Goal: Information Seeking & Learning: Learn about a topic

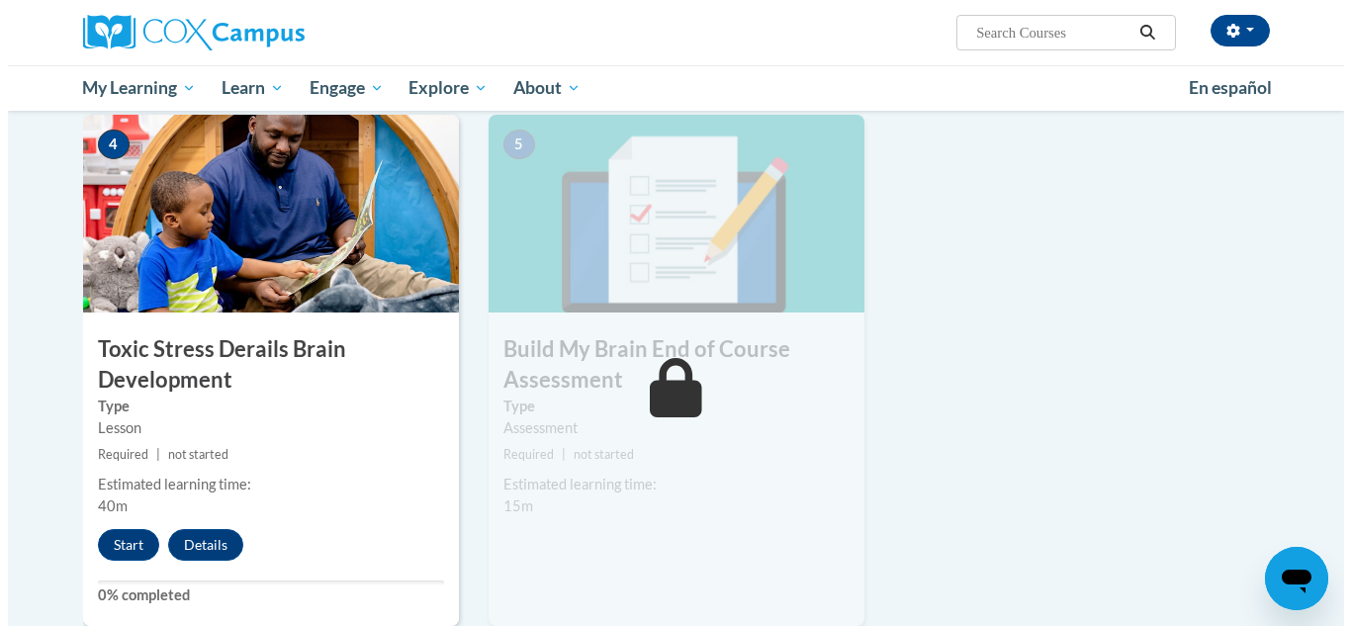
scroll to position [950, 0]
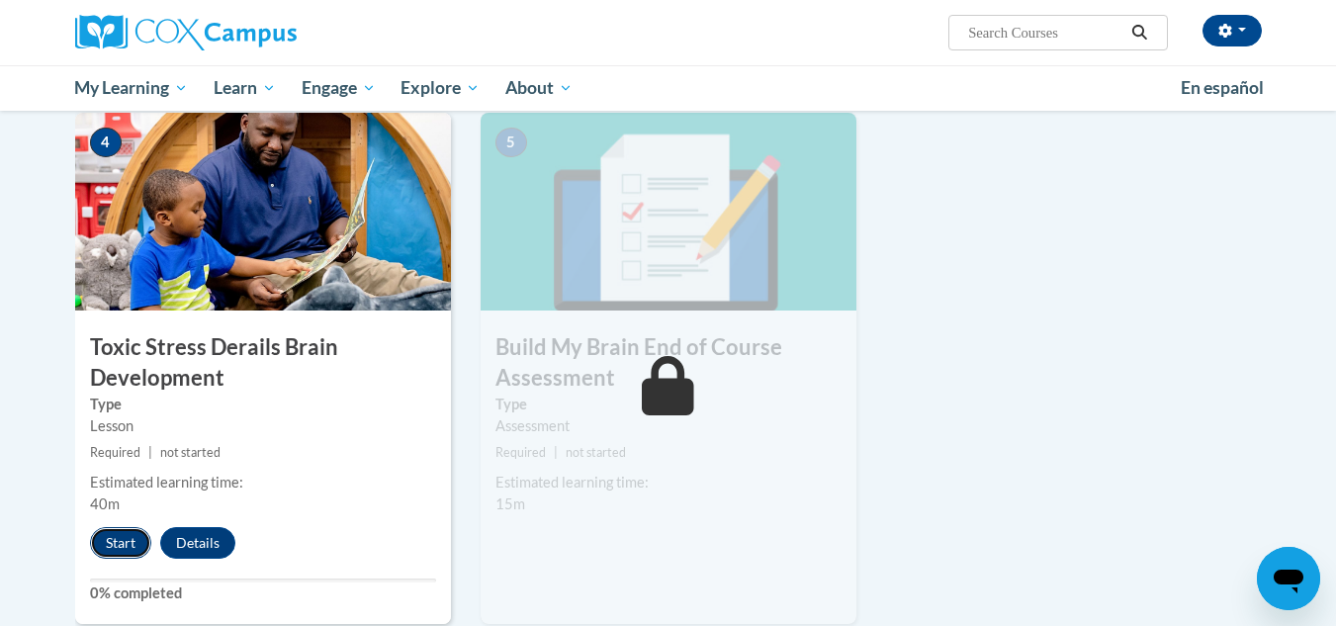
click at [120, 546] on button "Start" at bounding box center [120, 543] width 61 height 32
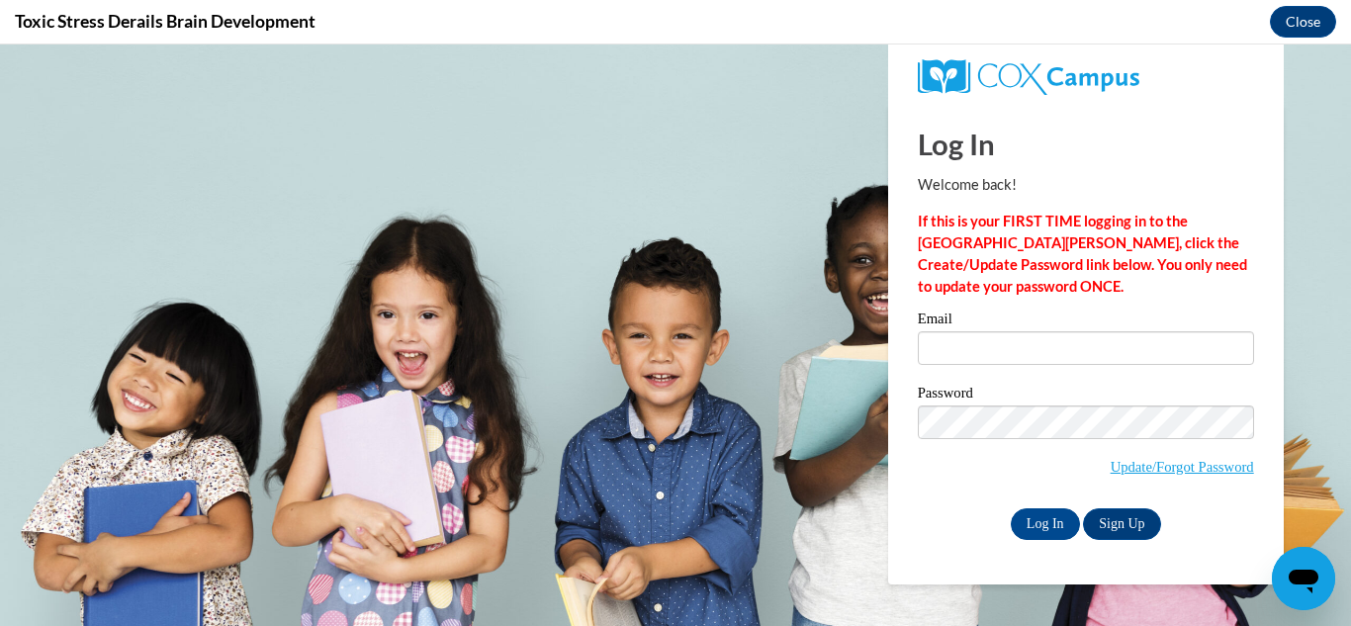
scroll to position [0, 0]
type input "jeanniesingleton@icloud.com"
click at [1030, 519] on input "Log In" at bounding box center [1045, 524] width 69 height 32
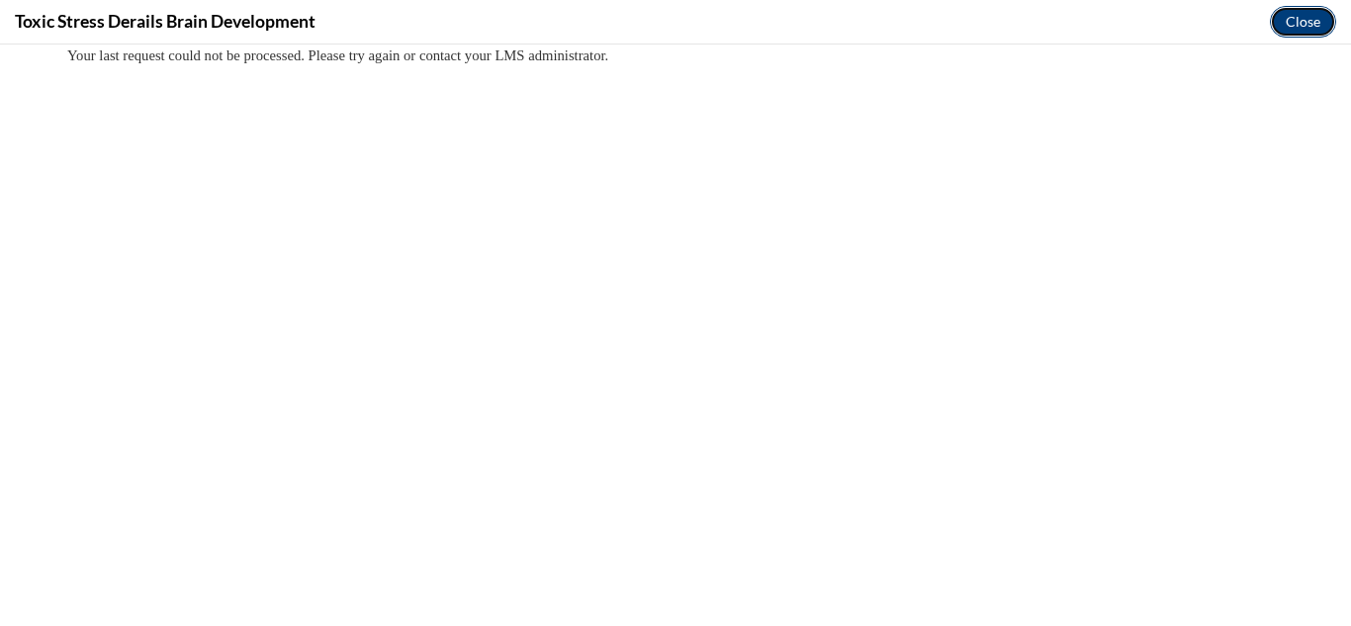
click at [1299, 28] on button "Close" at bounding box center [1303, 22] width 66 height 32
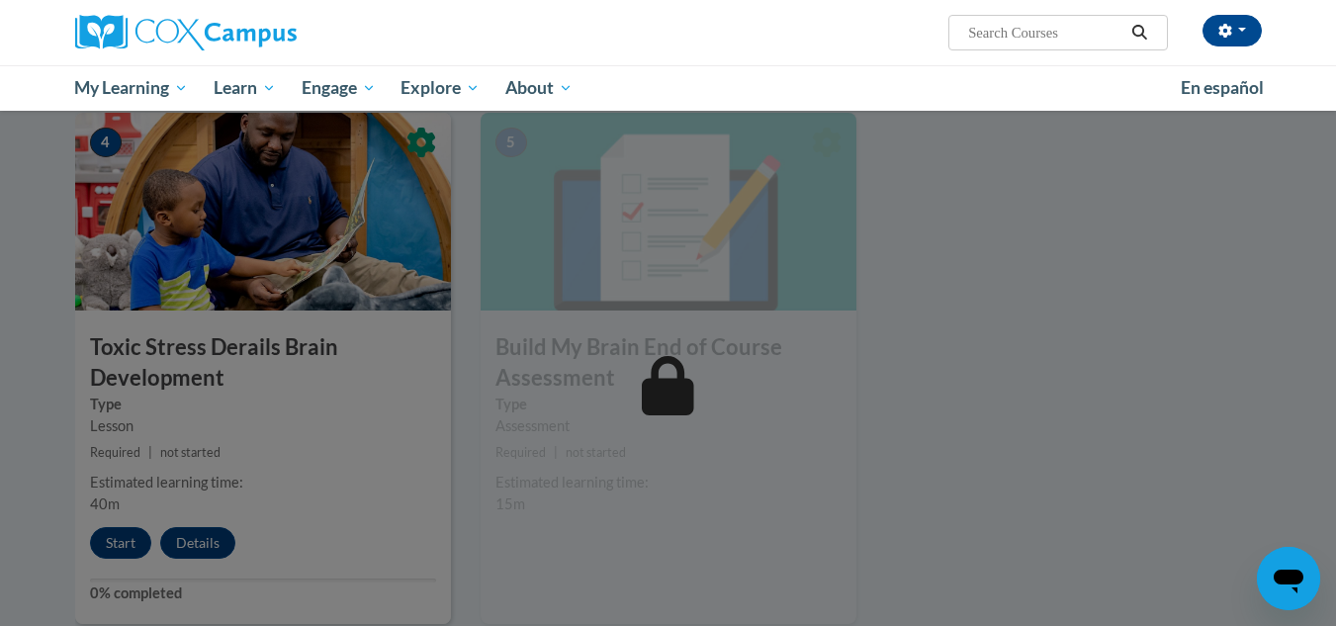
click at [122, 534] on div at bounding box center [668, 313] width 1336 height 626
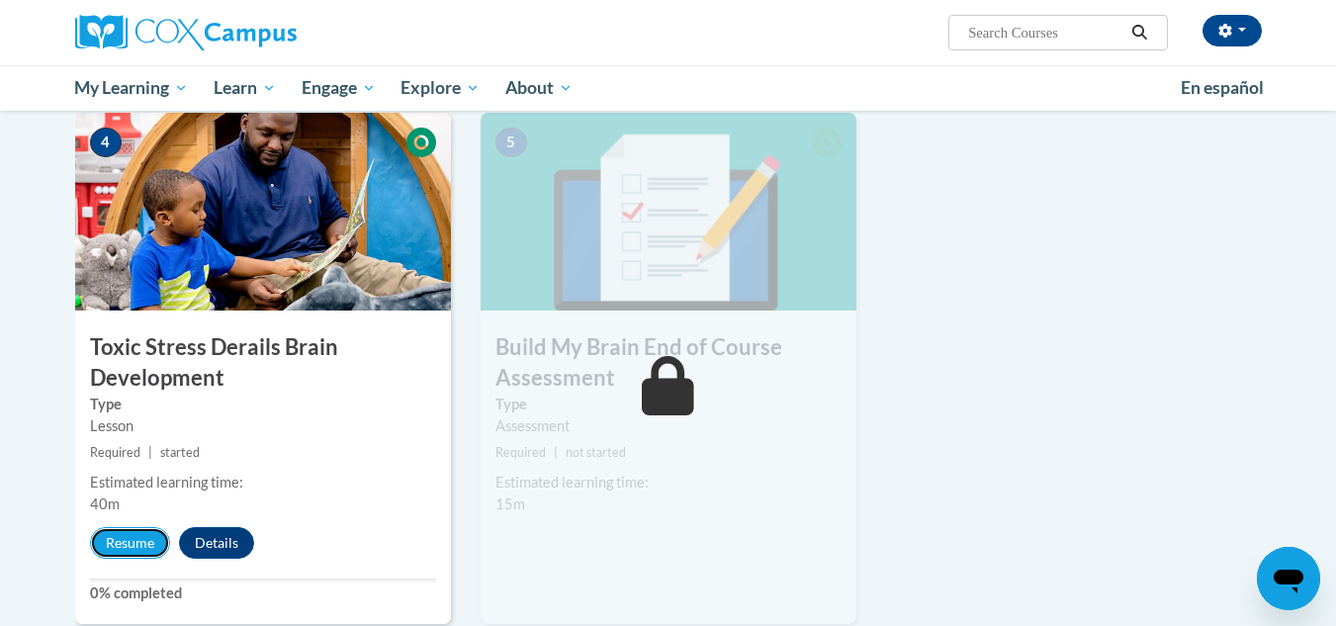
click at [122, 534] on button "Resume" at bounding box center [130, 543] width 80 height 32
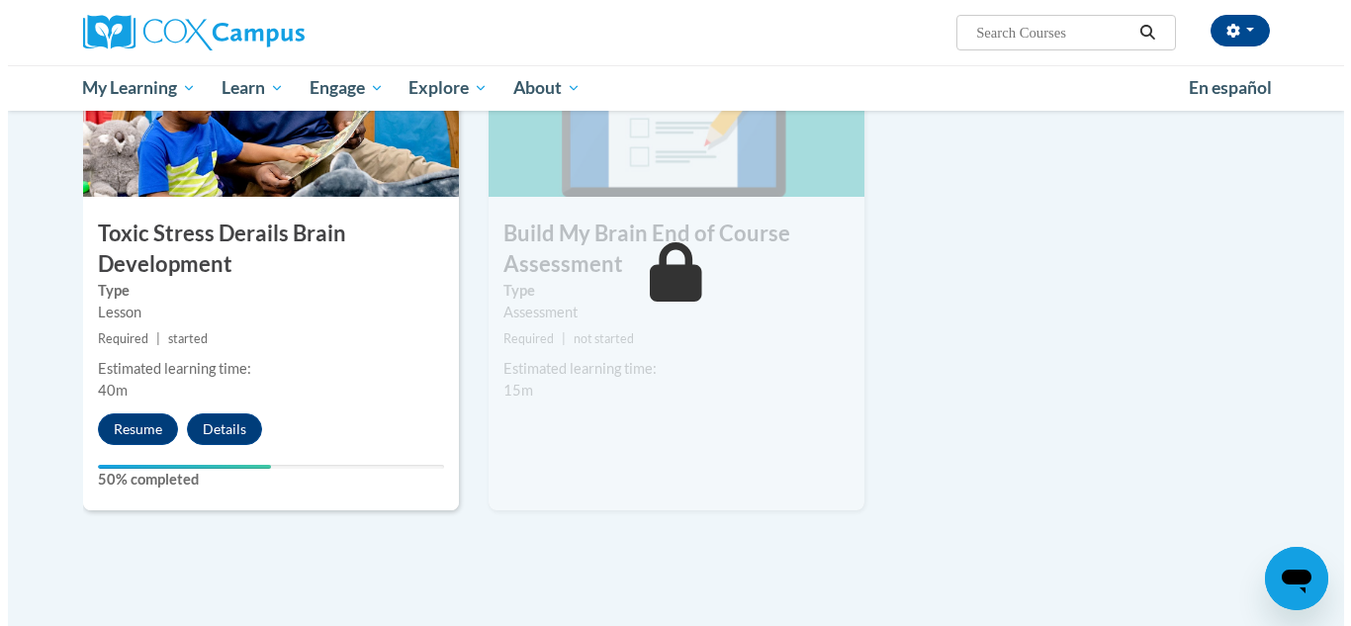
scroll to position [1068, 0]
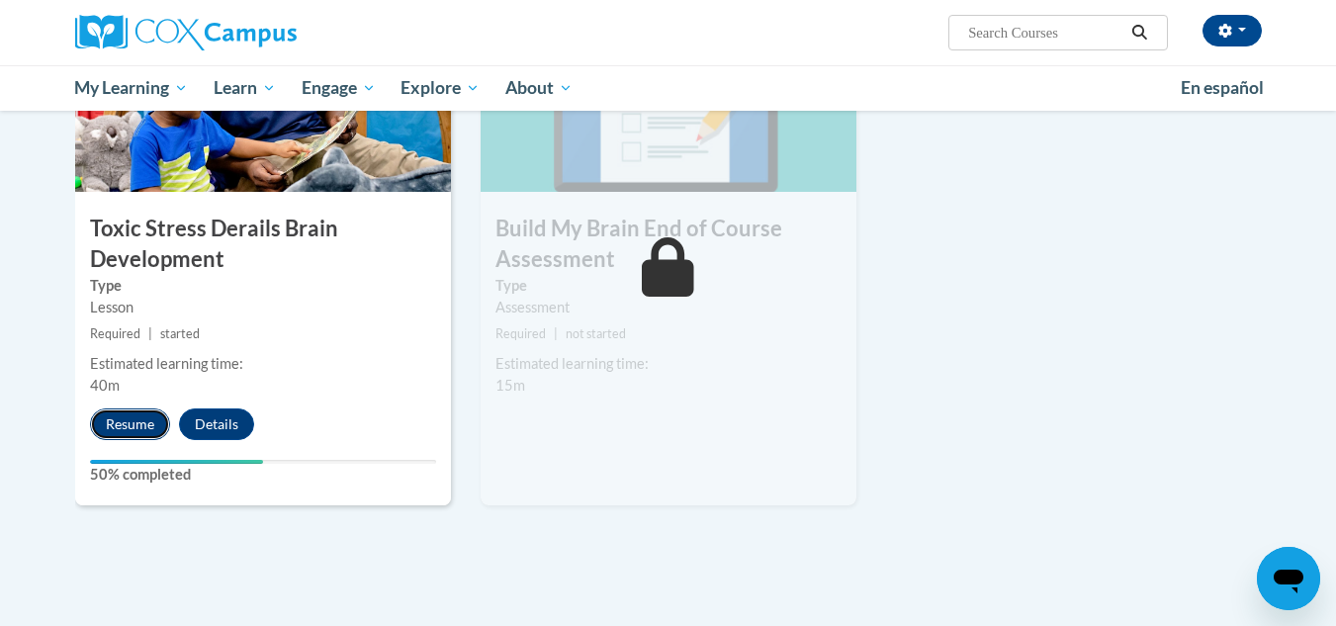
click at [123, 422] on button "Resume" at bounding box center [130, 425] width 80 height 32
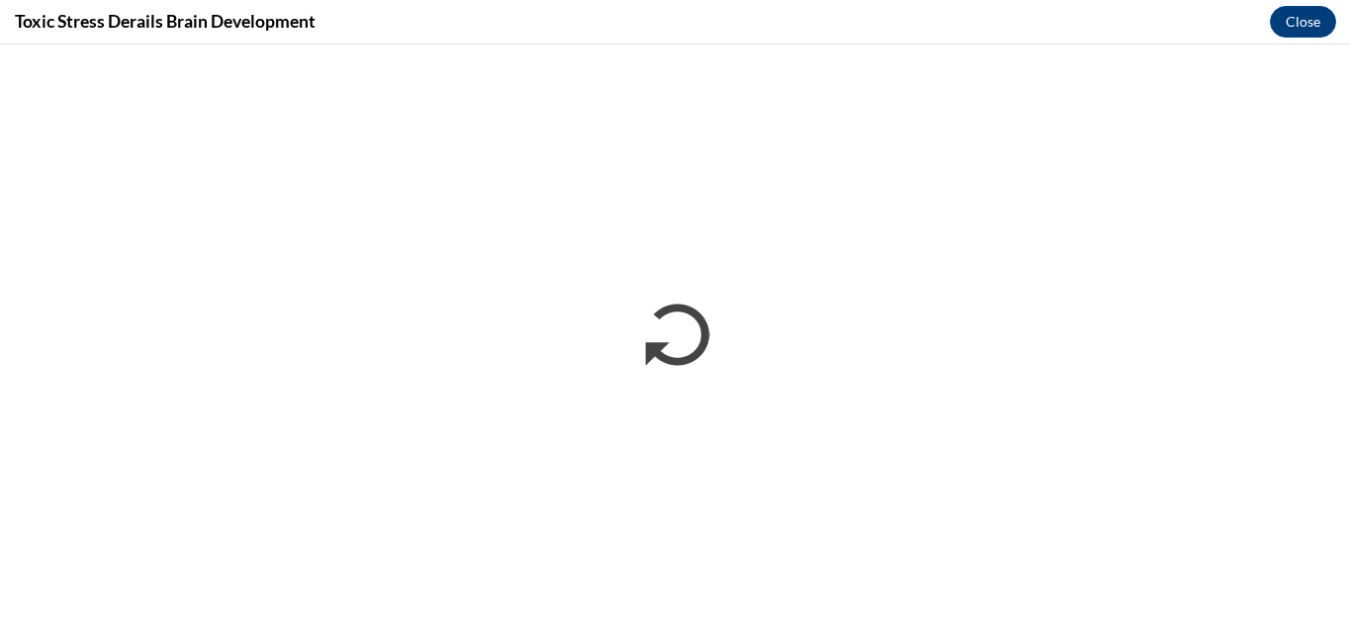
scroll to position [0, 0]
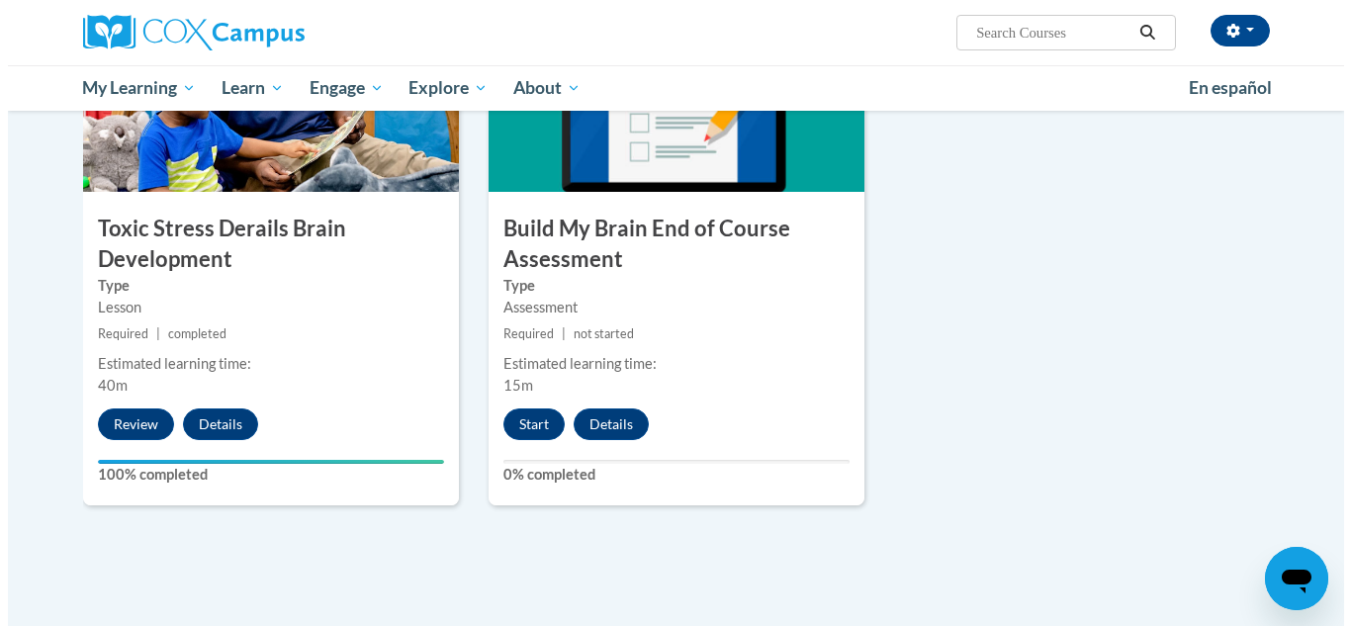
scroll to position [1108, 0]
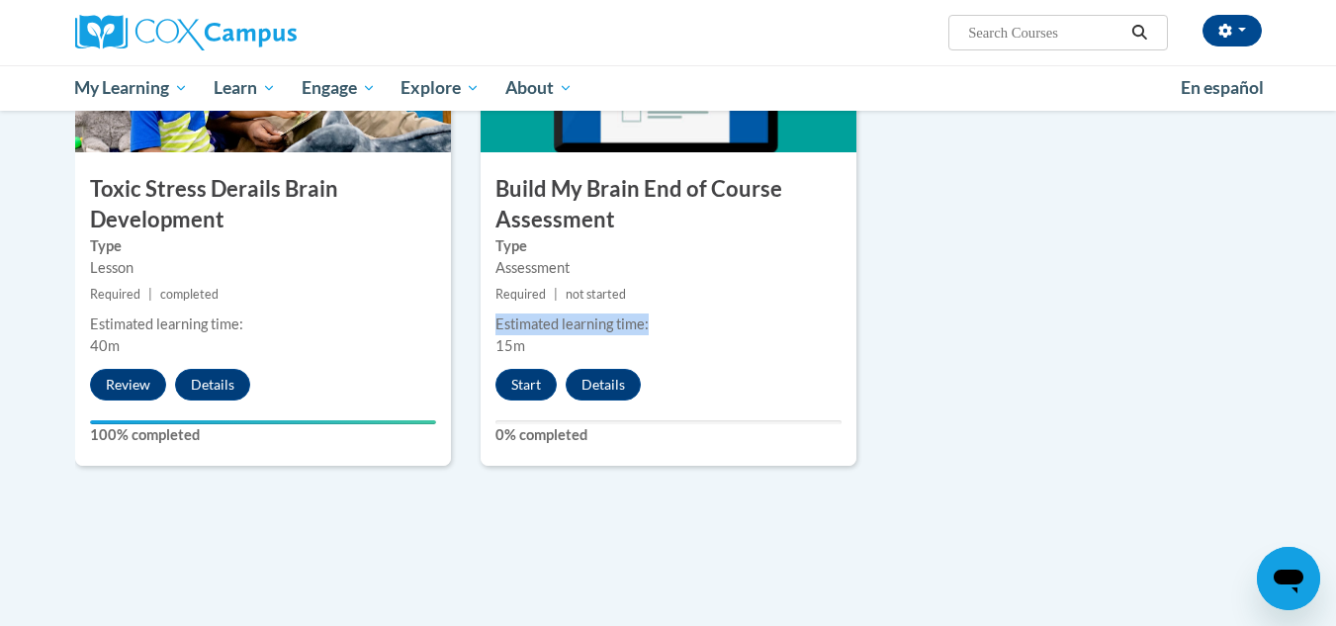
drag, startPoint x: 0, startPoint y: 0, endPoint x: 610, endPoint y: 362, distance: 709.7
click at [610, 362] on div "5 Build My Brain End of Course Assessment Type Assessment Required | not starte…" at bounding box center [669, 209] width 376 height 511
click at [522, 380] on button "Start" at bounding box center [526, 385] width 61 height 32
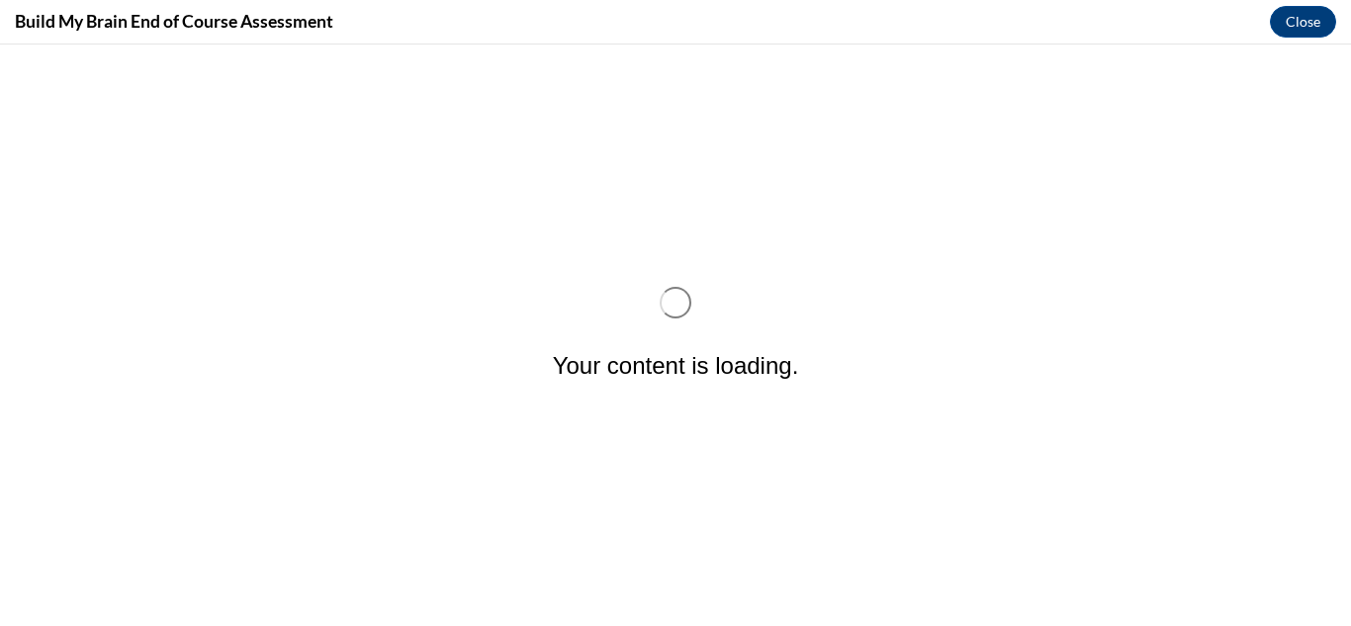
scroll to position [0, 0]
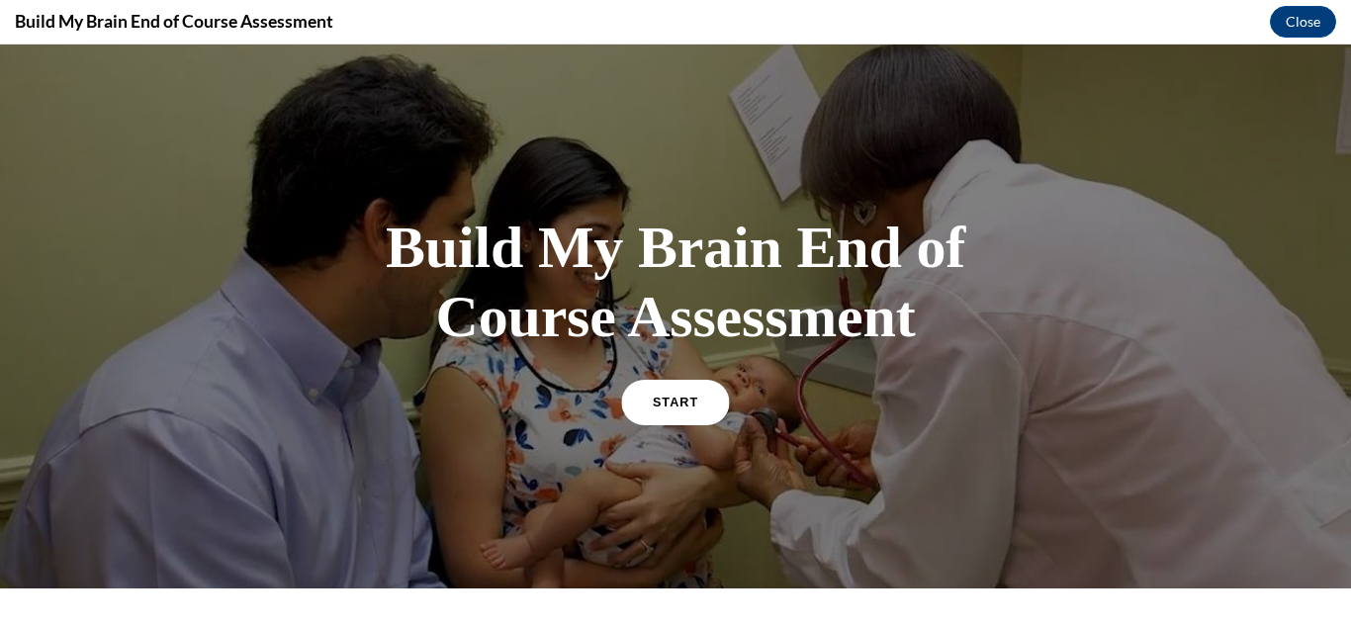
click at [659, 407] on span "START" at bounding box center [676, 402] width 46 height 15
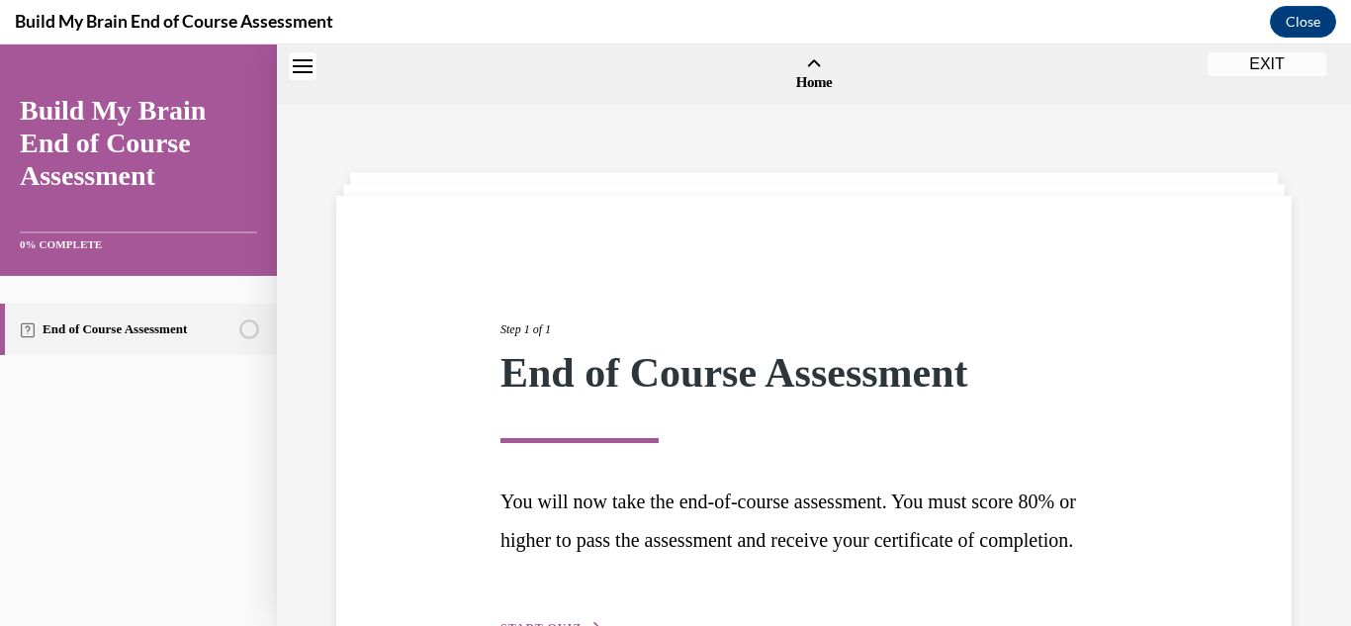
scroll to position [61, 0]
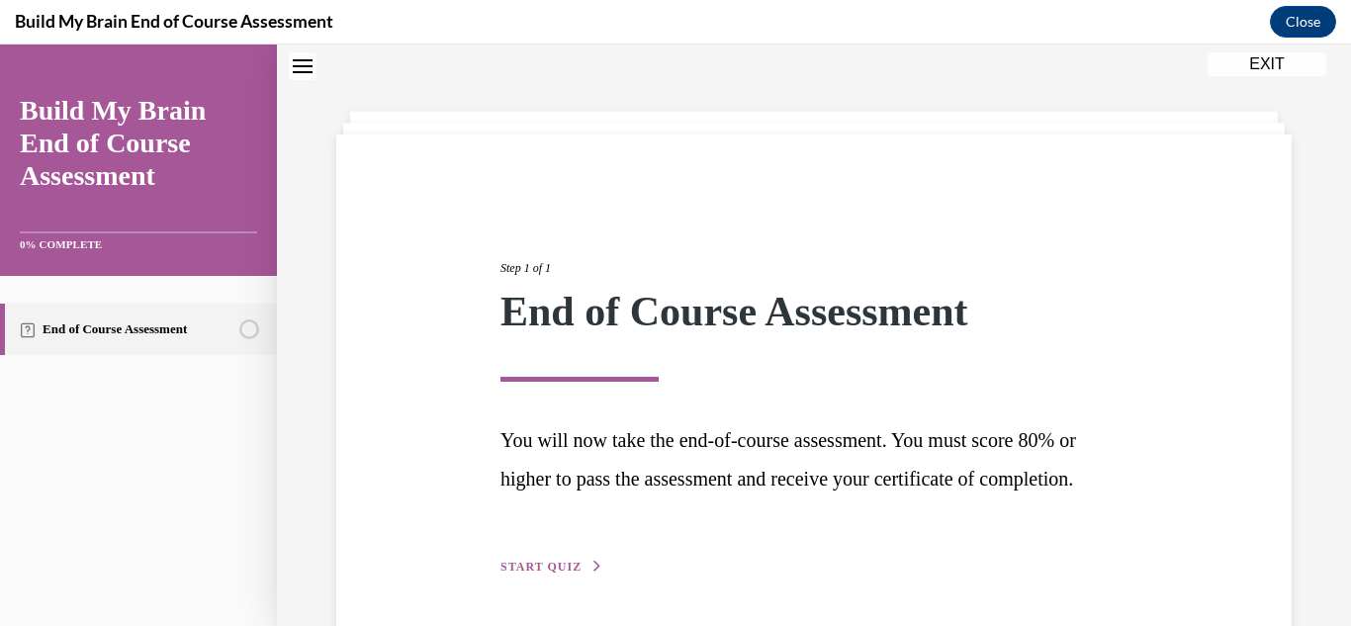
click at [505, 574] on span "START QUIZ" at bounding box center [541, 567] width 81 height 14
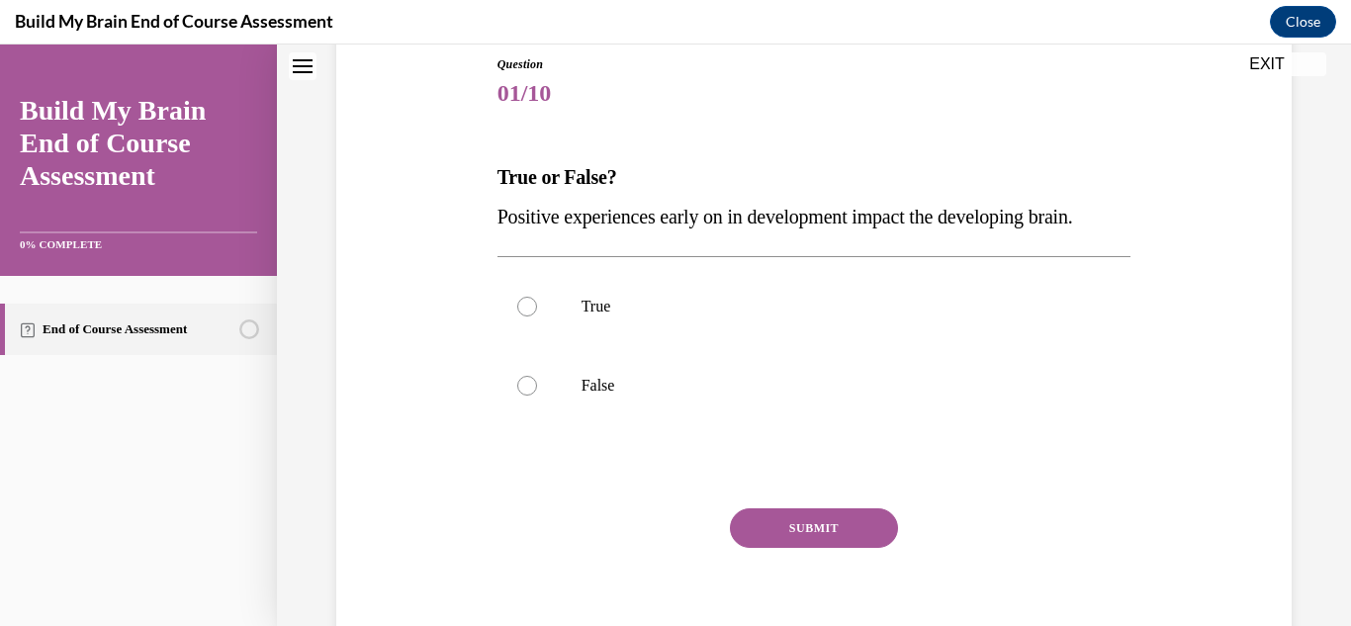
scroll to position [259, 0]
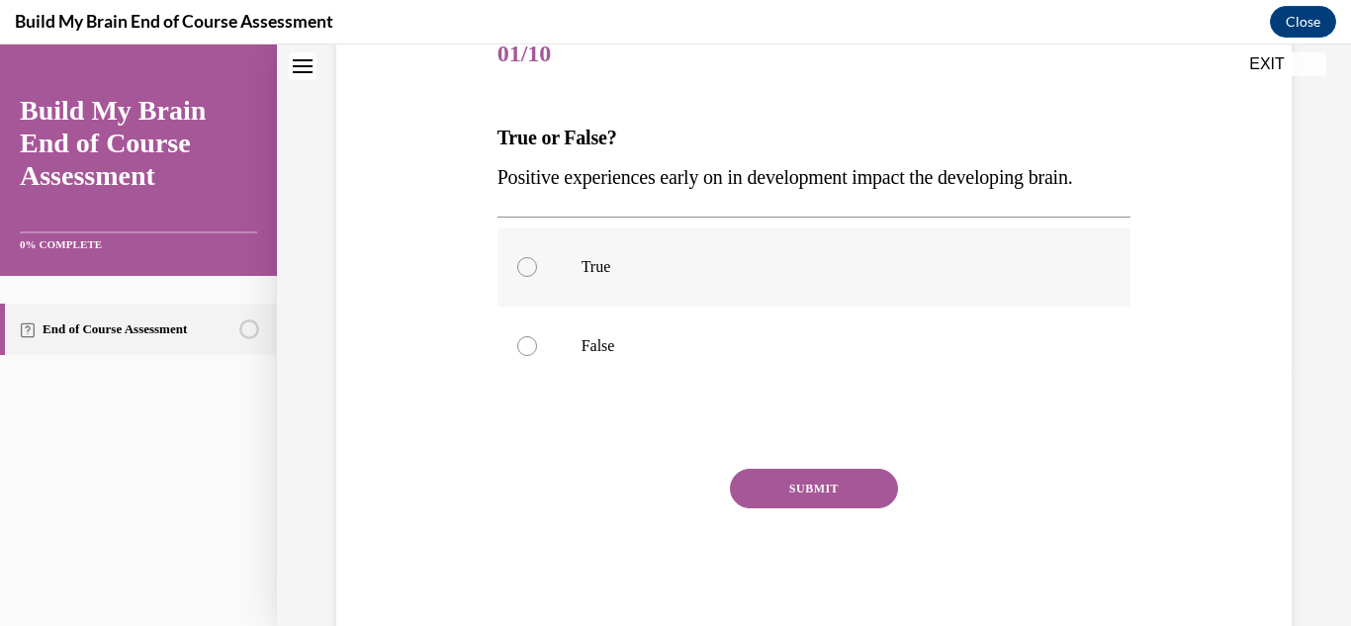
click at [526, 277] on div at bounding box center [527, 267] width 20 height 20
click at [526, 277] on input "True" at bounding box center [527, 267] width 20 height 20
radio input "true"
click at [756, 508] on button "SUBMIT" at bounding box center [814, 489] width 168 height 40
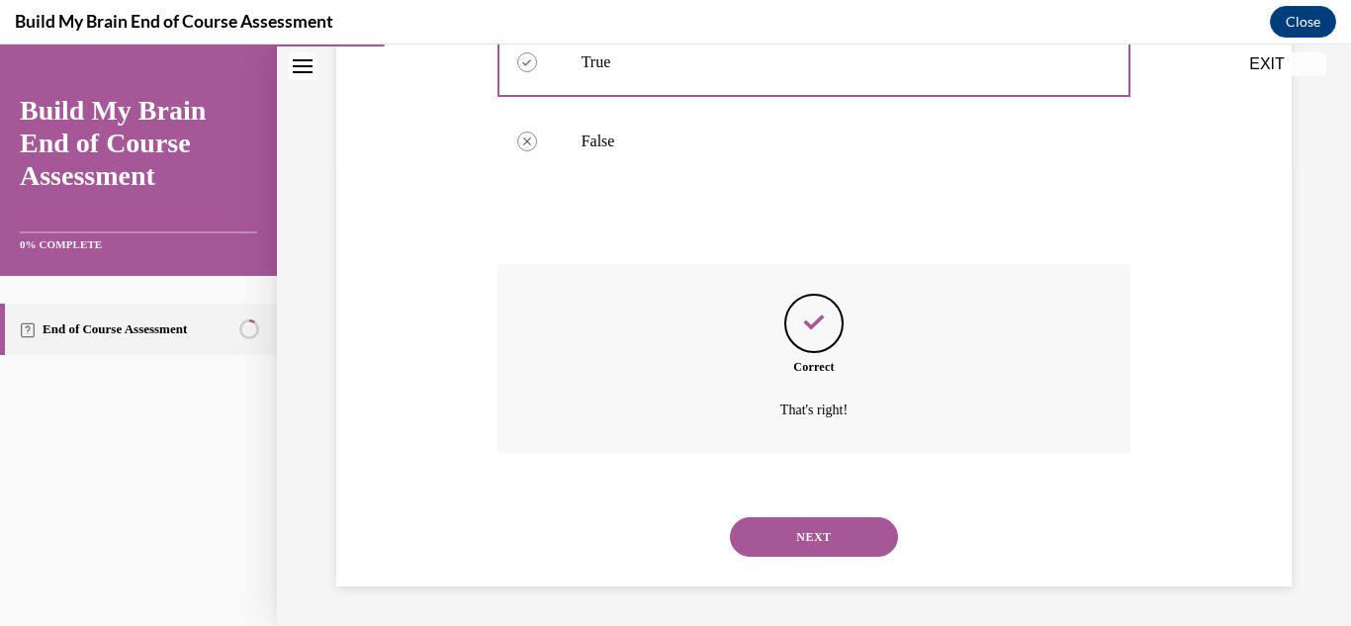
scroll to position [504, 0]
click at [768, 532] on button "NEXT" at bounding box center [814, 537] width 168 height 40
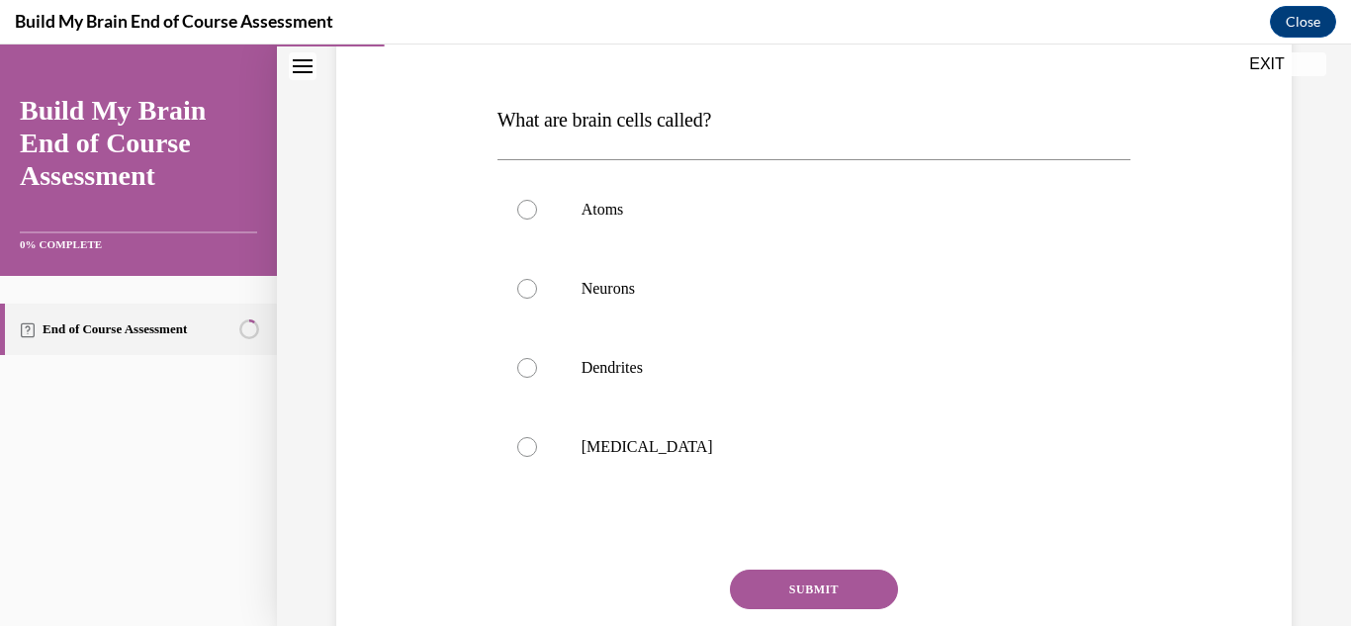
scroll to position [317, 0]
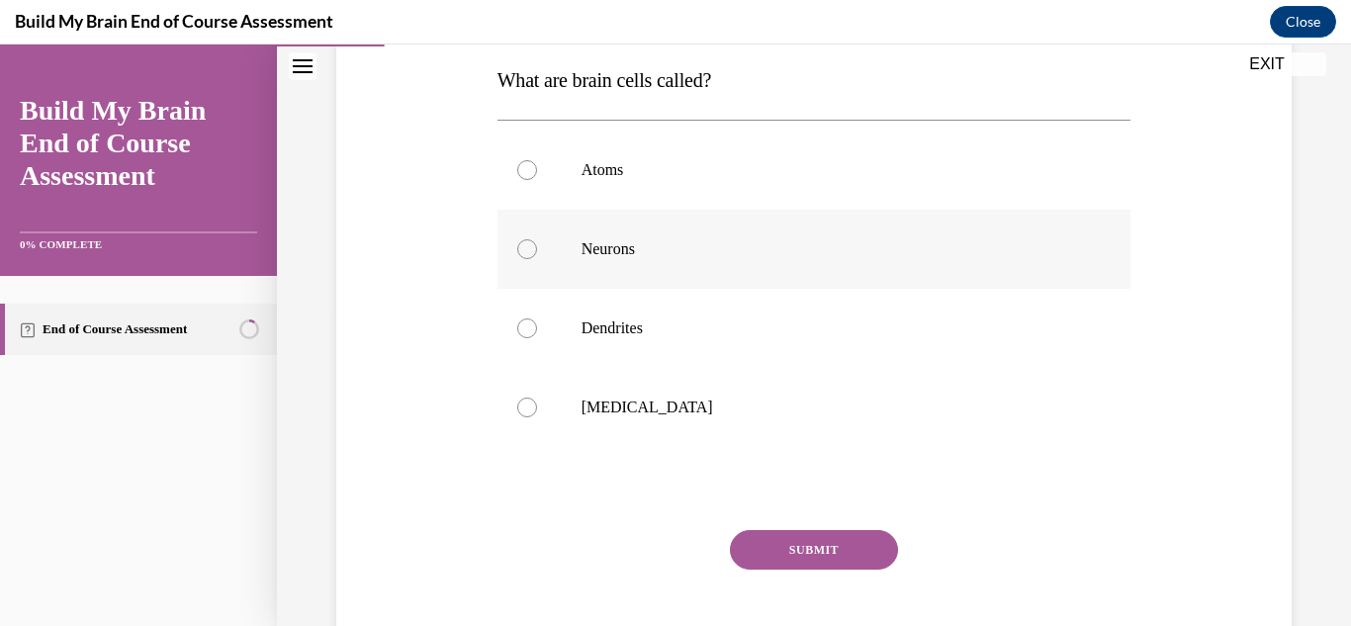
click at [532, 249] on div at bounding box center [527, 249] width 20 height 20
click at [532, 249] on input "Neurons" at bounding box center [527, 249] width 20 height 20
radio input "true"
click at [755, 547] on button "SUBMIT" at bounding box center [814, 550] width 168 height 40
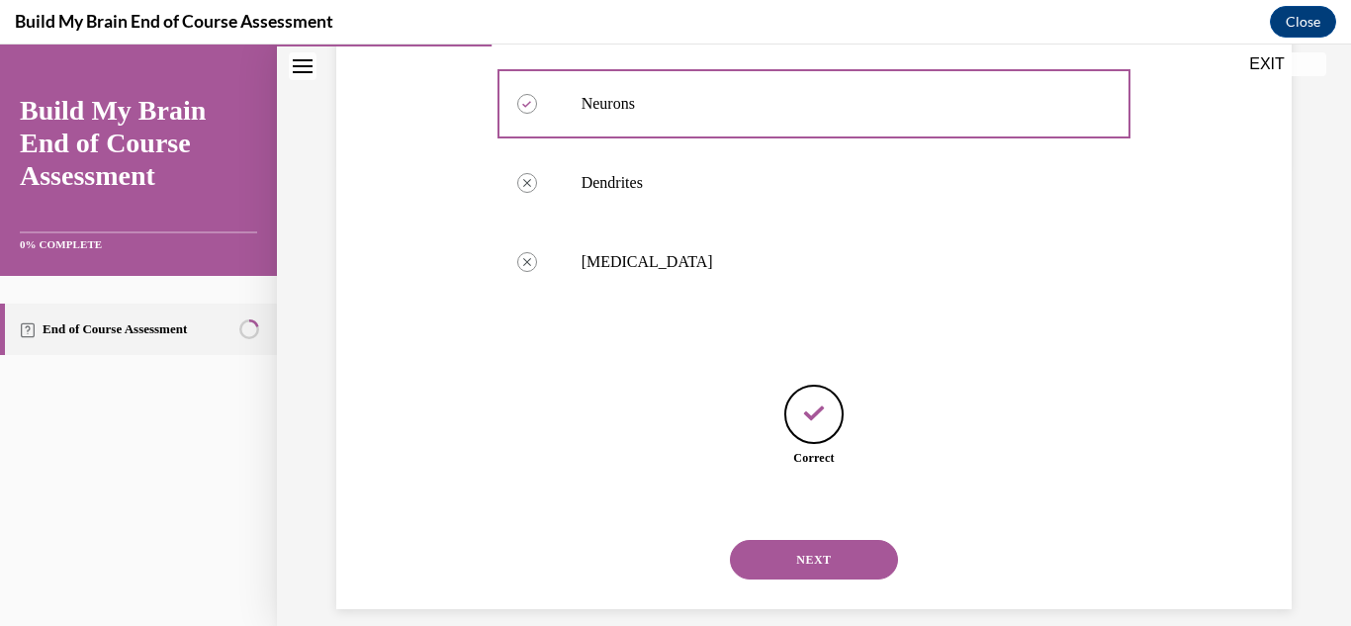
scroll to position [485, 0]
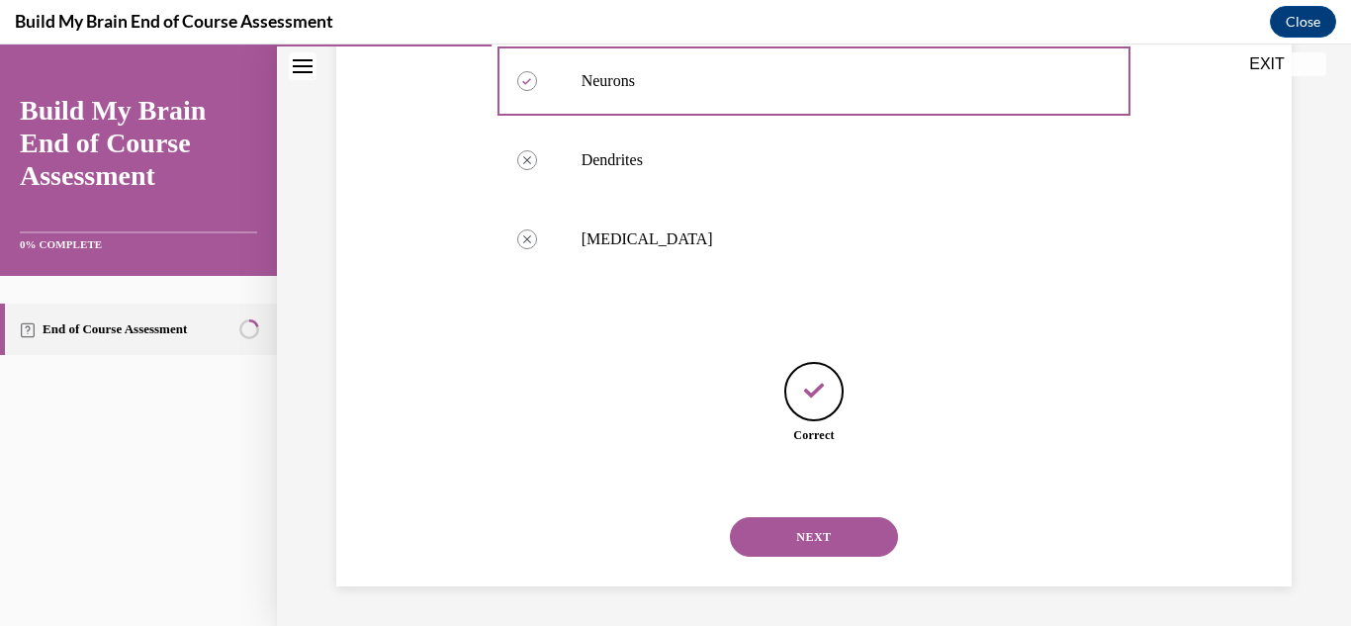
click at [794, 536] on button "NEXT" at bounding box center [814, 537] width 168 height 40
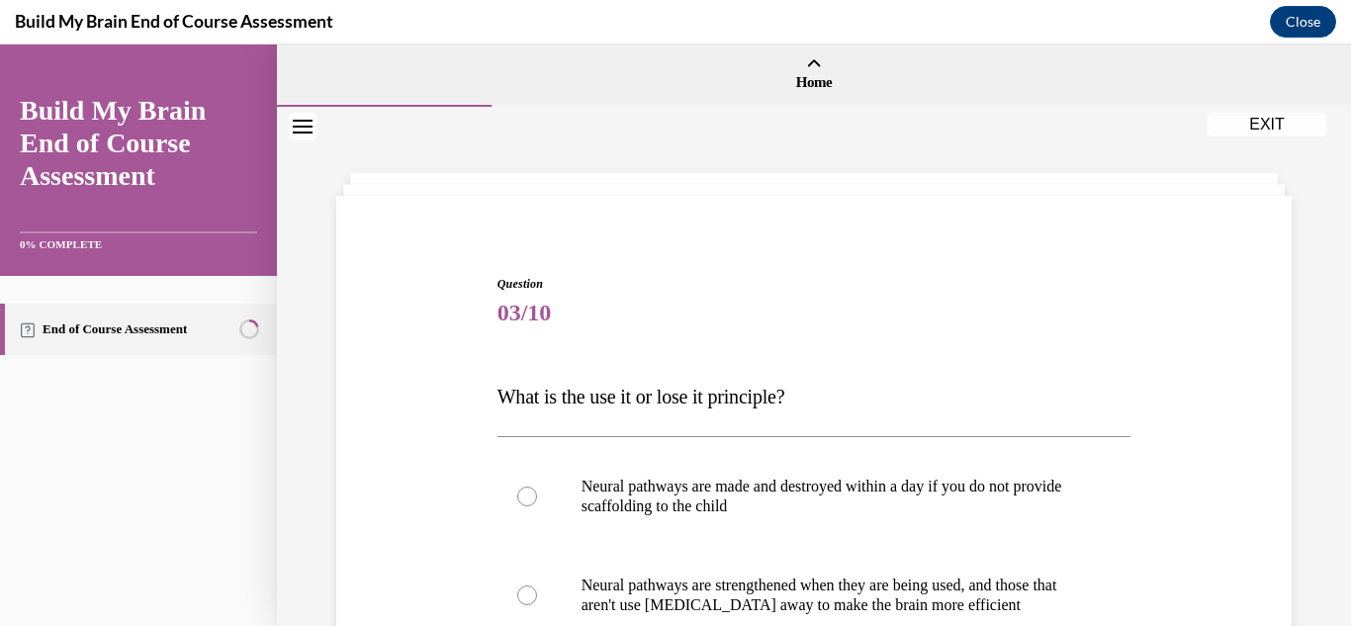
click at [370, 535] on div "Question 03/10 What is the use it or lose it principle? Neural pathways are mad…" at bounding box center [813, 603] width 965 height 774
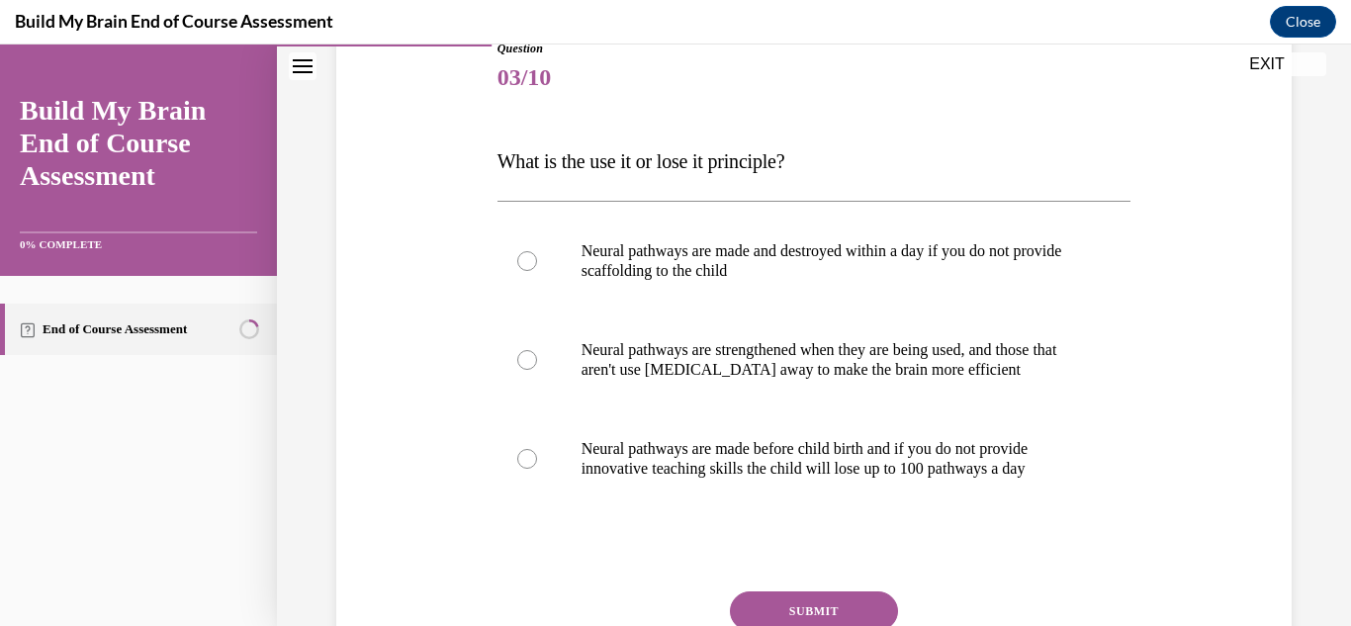
scroll to position [237, 0]
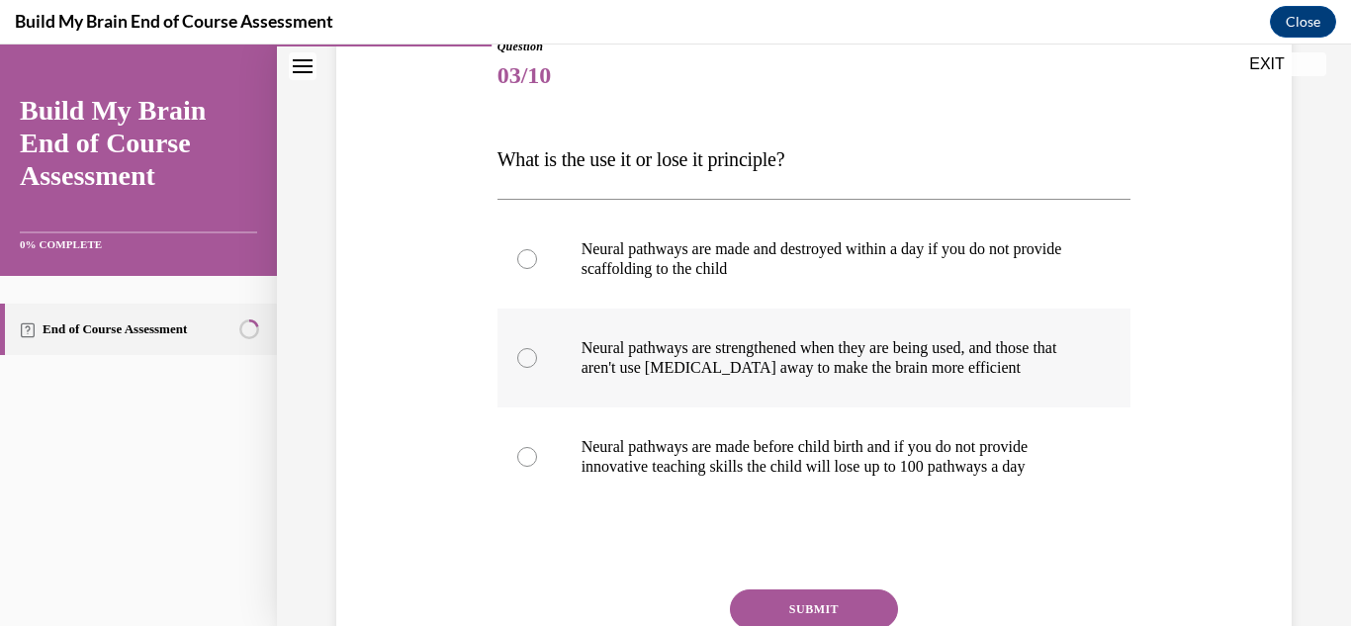
click at [524, 358] on div at bounding box center [527, 358] width 20 height 20
click at [524, 358] on input "Neural pathways are strengthened when they are being used, and those that aren'…" at bounding box center [527, 358] width 20 height 20
radio input "true"
click at [752, 605] on button "SUBMIT" at bounding box center [814, 610] width 168 height 40
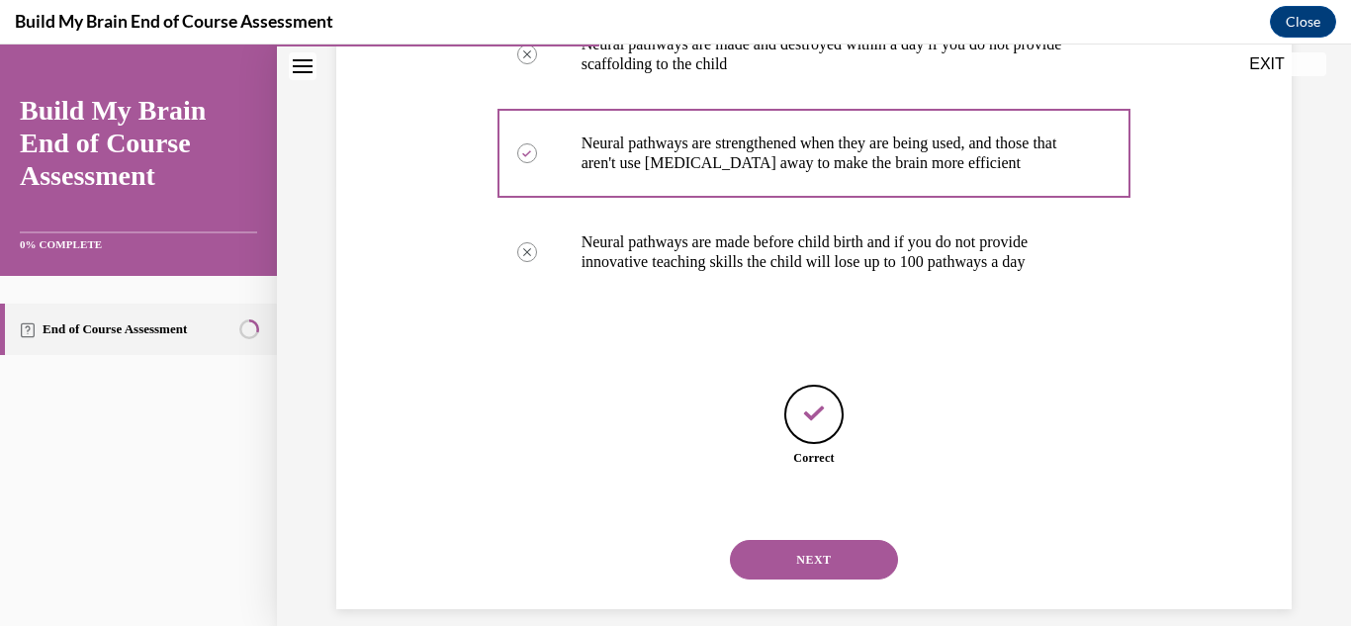
scroll to position [465, 0]
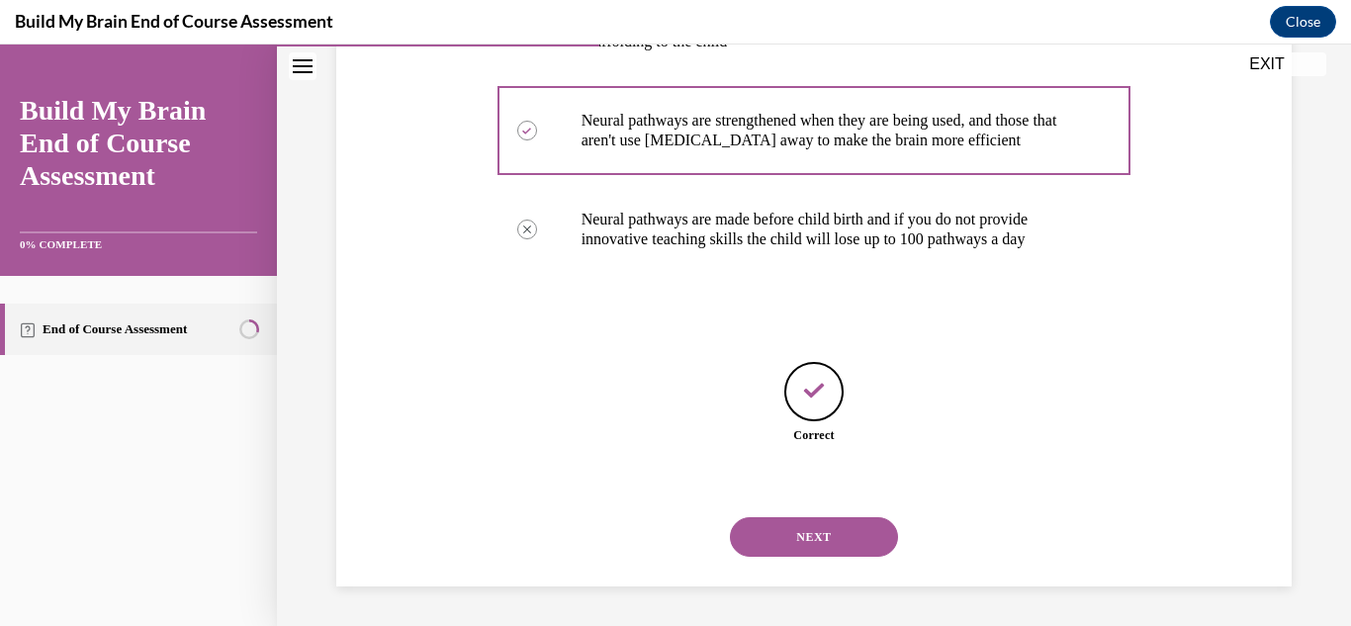
click at [798, 544] on button "NEXT" at bounding box center [814, 537] width 168 height 40
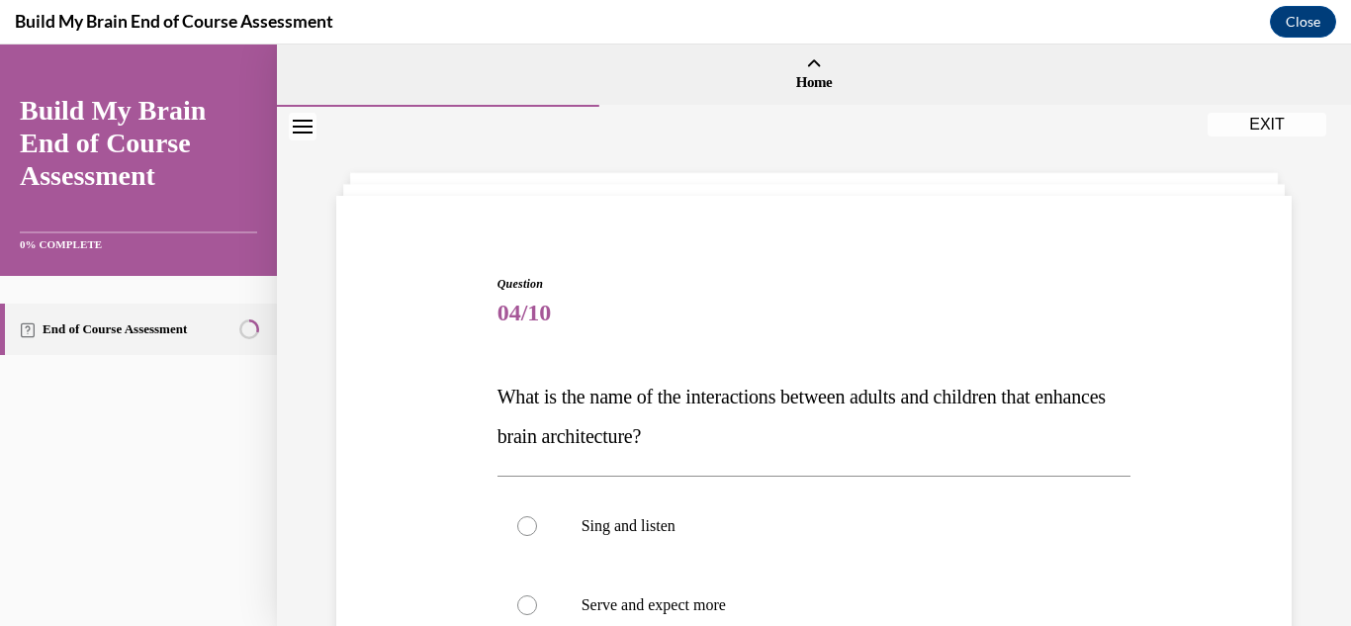
click at [400, 495] on div "Question 04/10 What is the name of the interactions between adults and children…" at bounding box center [813, 632] width 965 height 833
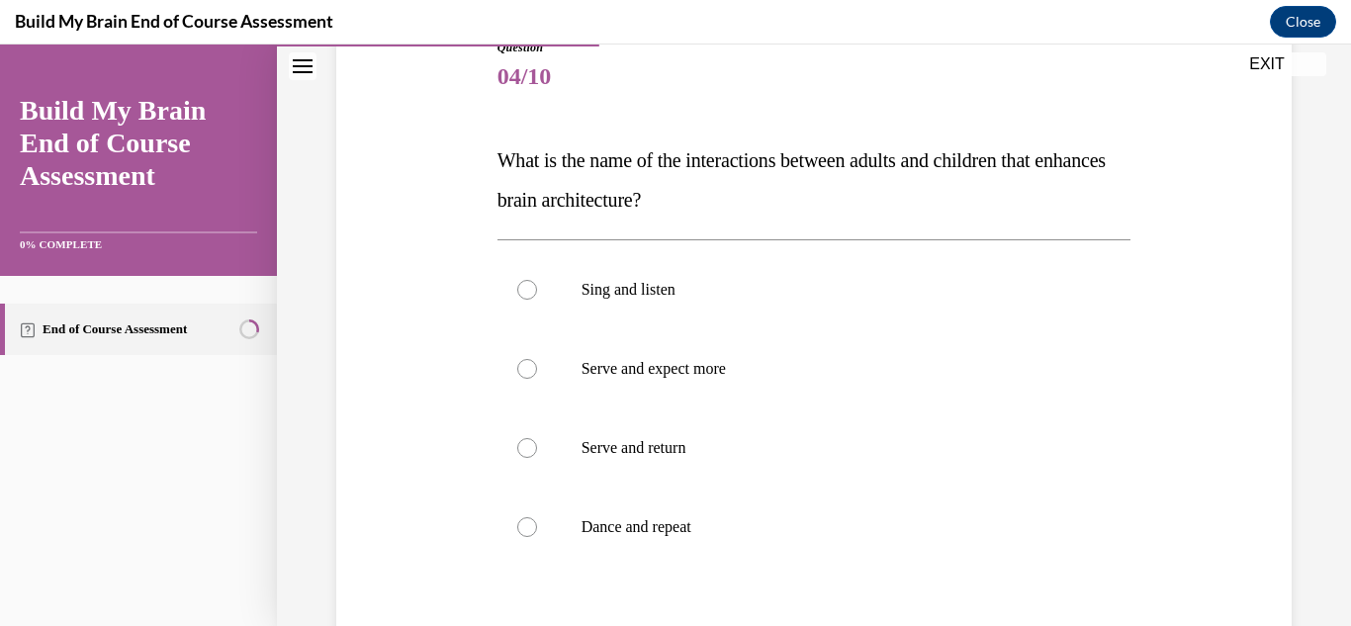
scroll to position [237, 0]
click at [525, 442] on div at bounding box center [527, 447] width 20 height 20
click at [525, 442] on input "Serve and return" at bounding box center [527, 447] width 20 height 20
radio input "true"
click at [481, 458] on div "Question 04/10 What is the name of the interactions between adults and children…" at bounding box center [813, 394] width 965 height 833
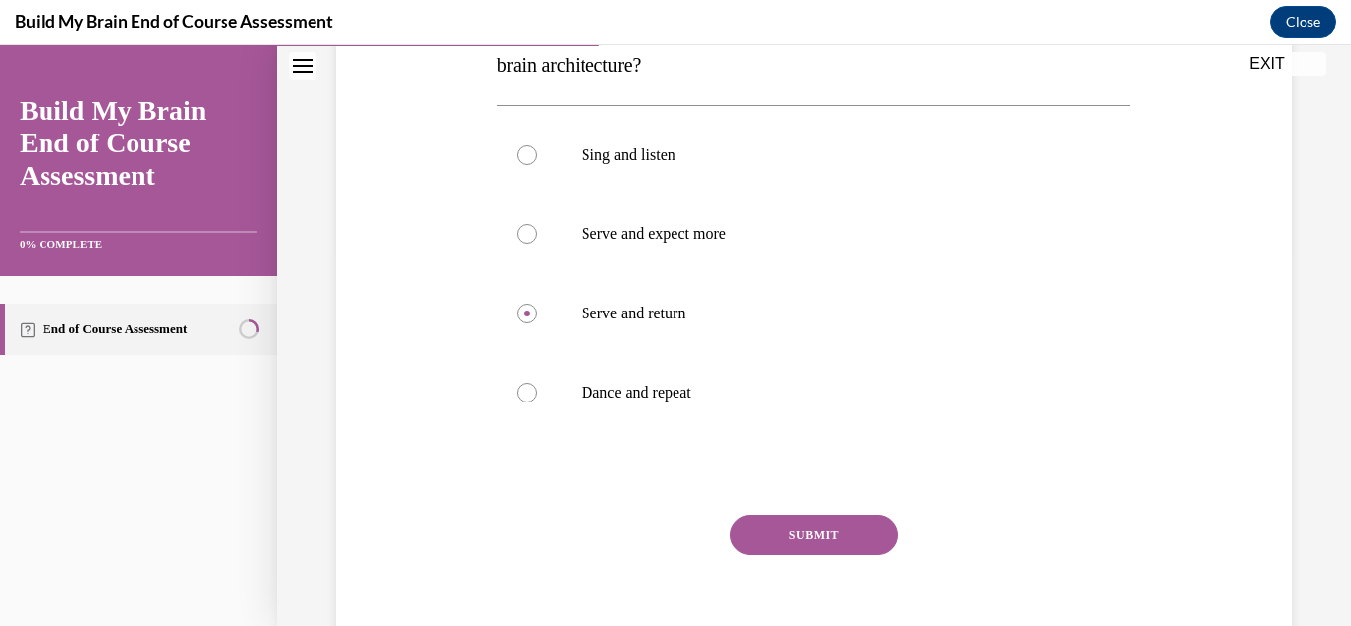
scroll to position [396, 0]
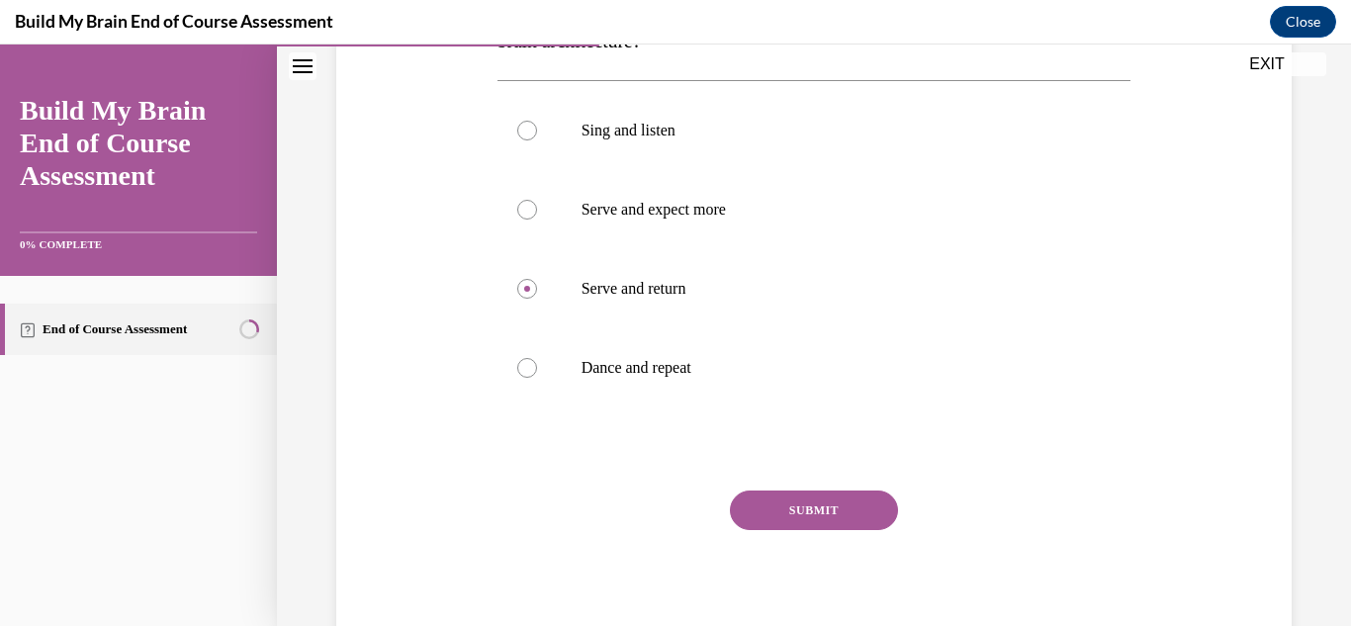
click at [788, 504] on button "SUBMIT" at bounding box center [814, 511] width 168 height 40
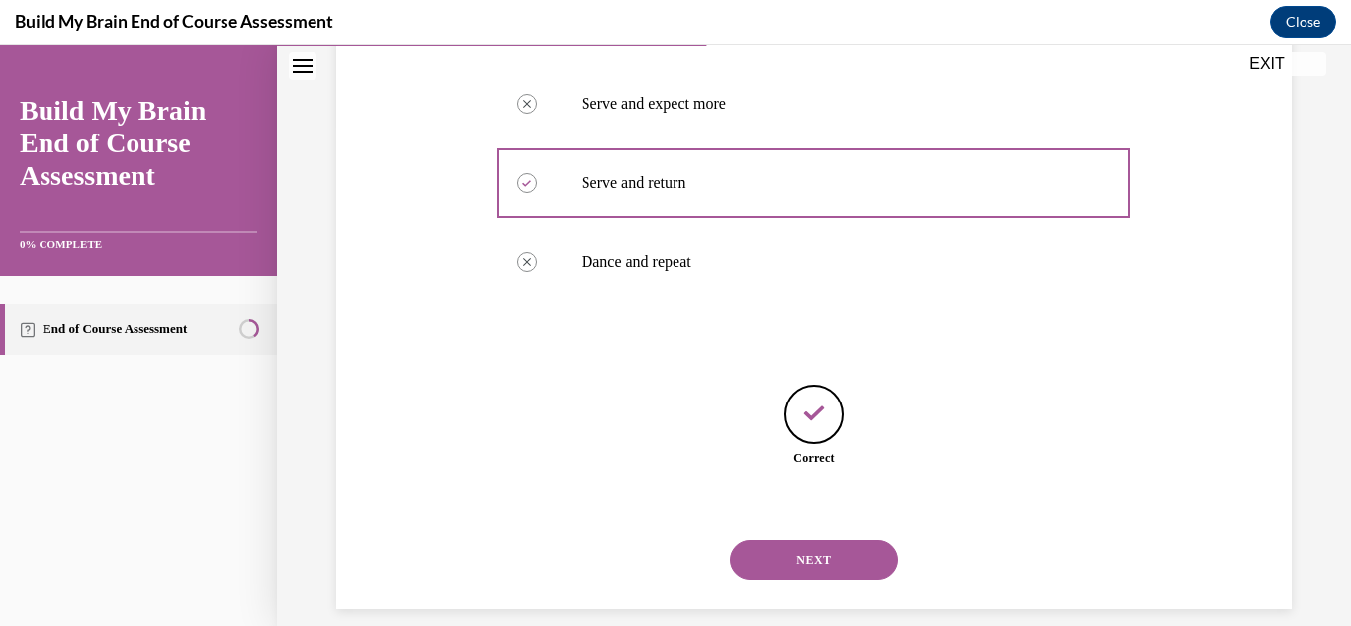
scroll to position [524, 0]
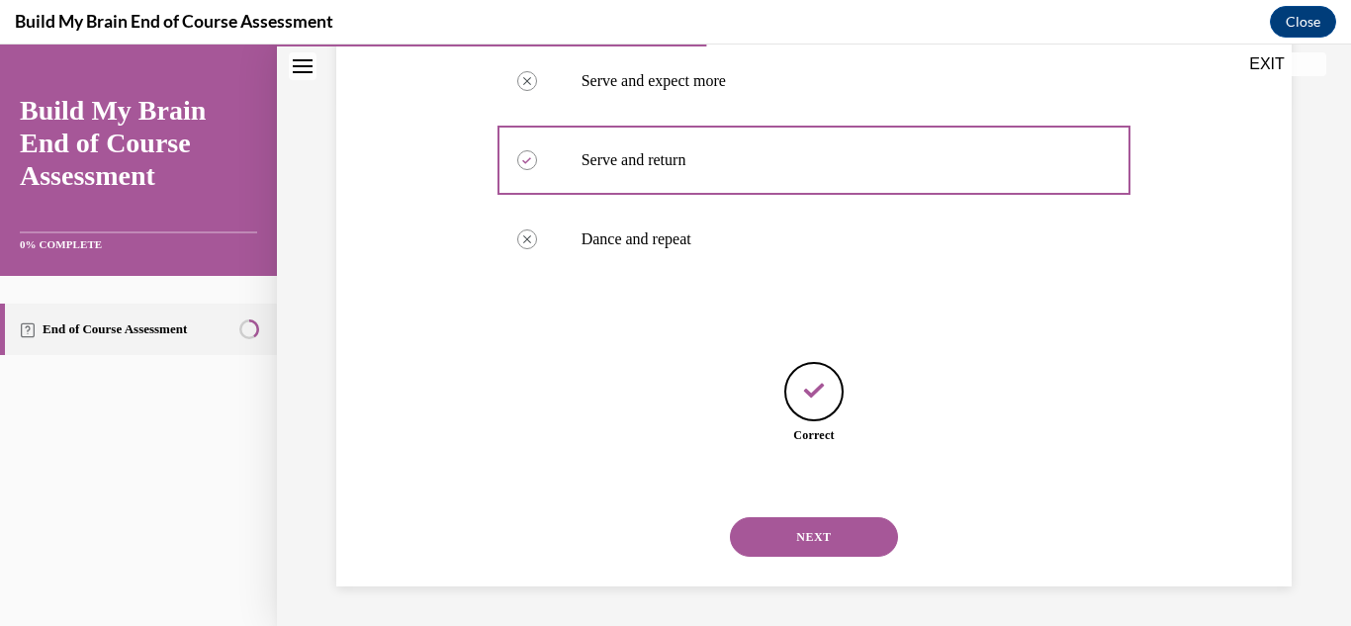
click at [770, 528] on button "NEXT" at bounding box center [814, 537] width 168 height 40
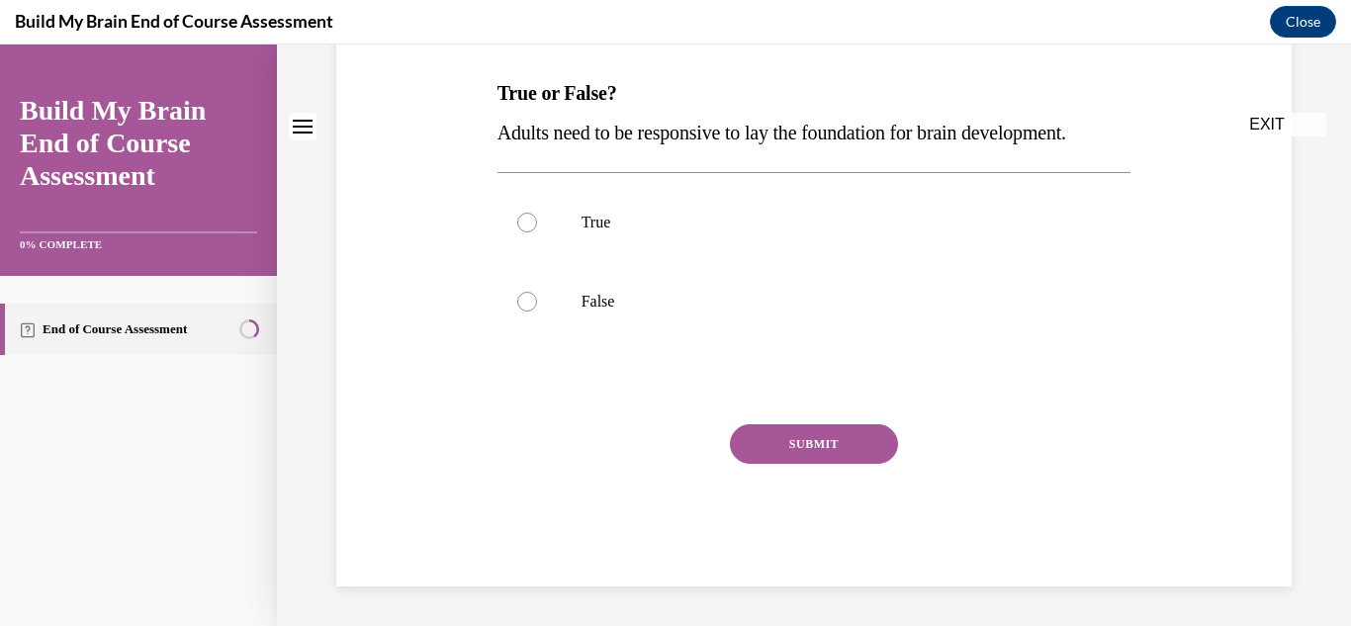
scroll to position [0, 0]
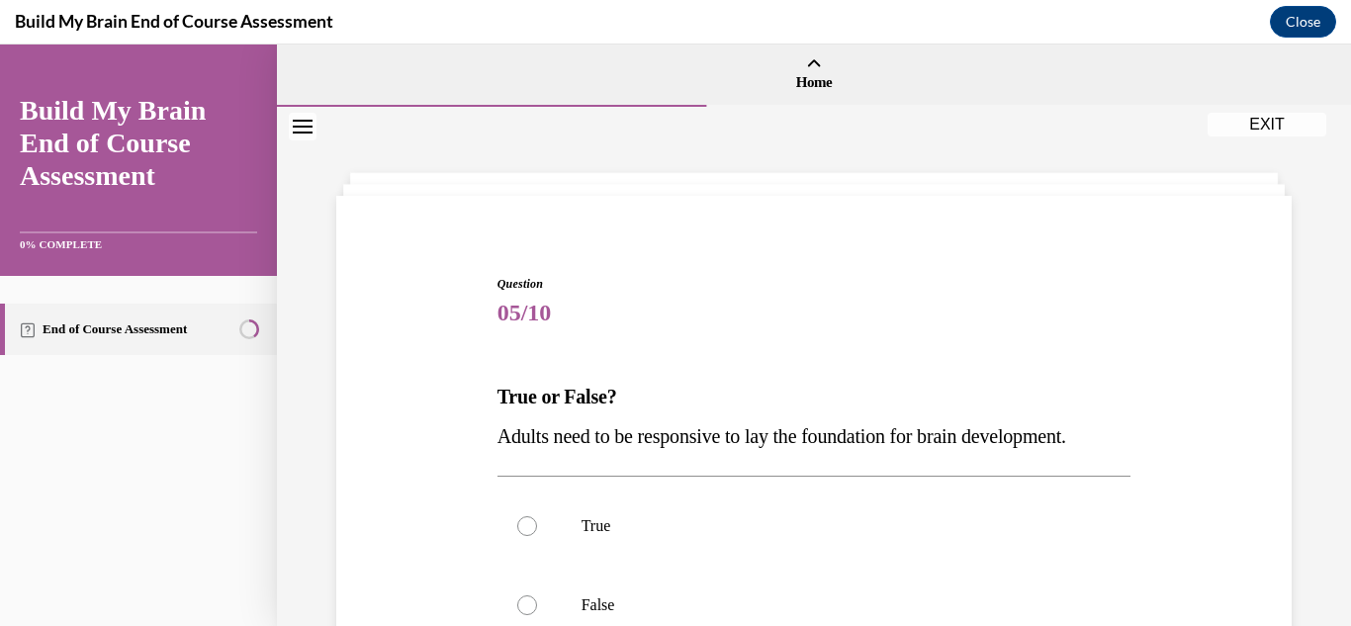
click at [404, 468] on div "Question 05/10 True or False? Adults need to be responsive to lay the foundatio…" at bounding box center [813, 553] width 965 height 675
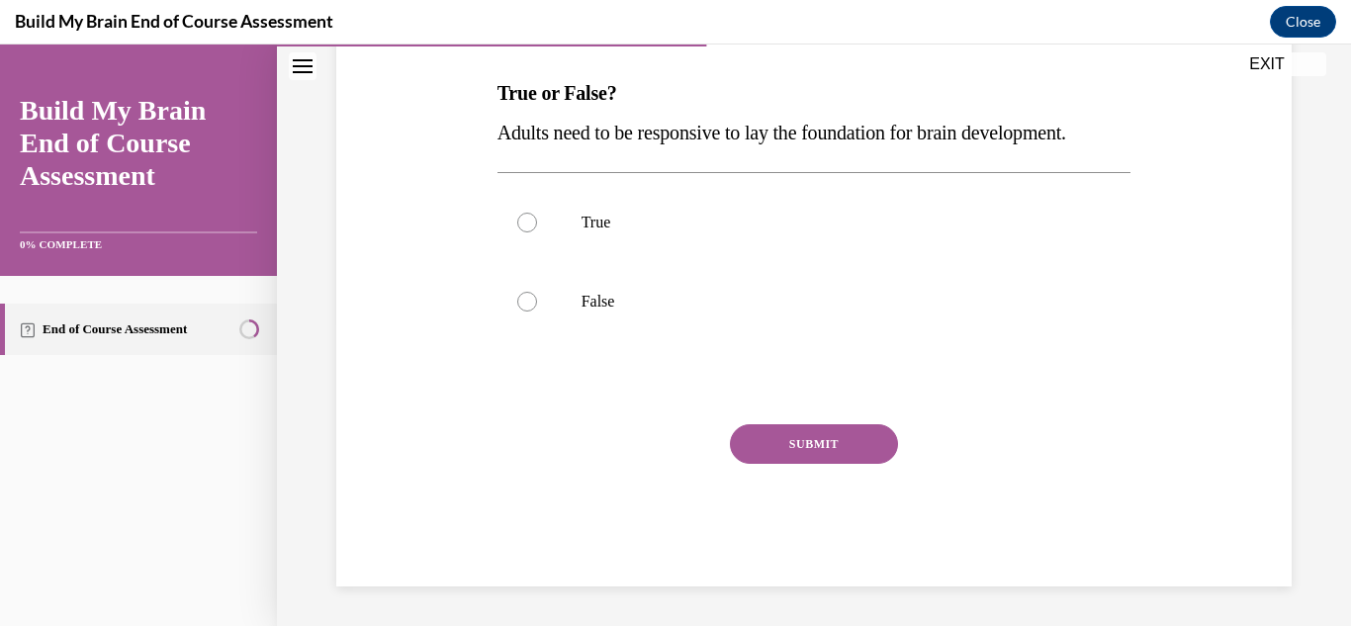
scroll to position [313, 0]
click at [524, 232] on div at bounding box center [527, 223] width 20 height 20
click at [524, 232] on input "True" at bounding box center [527, 223] width 20 height 20
radio input "true"
click at [786, 464] on button "SUBMIT" at bounding box center [814, 444] width 168 height 40
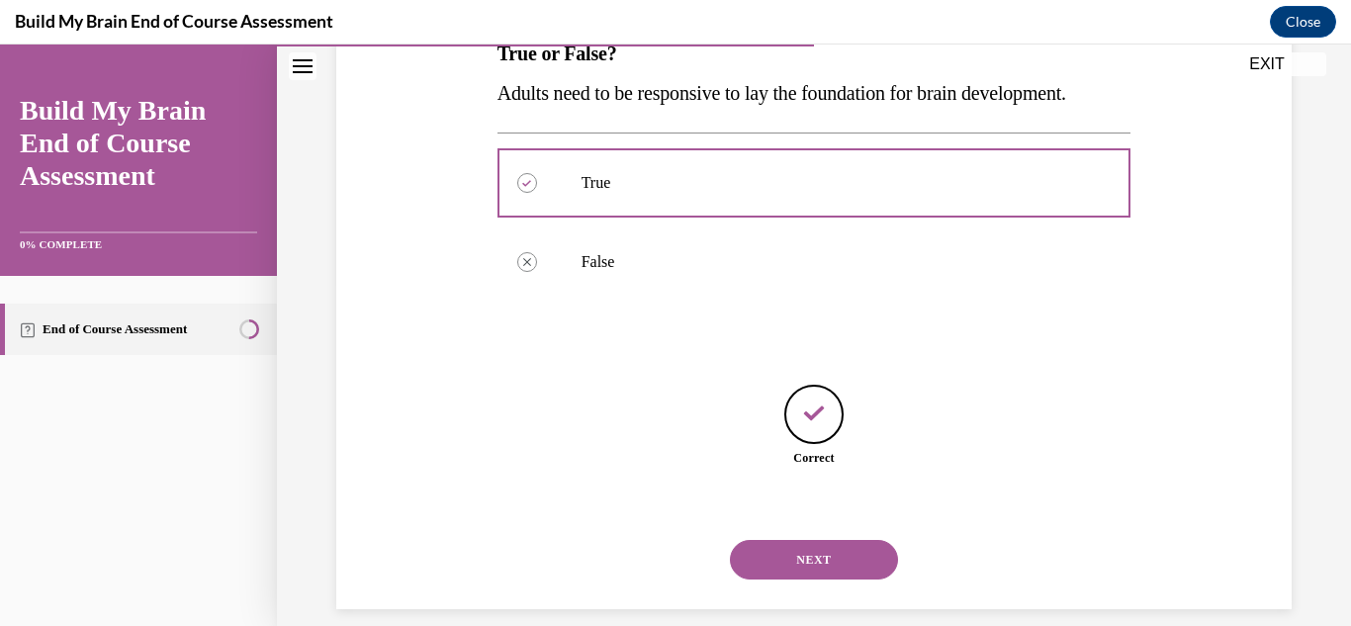
scroll to position [406, 0]
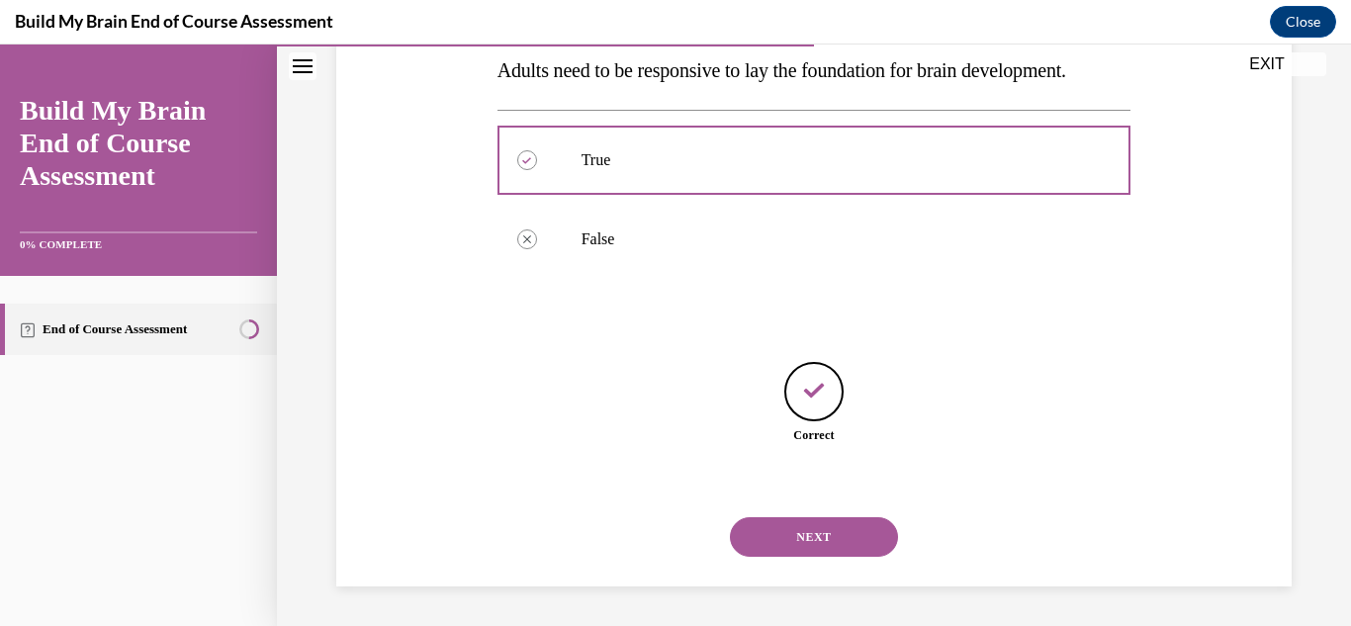
click at [800, 547] on button "NEXT" at bounding box center [814, 537] width 168 height 40
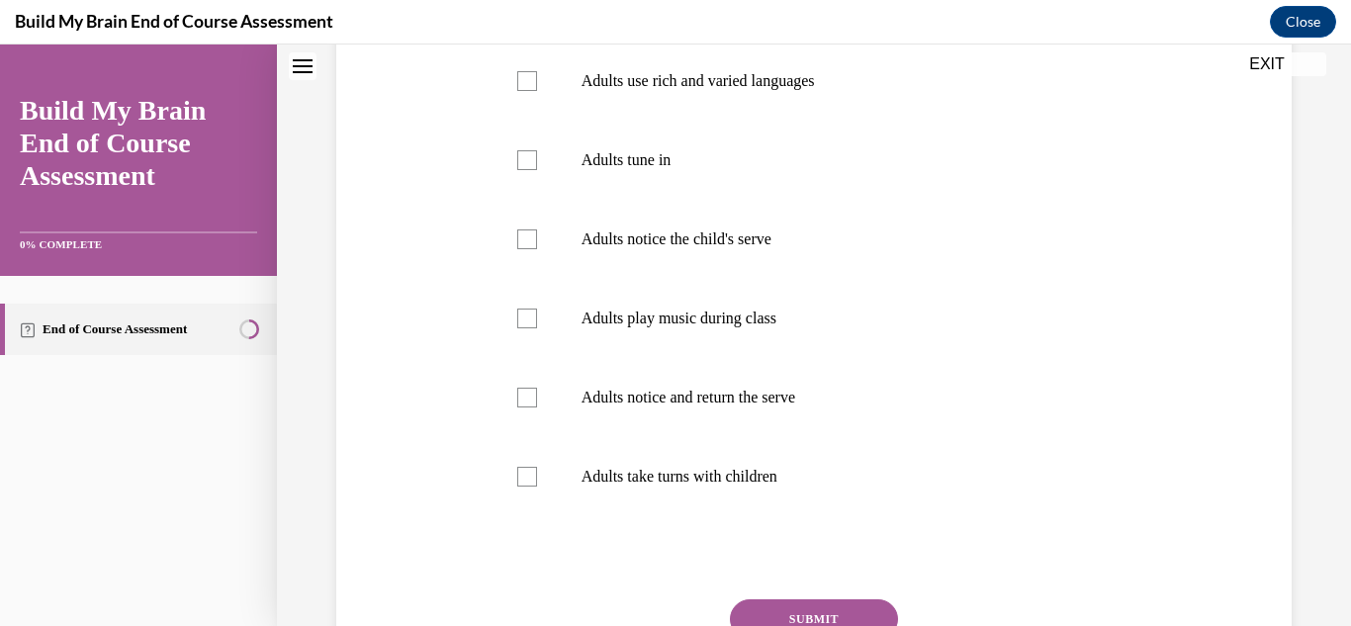
scroll to position [0, 0]
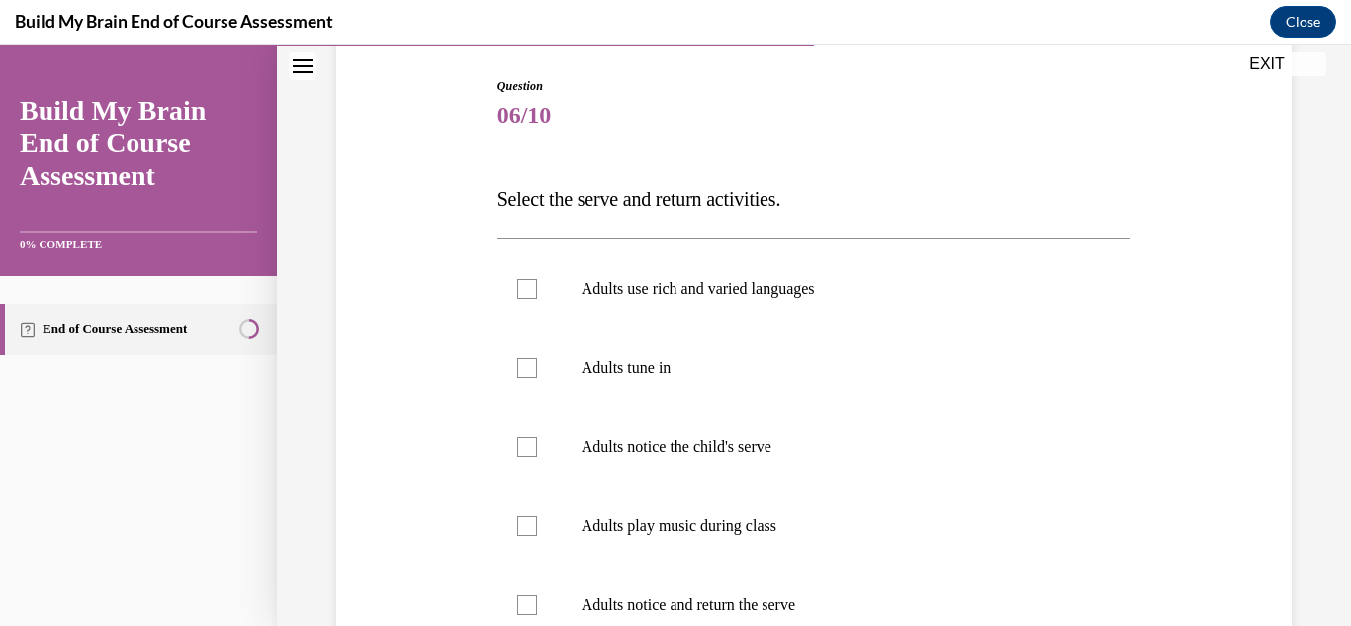
scroll to position [237, 0]
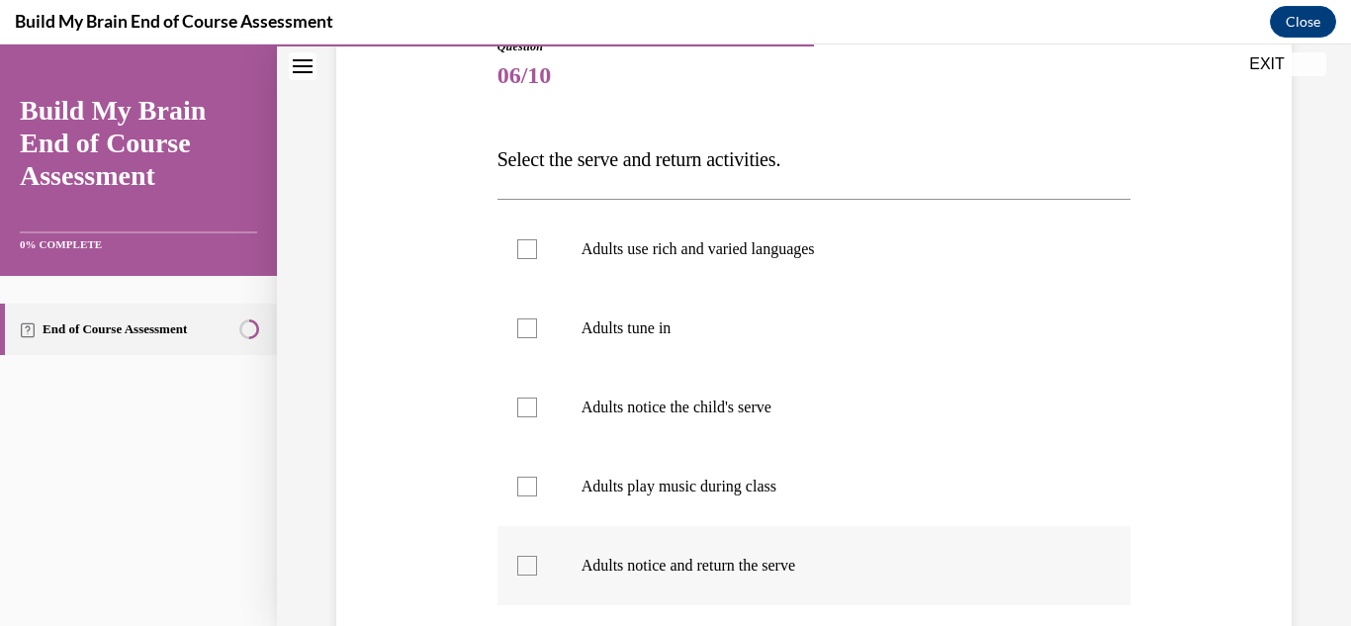
click at [529, 561] on div at bounding box center [527, 566] width 20 height 20
click at [529, 561] on input "Adults notice and return the serve" at bounding box center [527, 566] width 20 height 20
checkbox input "true"
click at [449, 562] on div "Question 06/10 Select the serve and return activities. Adults use rich and vari…" at bounding box center [813, 454] width 965 height 952
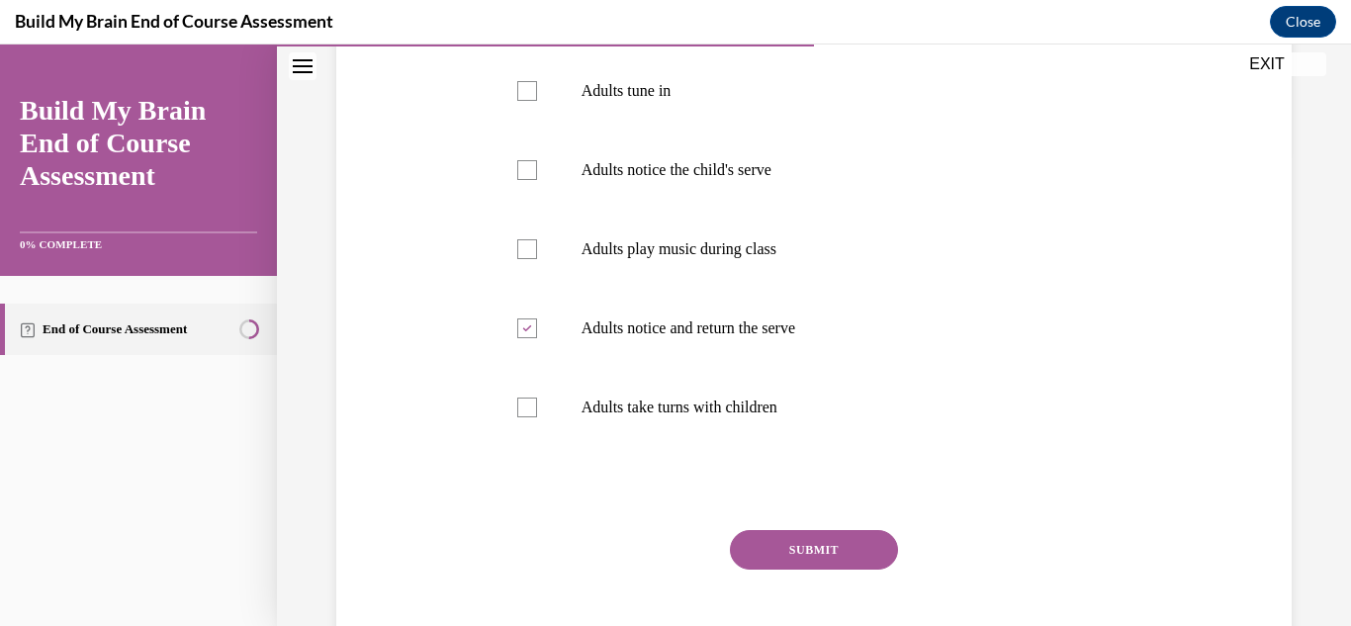
scroll to position [514, 0]
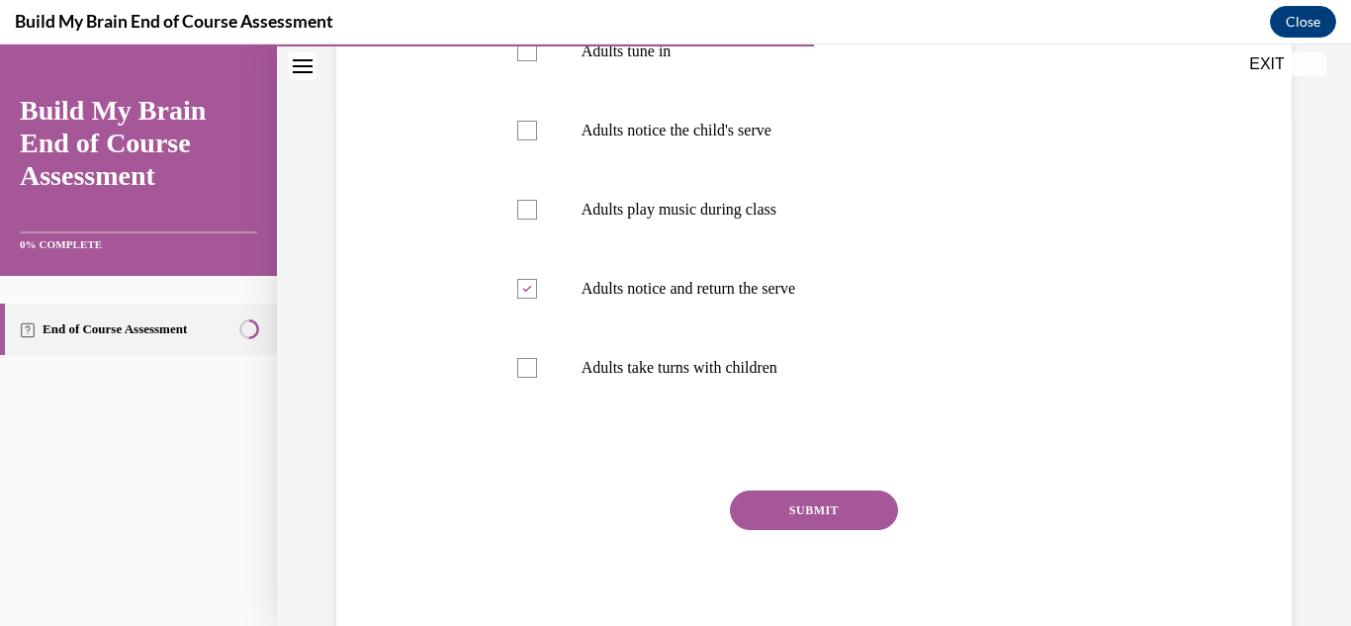
click at [805, 515] on button "SUBMIT" at bounding box center [814, 511] width 168 height 40
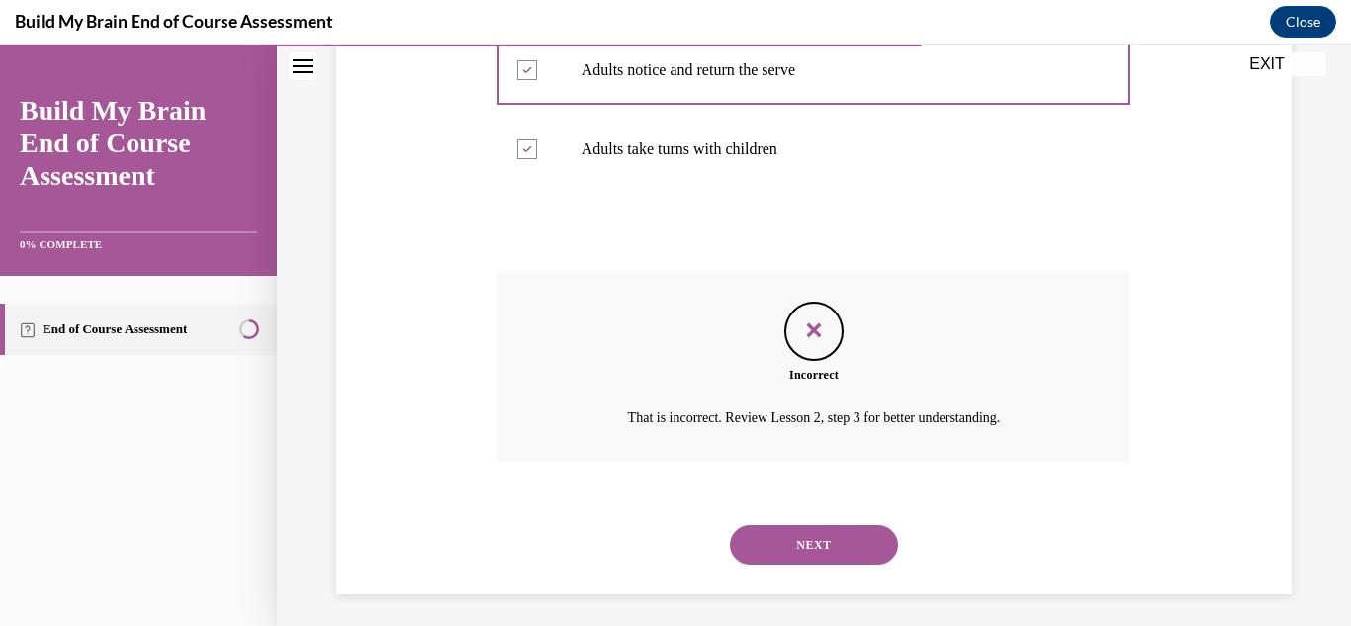
scroll to position [741, 0]
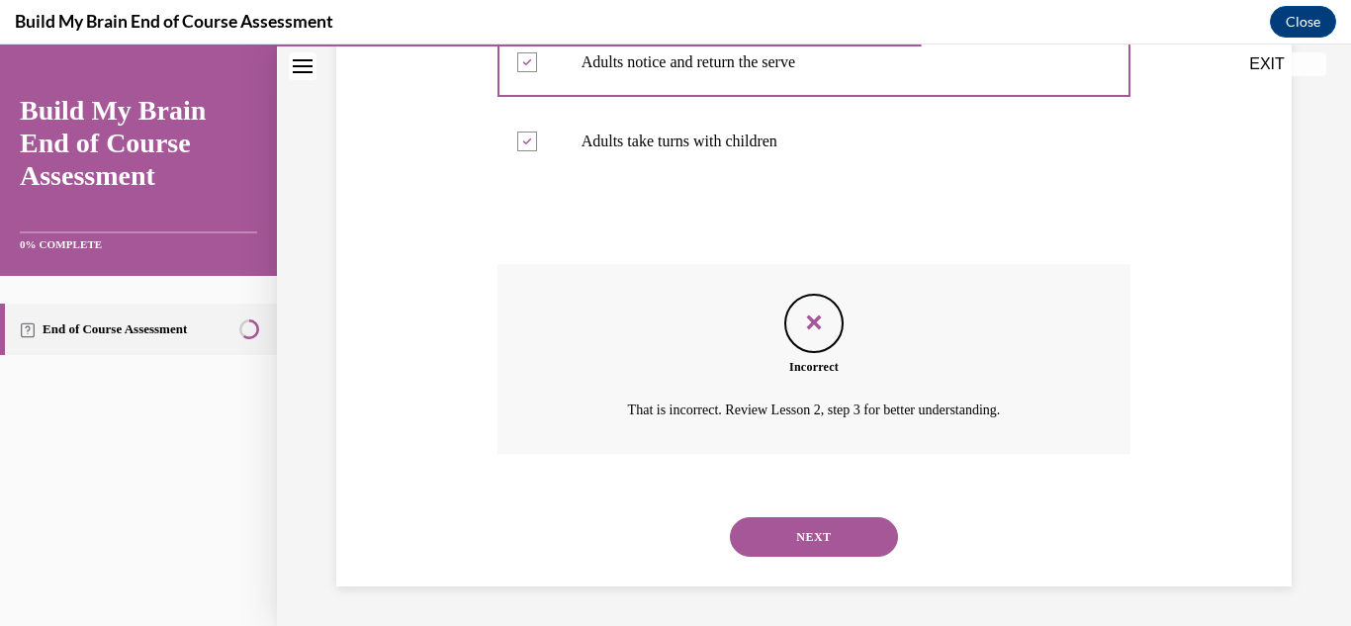
click at [792, 539] on button "NEXT" at bounding box center [814, 537] width 168 height 40
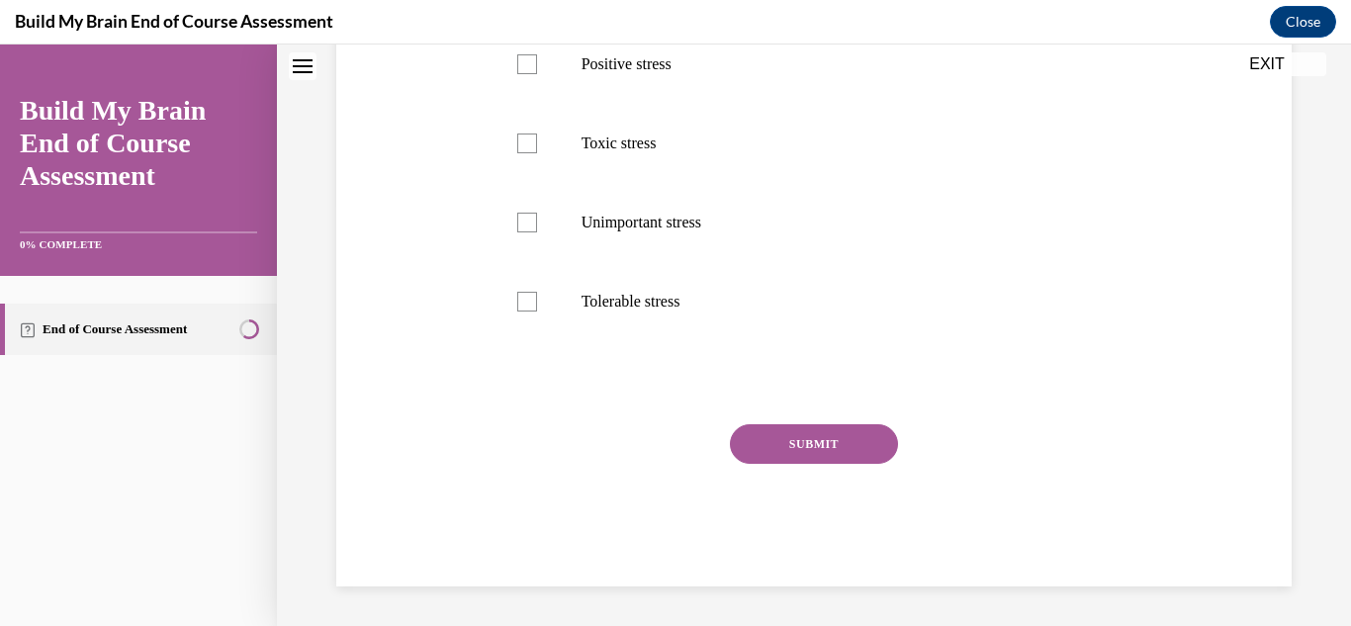
scroll to position [0, 0]
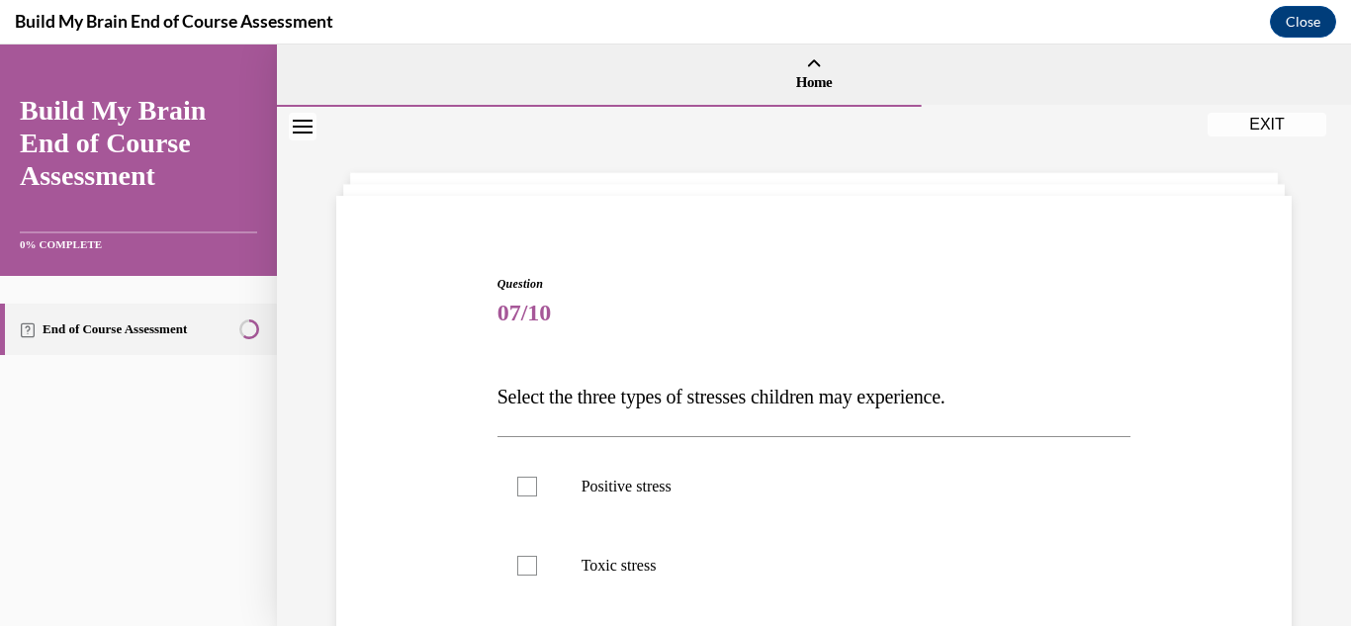
click at [440, 451] on div "Question 07/10 Select the three types of stresses children may experience. Posi…" at bounding box center [813, 612] width 965 height 793
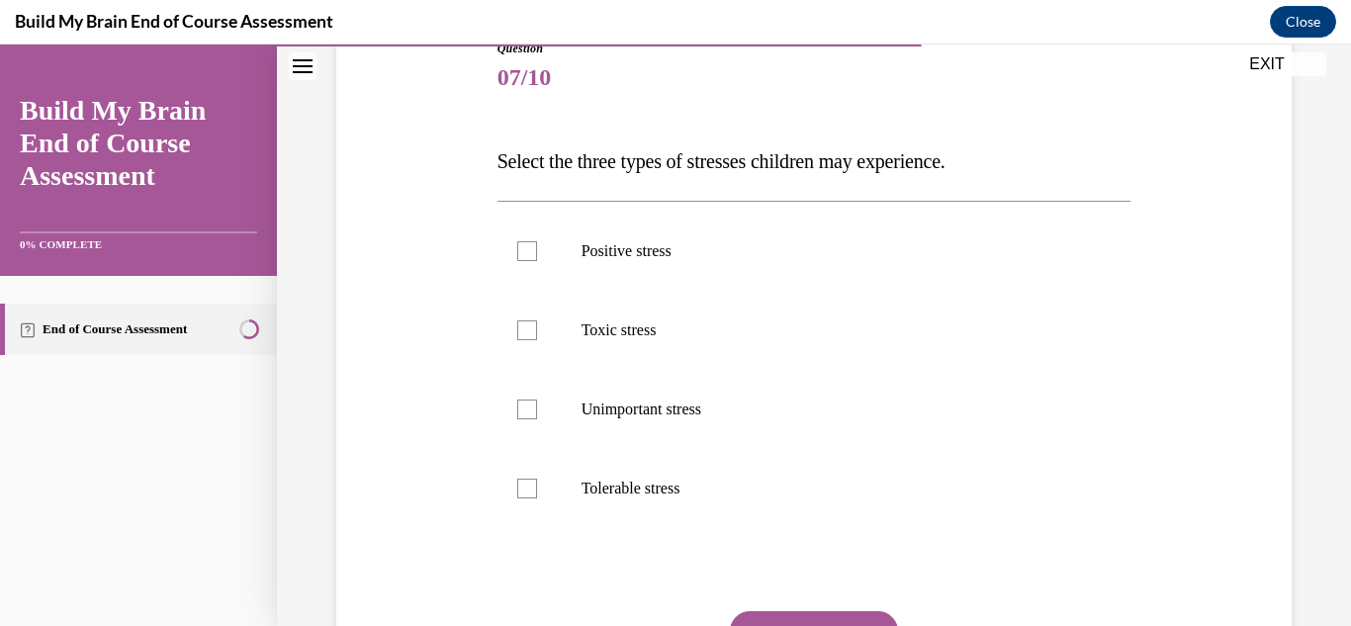
scroll to position [237, 0]
click at [524, 240] on div at bounding box center [527, 249] width 20 height 20
click at [524, 240] on input "Positive stress" at bounding box center [527, 249] width 20 height 20
checkbox input "true"
click at [529, 330] on div at bounding box center [527, 329] width 20 height 20
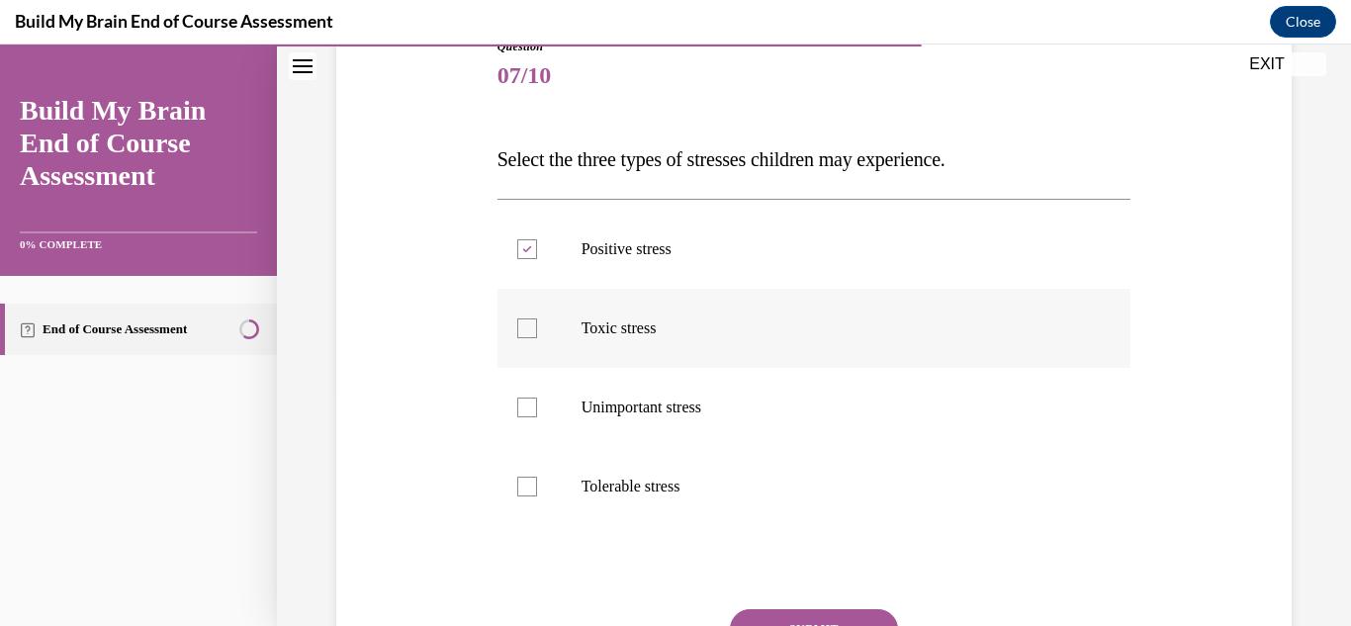
click at [529, 330] on input "Toxic stress" at bounding box center [527, 329] width 20 height 20
checkbox input "true"
click at [522, 497] on label "Tolerable stress" at bounding box center [815, 486] width 634 height 79
click at [522, 497] on input "Tolerable stress" at bounding box center [527, 487] width 20 height 20
checkbox input "true"
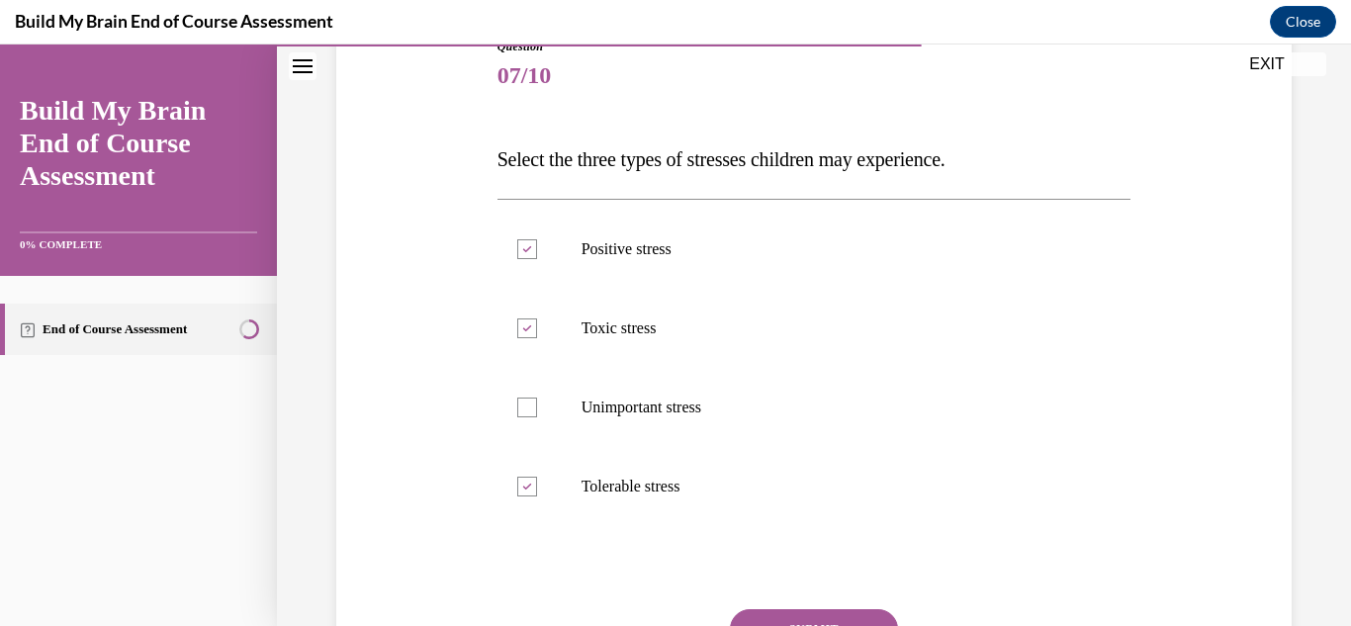
click at [493, 500] on div "Question 07/10 Select the three types of stresses children may experience. Posi…" at bounding box center [815, 390] width 644 height 764
click at [750, 616] on button "SUBMIT" at bounding box center [814, 629] width 168 height 40
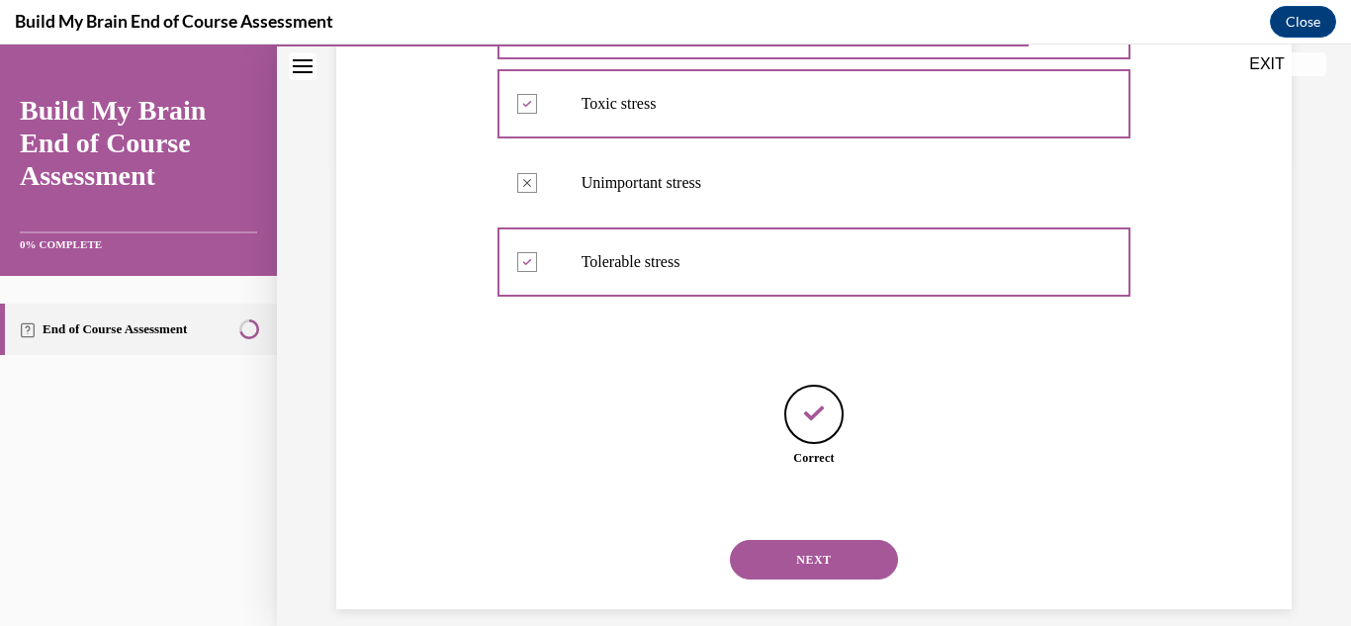
scroll to position [485, 0]
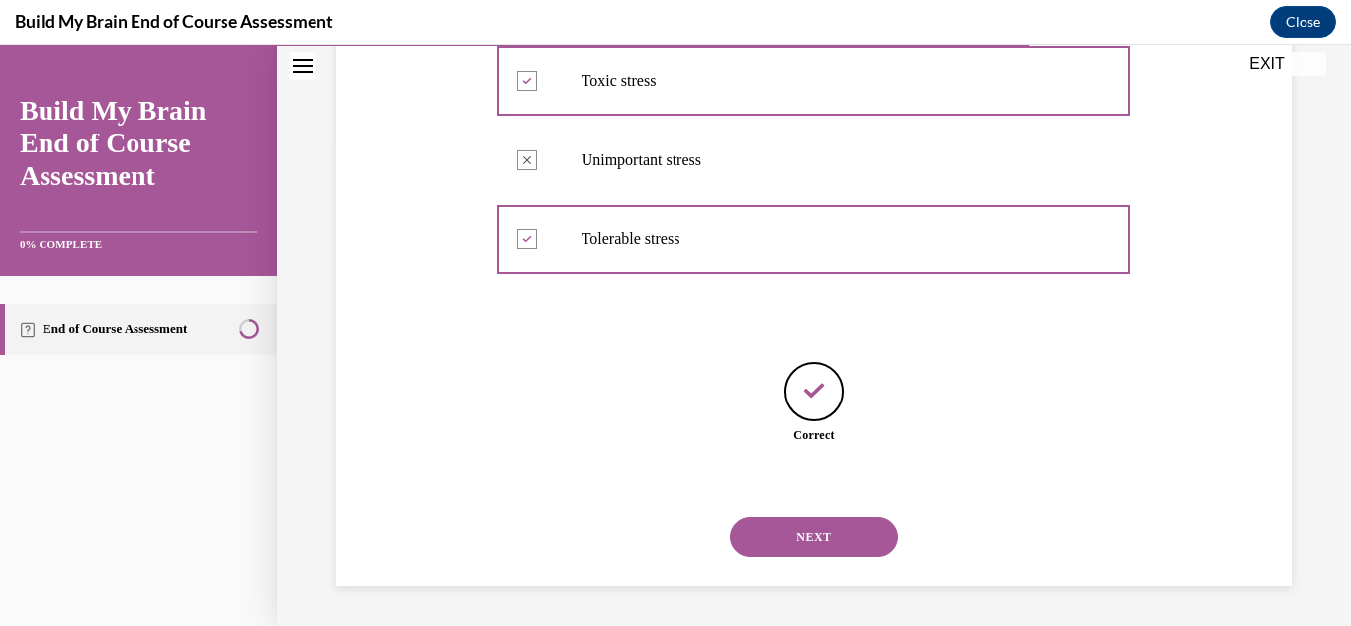
click at [787, 533] on button "NEXT" at bounding box center [814, 537] width 168 height 40
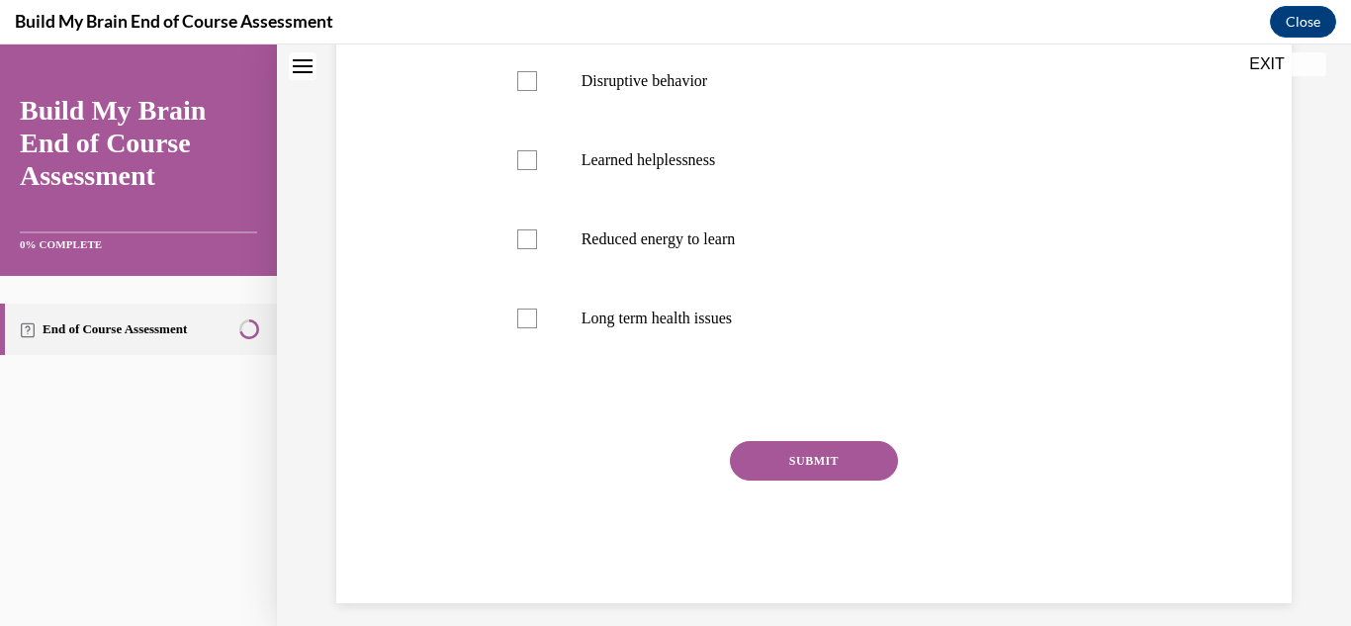
scroll to position [0, 0]
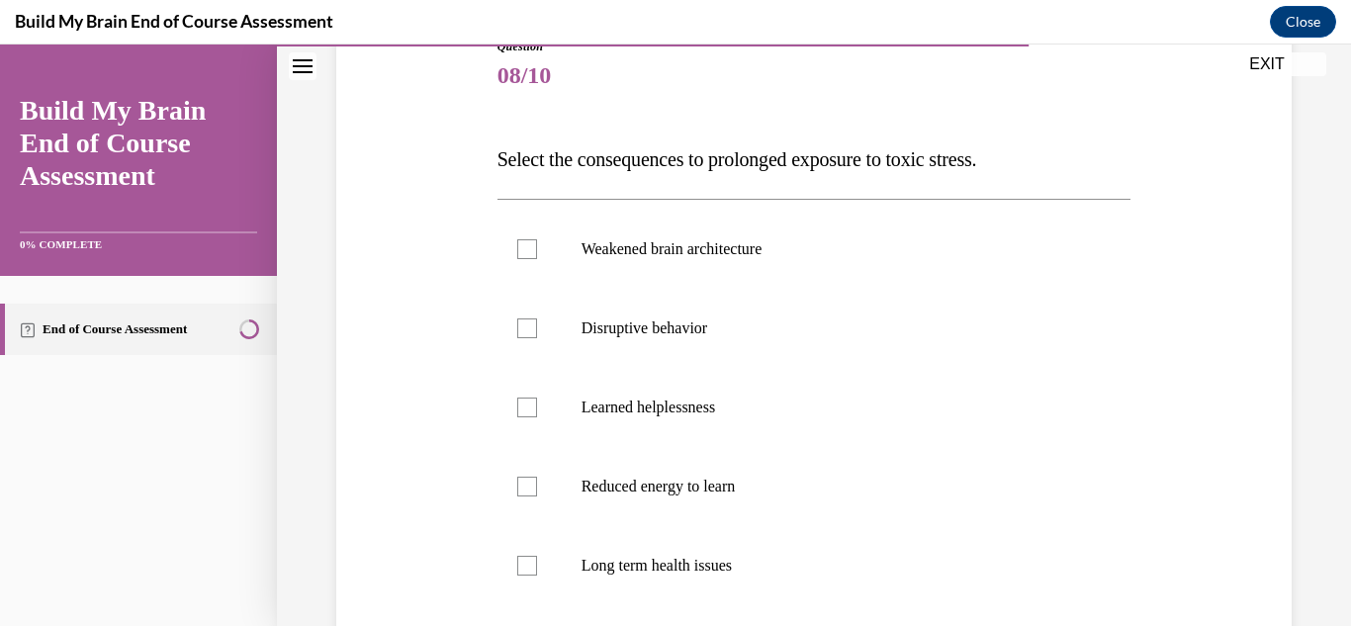
scroll to position [277, 0]
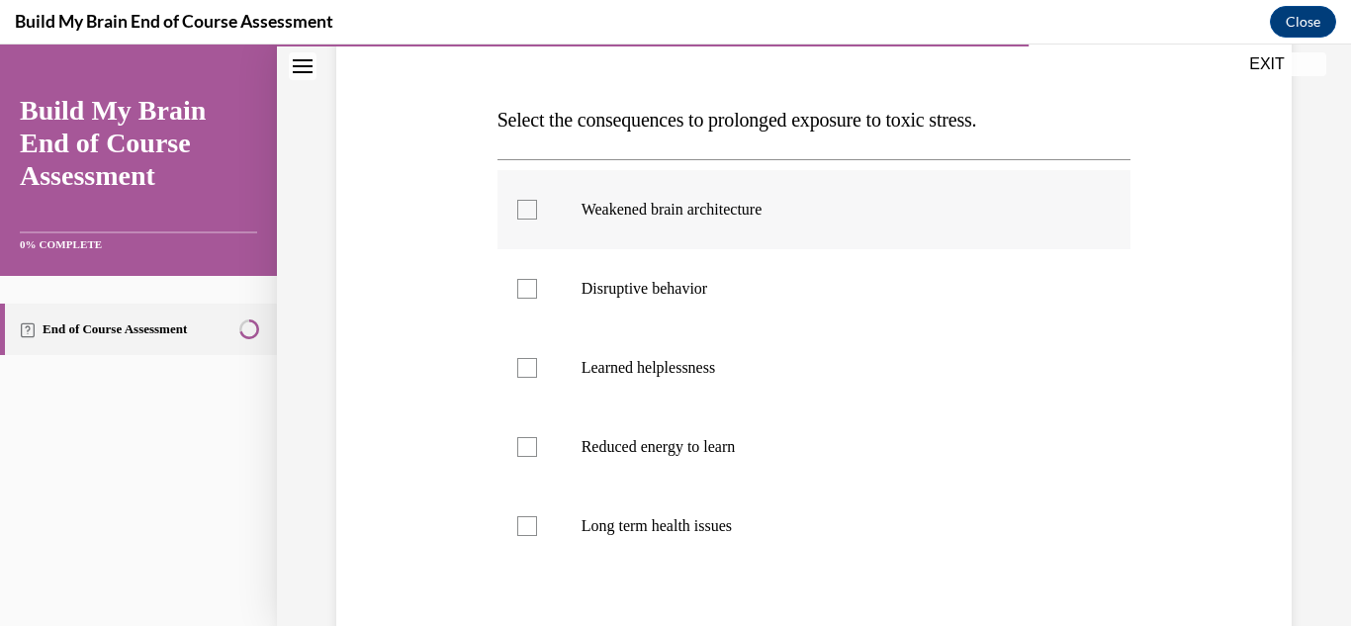
click at [527, 215] on div at bounding box center [527, 210] width 20 height 20
click at [527, 215] on input "Weakened brain architecture" at bounding box center [527, 210] width 20 height 20
checkbox input "true"
click at [521, 279] on div at bounding box center [527, 289] width 20 height 20
click at [521, 279] on input "Disruptive behavior" at bounding box center [527, 289] width 20 height 20
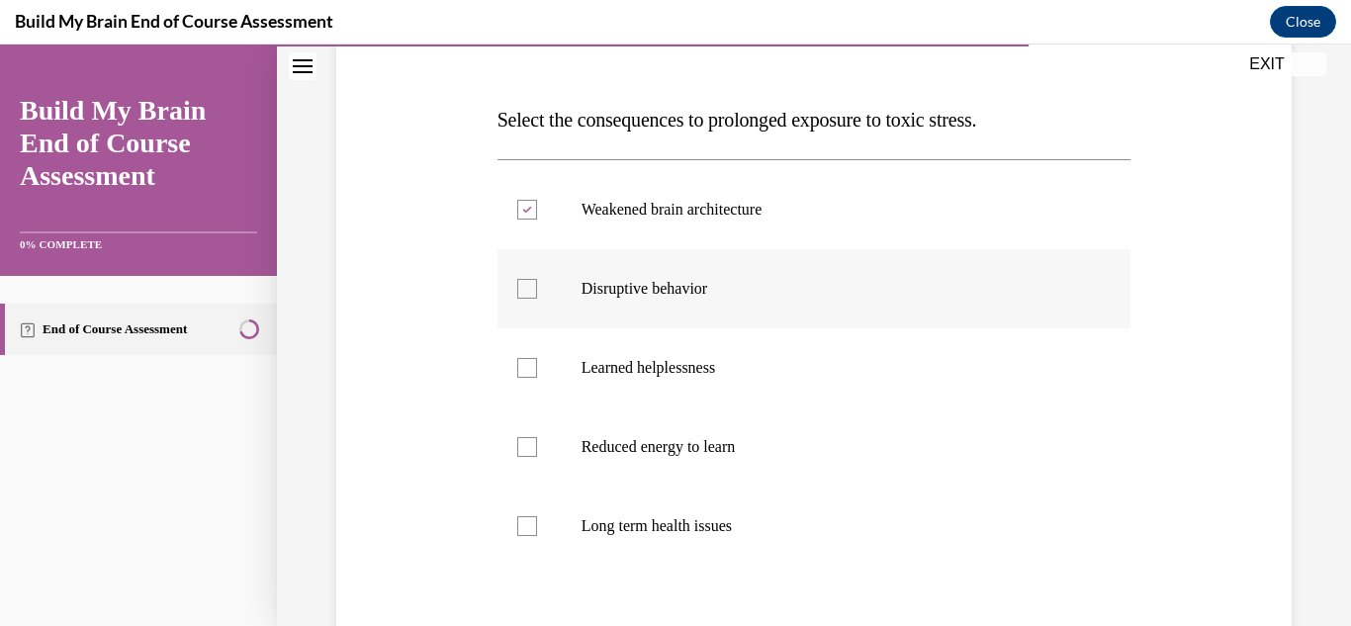
checkbox input "true"
click at [528, 452] on div at bounding box center [527, 447] width 20 height 20
click at [528, 452] on input "Reduced energy to learn" at bounding box center [527, 447] width 20 height 20
checkbox input "true"
click at [430, 465] on div "Question 08/10 Select the consequences to prolonged exposure to toxic stress. W…" at bounding box center [813, 375] width 965 height 872
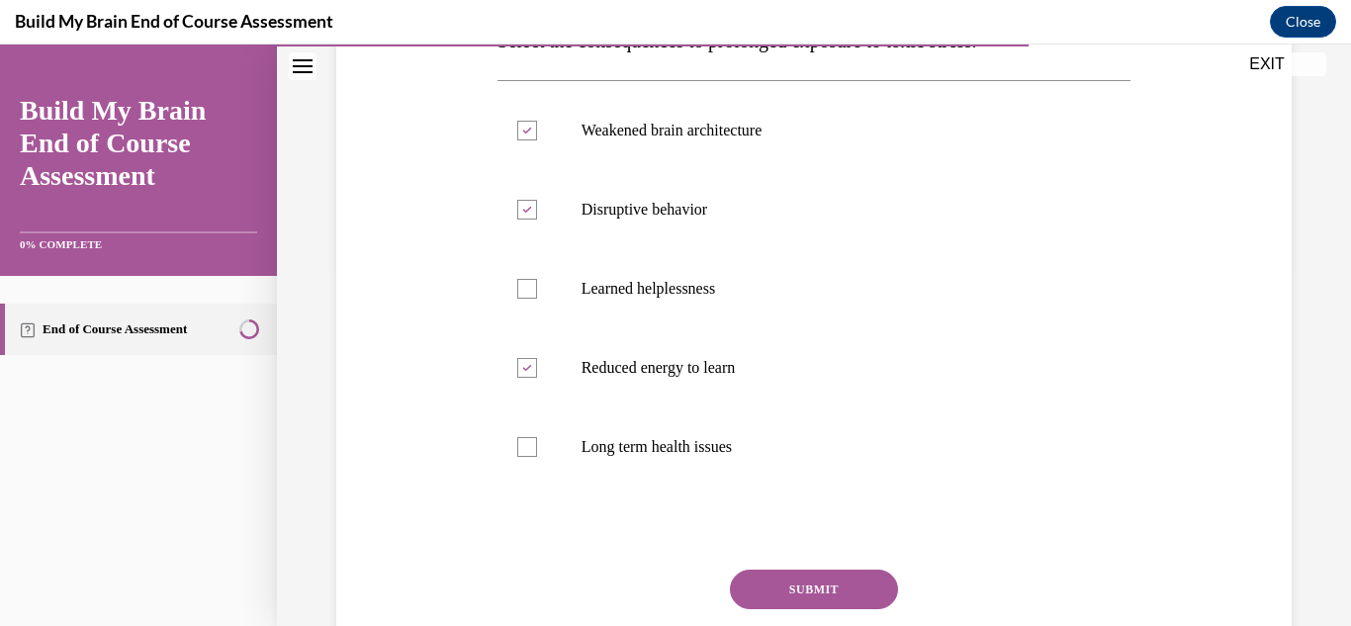
scroll to position [396, 0]
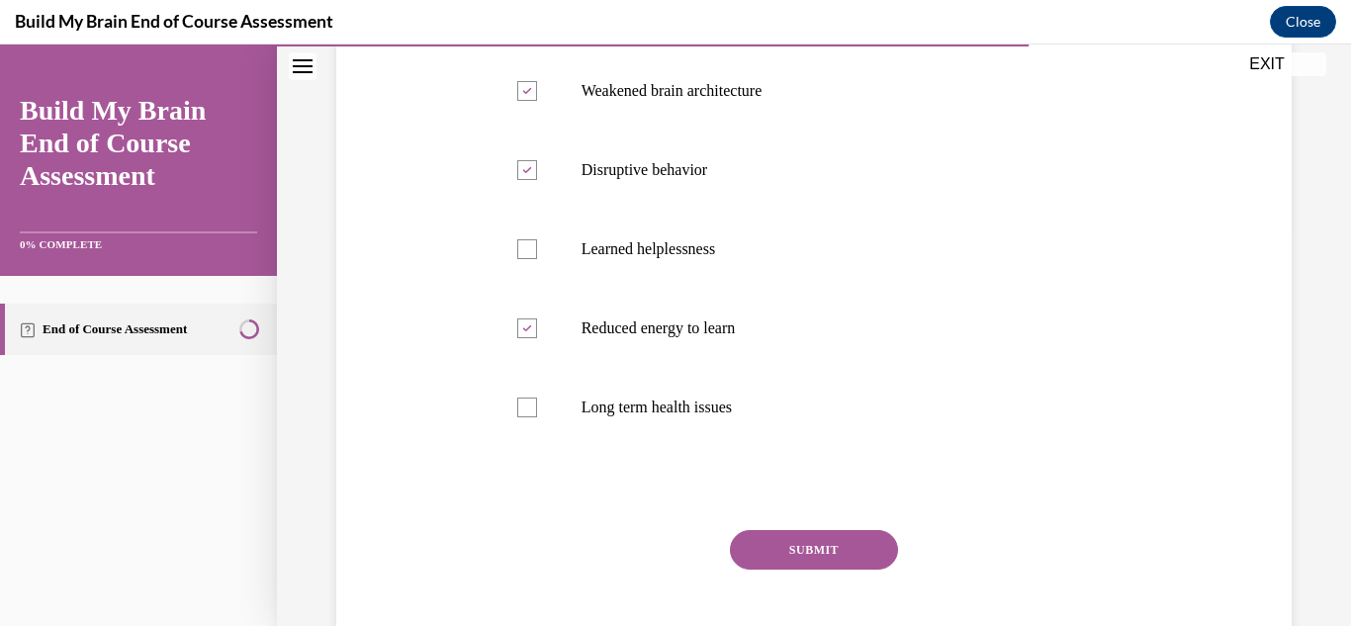
click at [749, 563] on button "SUBMIT" at bounding box center [814, 550] width 168 height 40
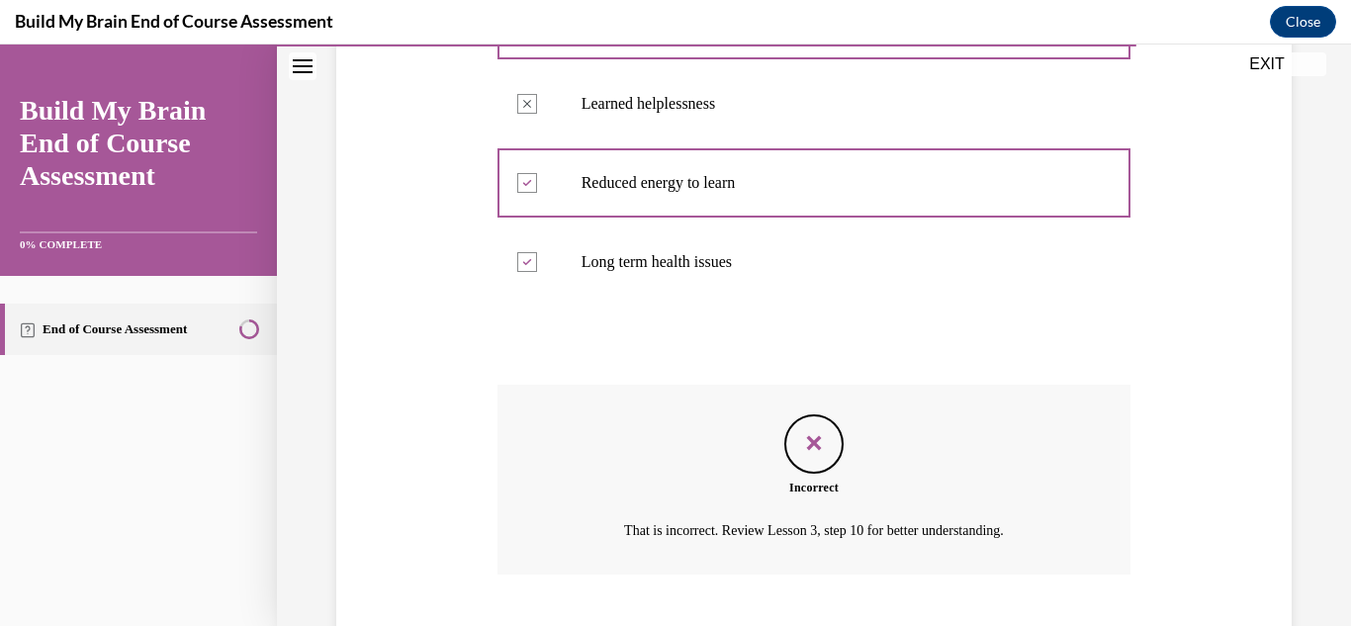
scroll to position [662, 0]
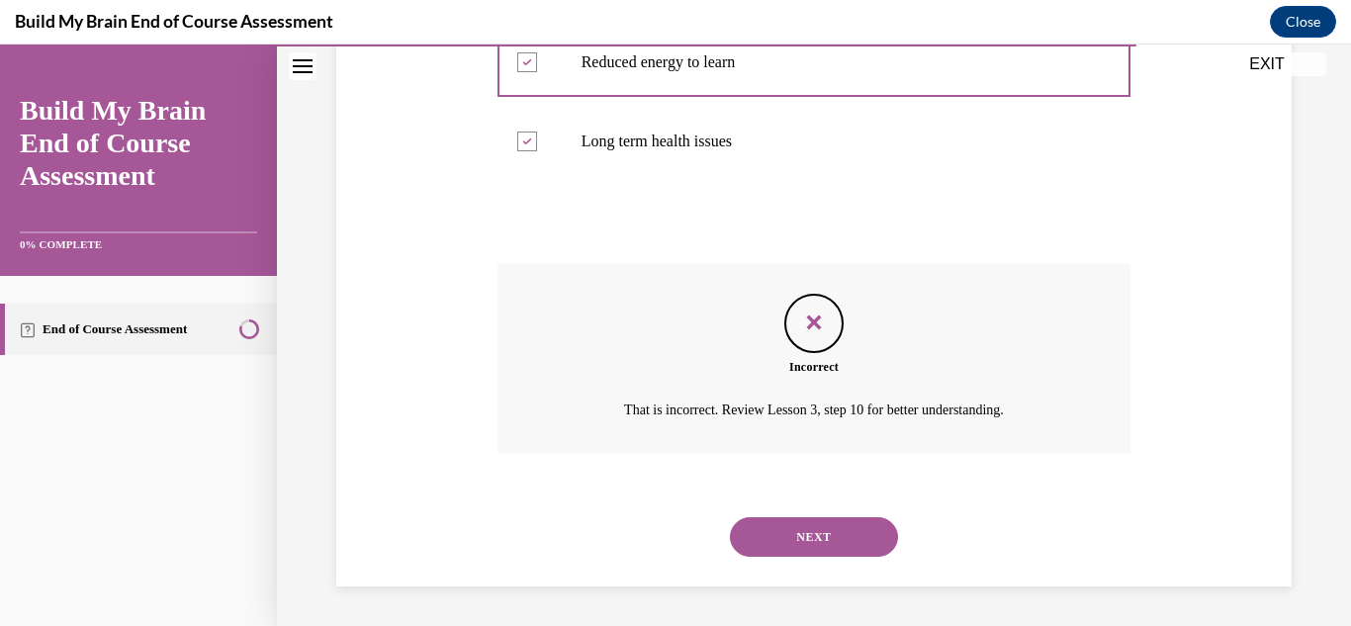
click at [796, 541] on button "NEXT" at bounding box center [814, 537] width 168 height 40
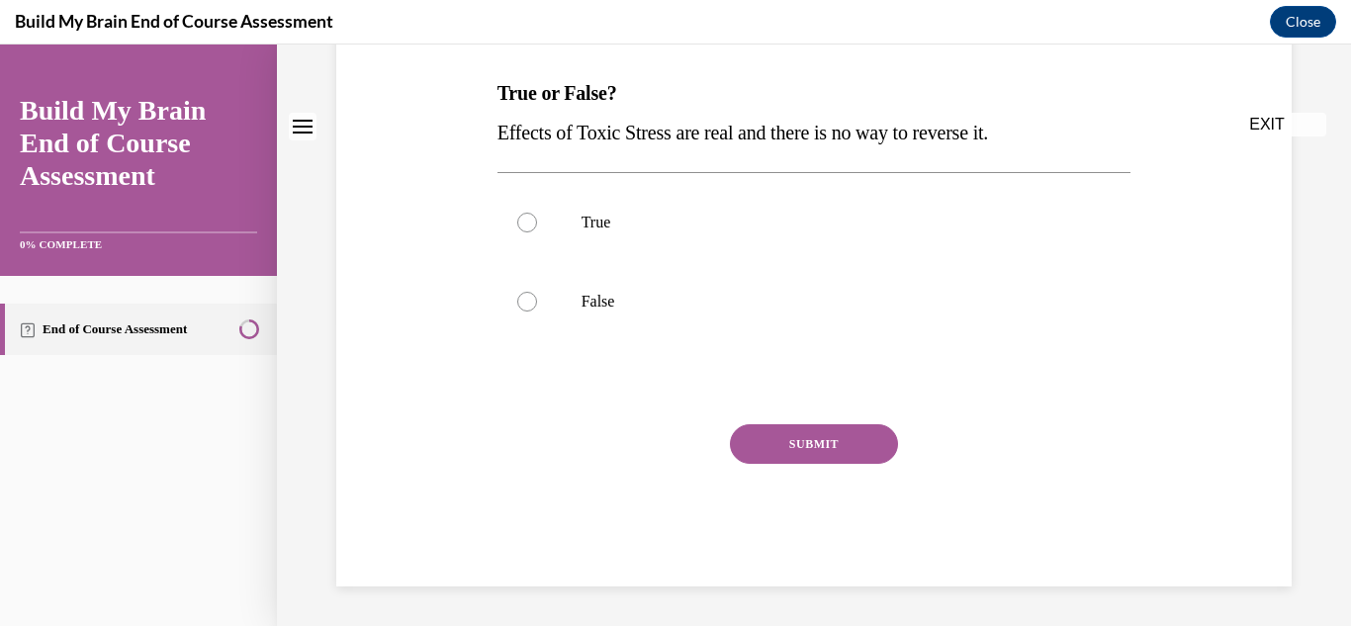
scroll to position [0, 0]
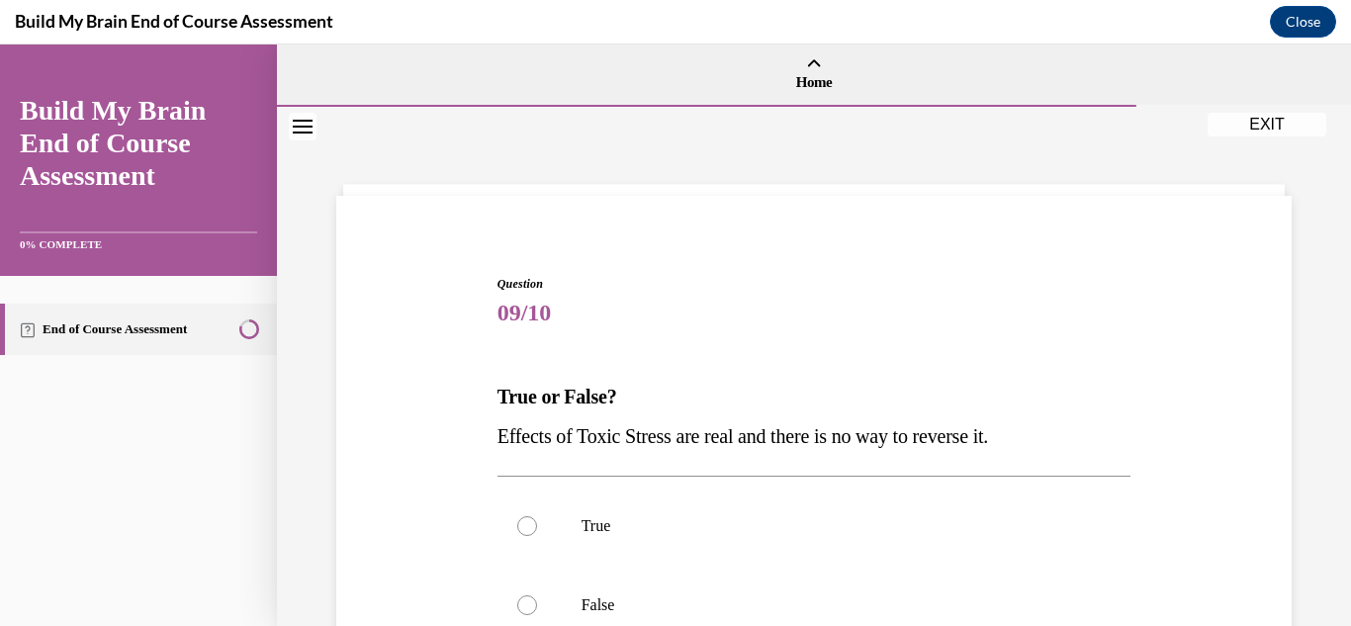
click at [427, 506] on div "Question 09/10 True or False? Effects of Toxic Stress are real and there is no …" at bounding box center [813, 553] width 965 height 675
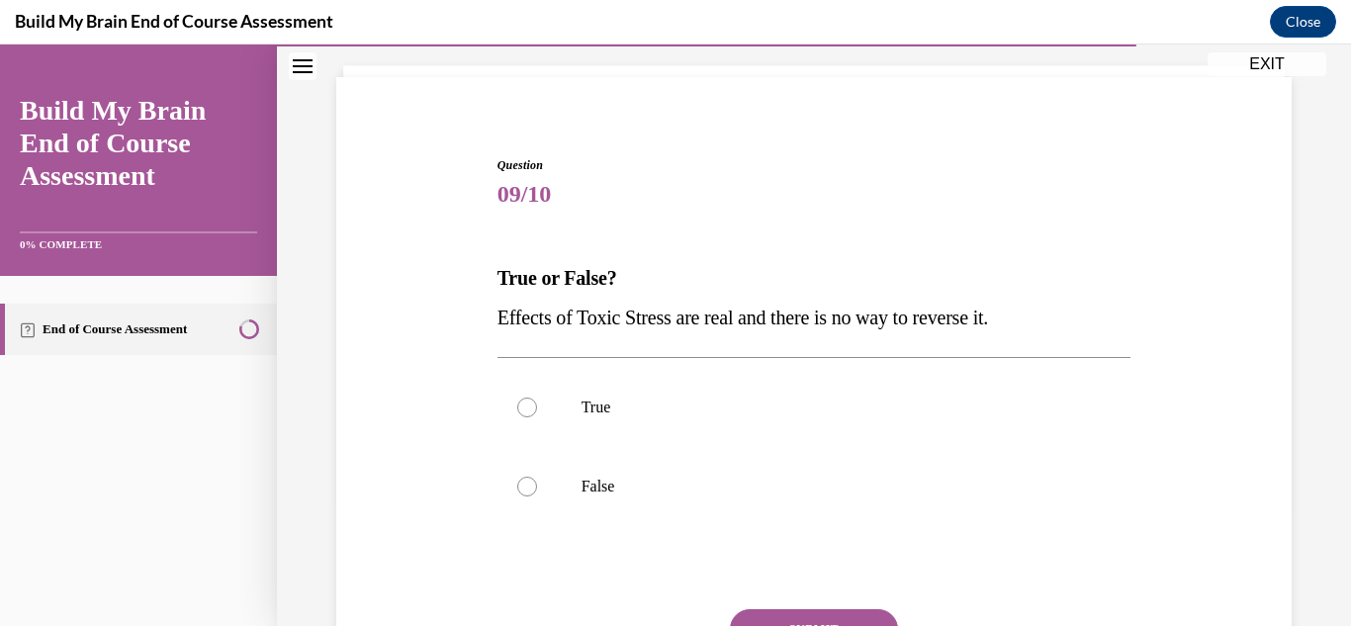
scroll to position [158, 0]
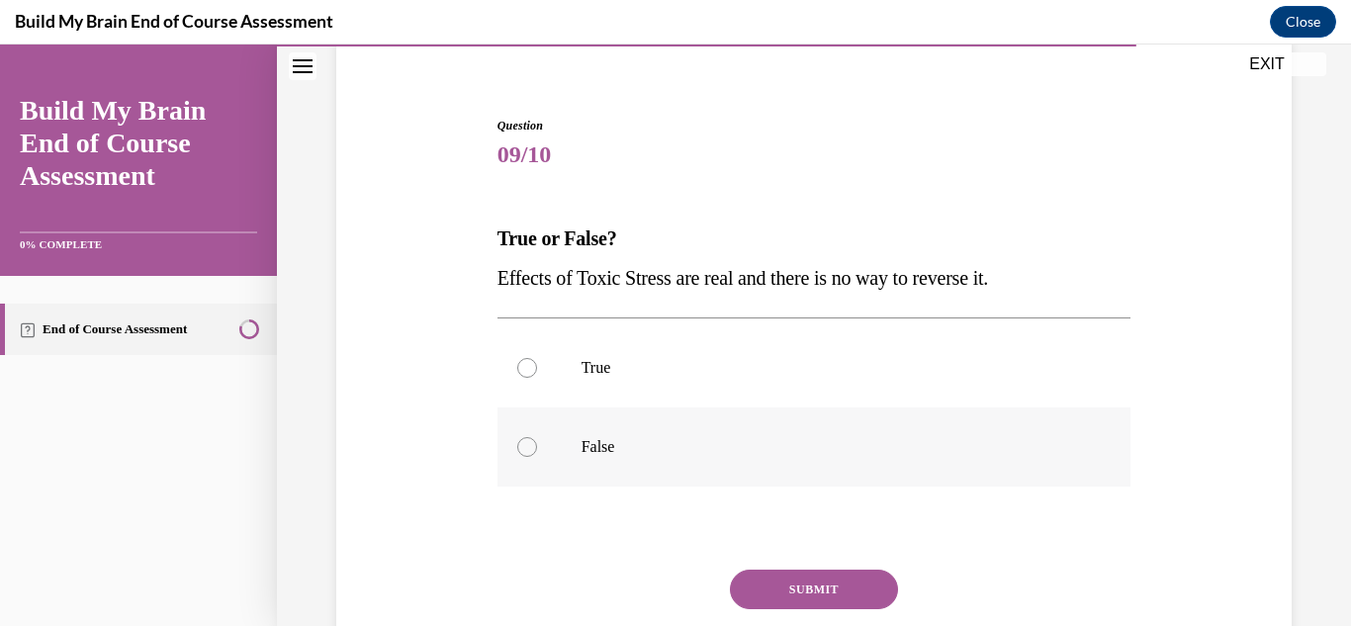
click at [517, 445] on div at bounding box center [527, 447] width 20 height 20
click at [517, 445] on input "False" at bounding box center [527, 447] width 20 height 20
radio input "true"
click at [742, 595] on button "SUBMIT" at bounding box center [814, 590] width 168 height 40
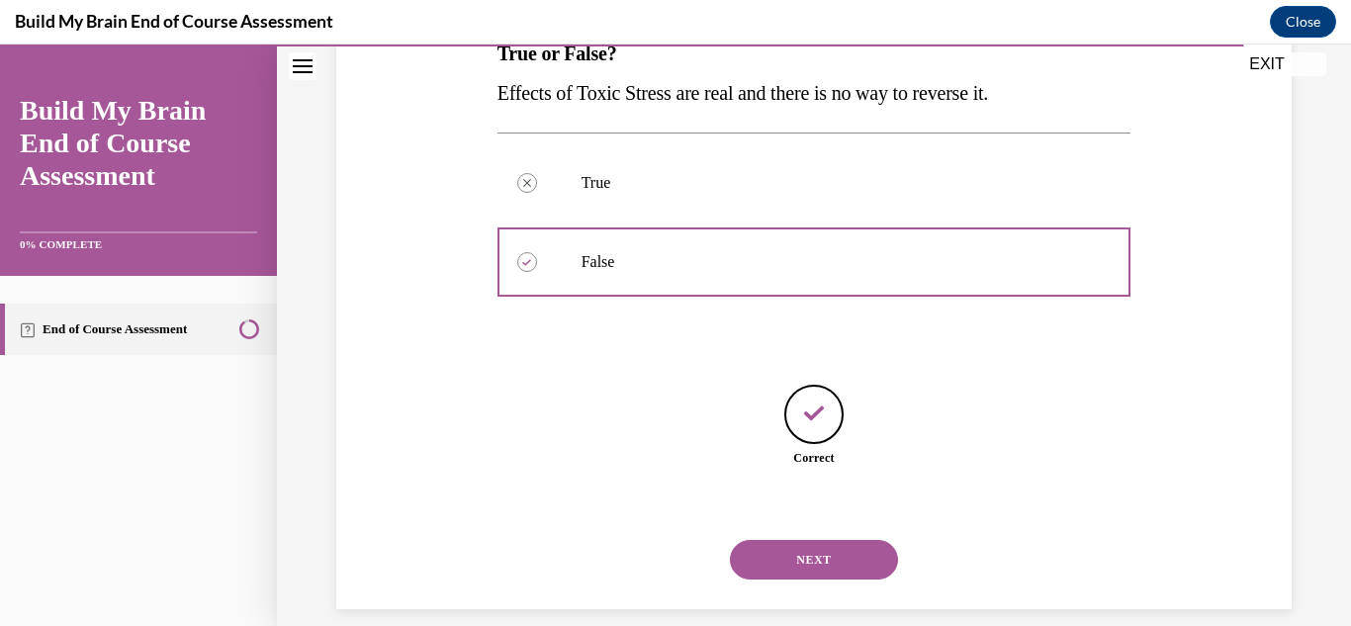
scroll to position [366, 0]
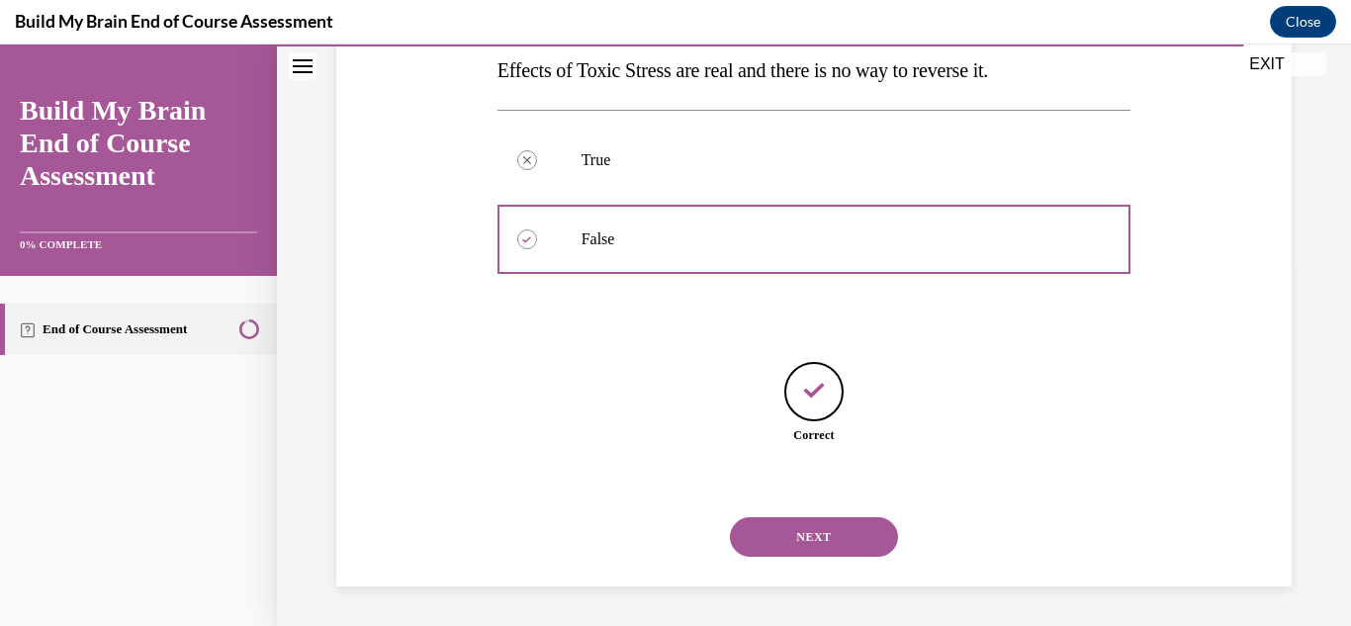
click at [815, 540] on button "NEXT" at bounding box center [814, 537] width 168 height 40
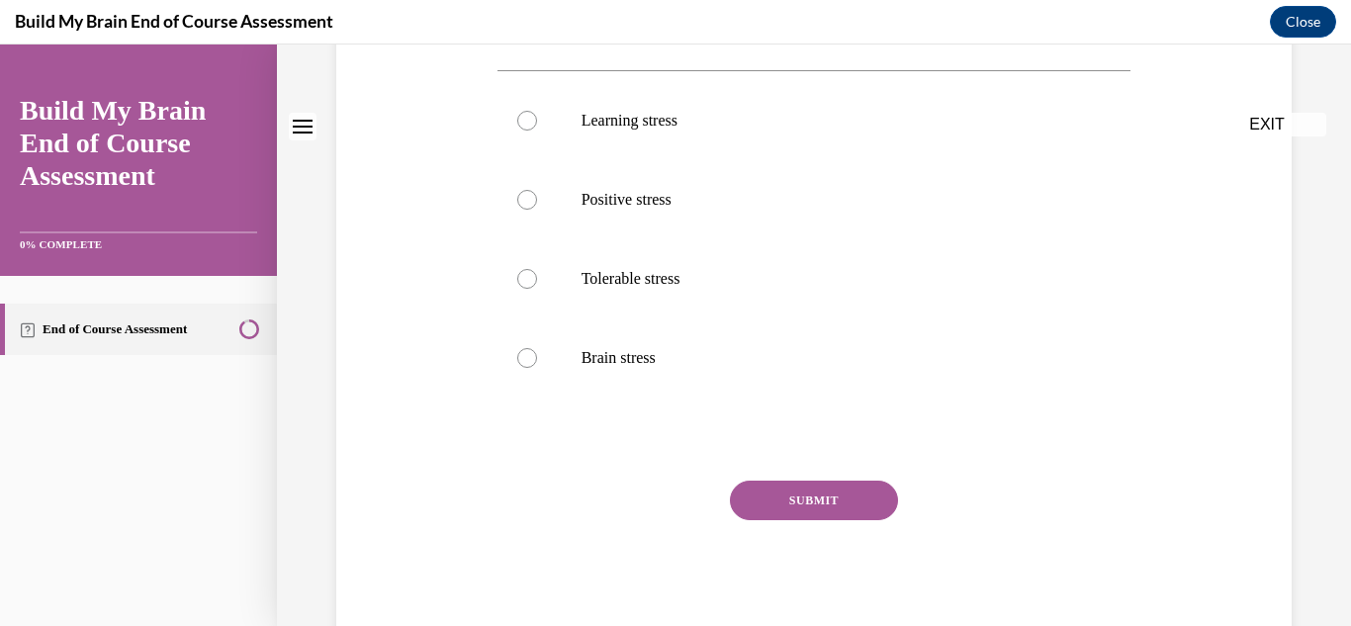
scroll to position [0, 0]
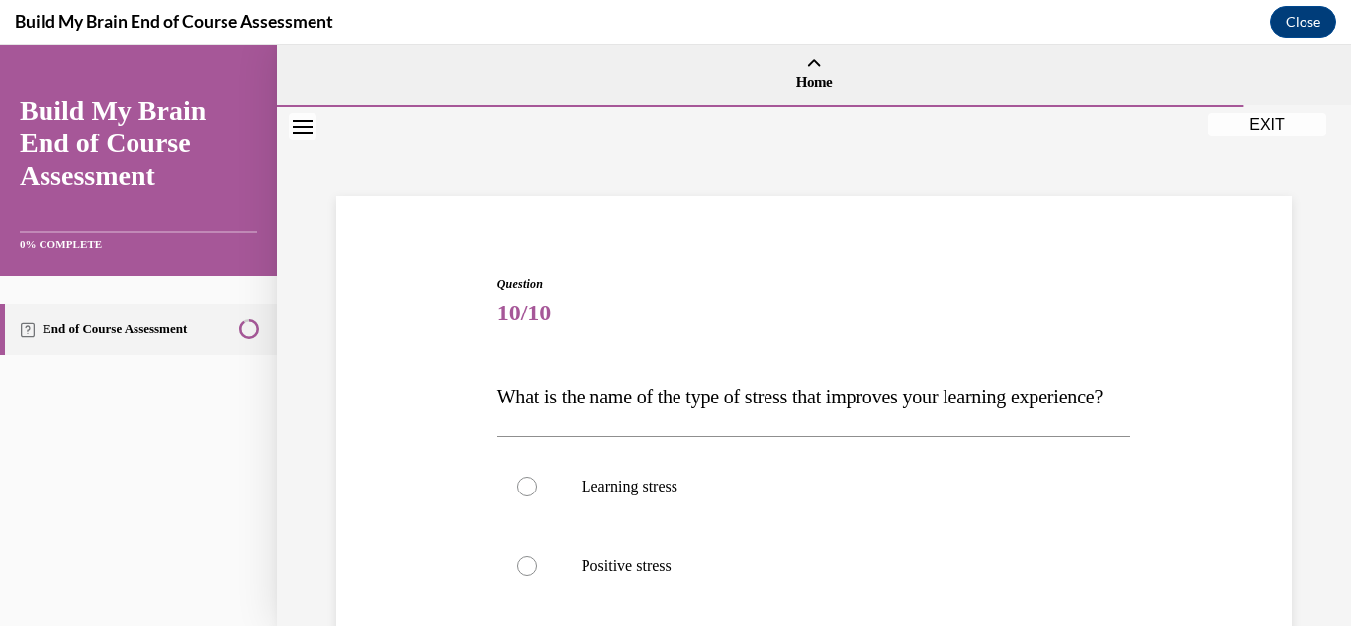
click at [428, 541] on div "Question 10/10 What is the name of the type of stress that improves your learni…" at bounding box center [813, 612] width 965 height 793
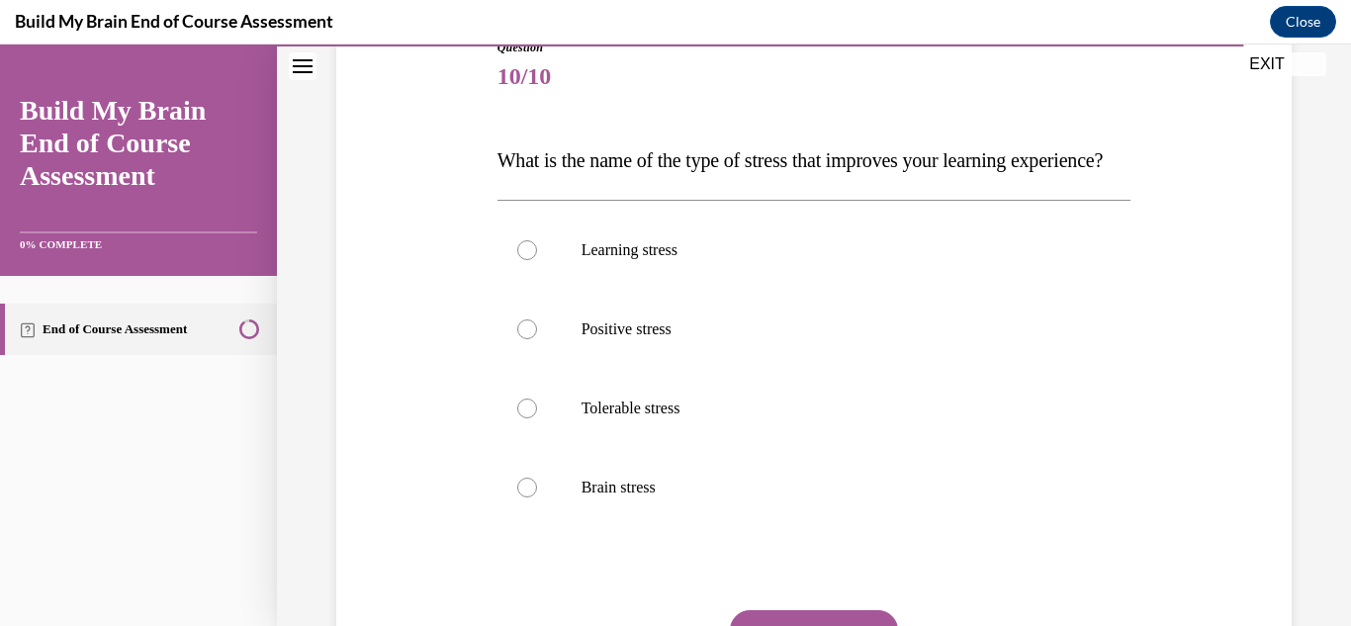
scroll to position [237, 0]
click at [526, 338] on div at bounding box center [527, 329] width 20 height 20
click at [526, 338] on input "Positive stress" at bounding box center [527, 329] width 20 height 20
radio input "true"
click at [368, 491] on div "Question 10/10 What is the name of the type of stress that improves your learni…" at bounding box center [813, 374] width 965 height 793
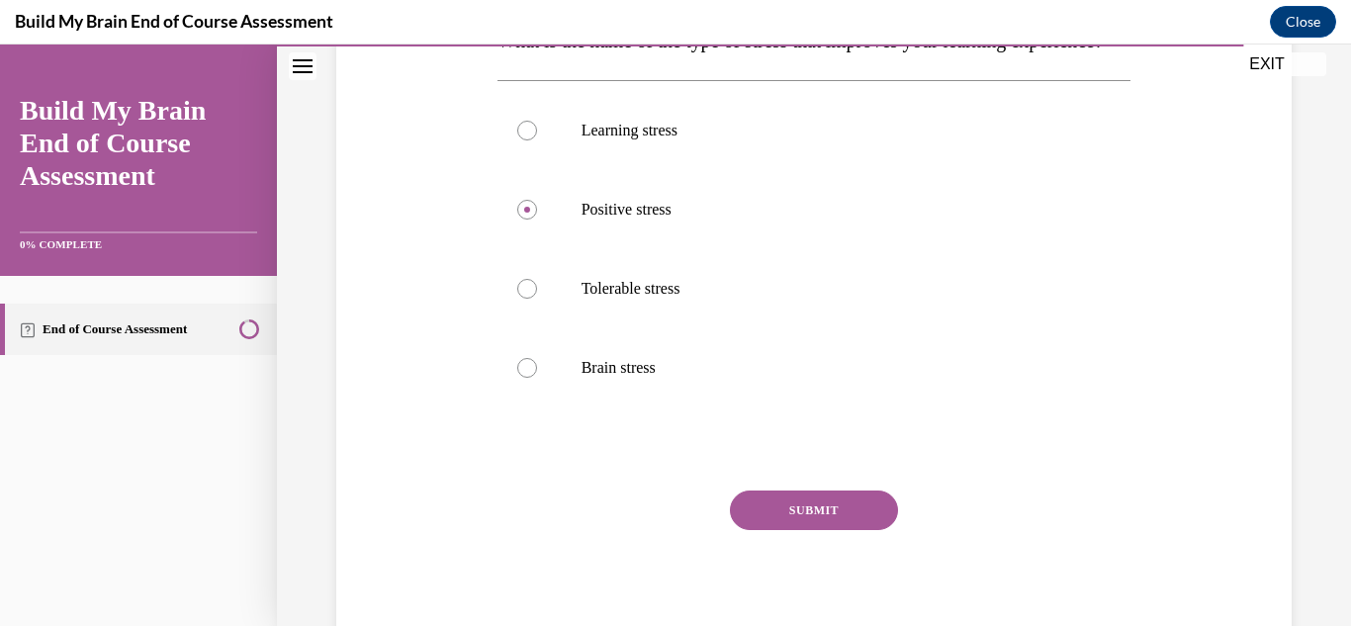
scroll to position [396, 0]
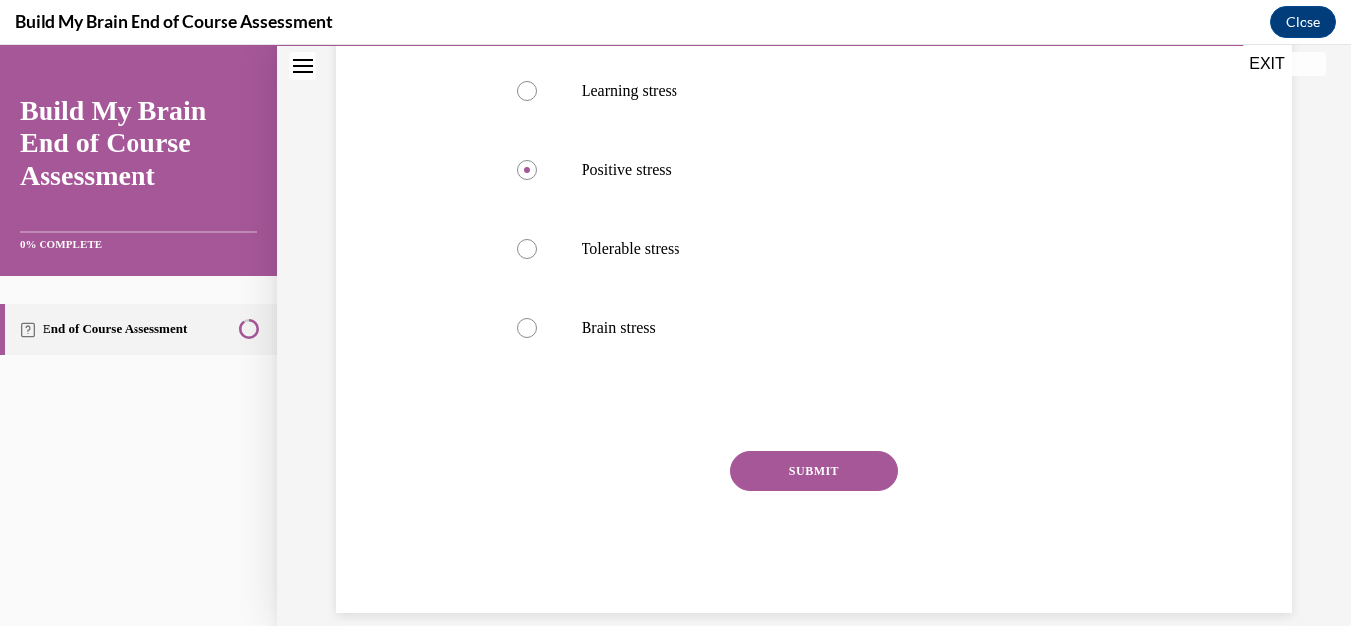
click at [789, 491] on button "SUBMIT" at bounding box center [814, 471] width 168 height 40
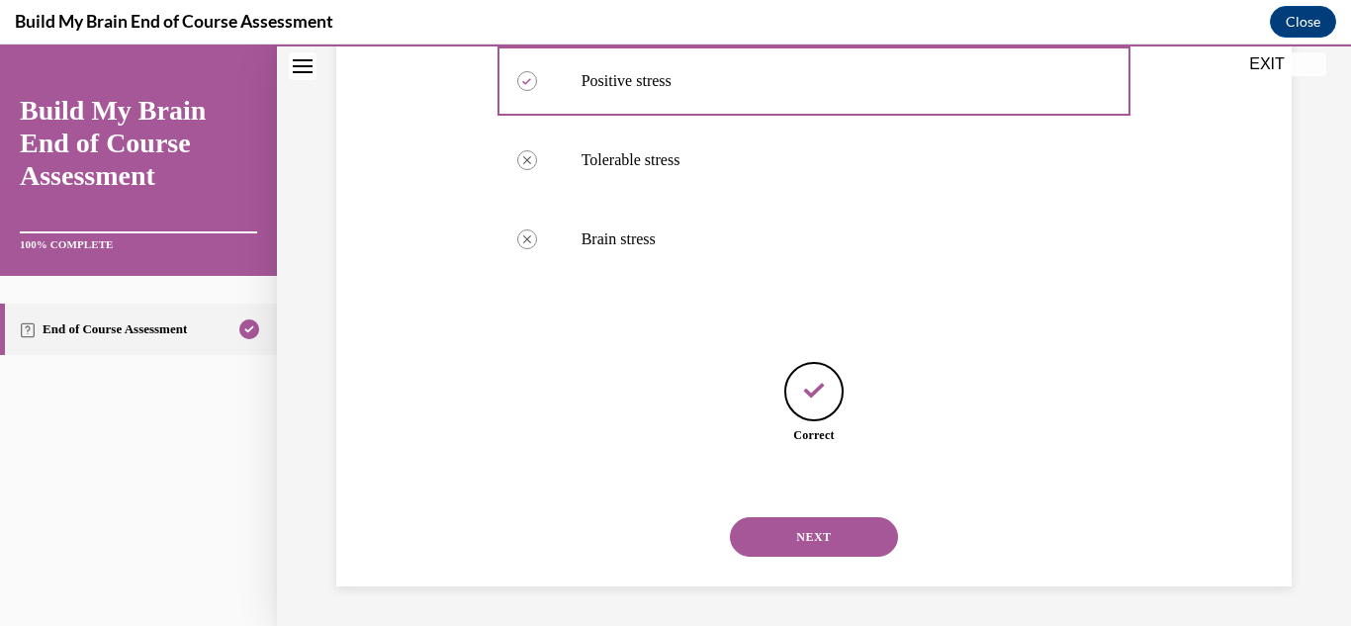
scroll to position [524, 0]
click at [792, 530] on button "NEXT" at bounding box center [814, 537] width 168 height 40
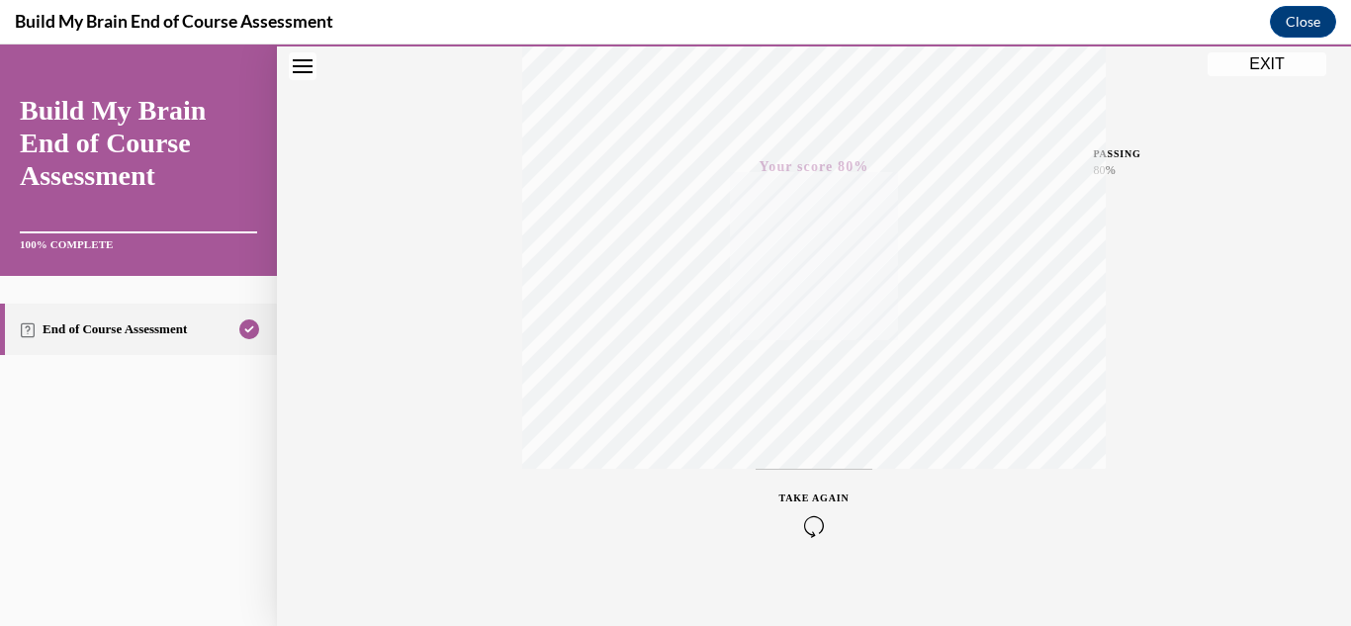
scroll to position [432, 0]
click at [257, 548] on div "End of Course Assessment" at bounding box center [138, 451] width 277 height 350
click at [1262, 68] on button "EXIT" at bounding box center [1267, 64] width 119 height 24
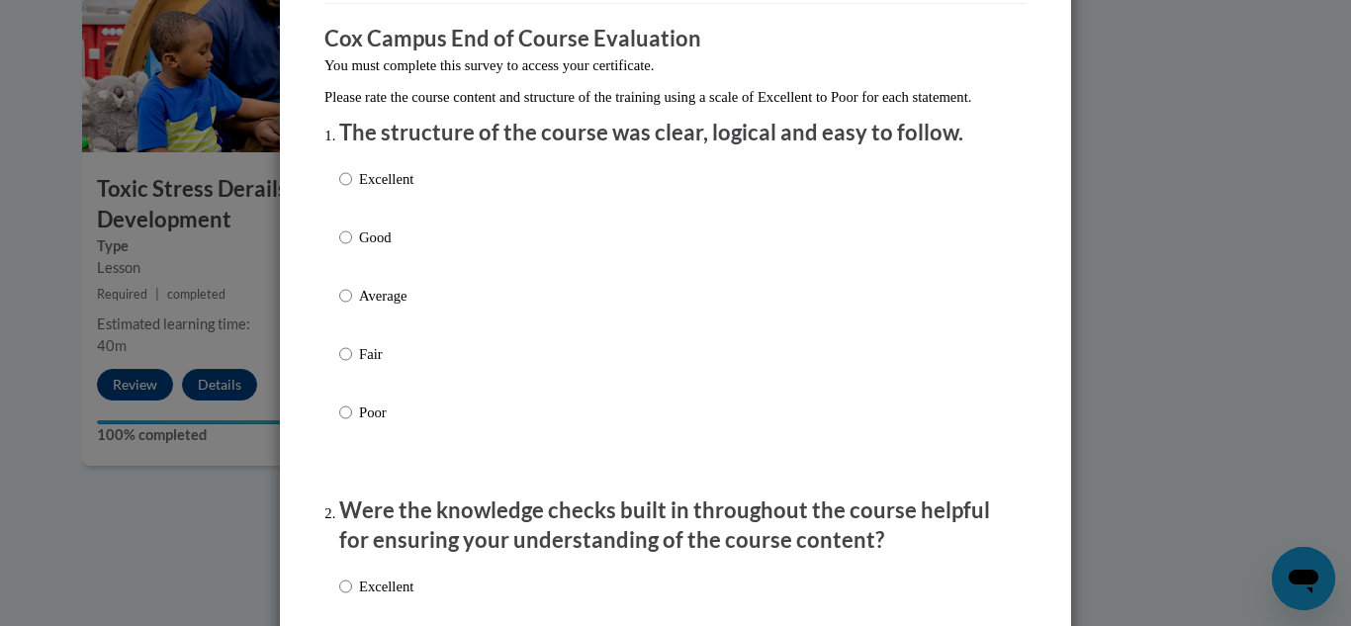
scroll to position [198, 0]
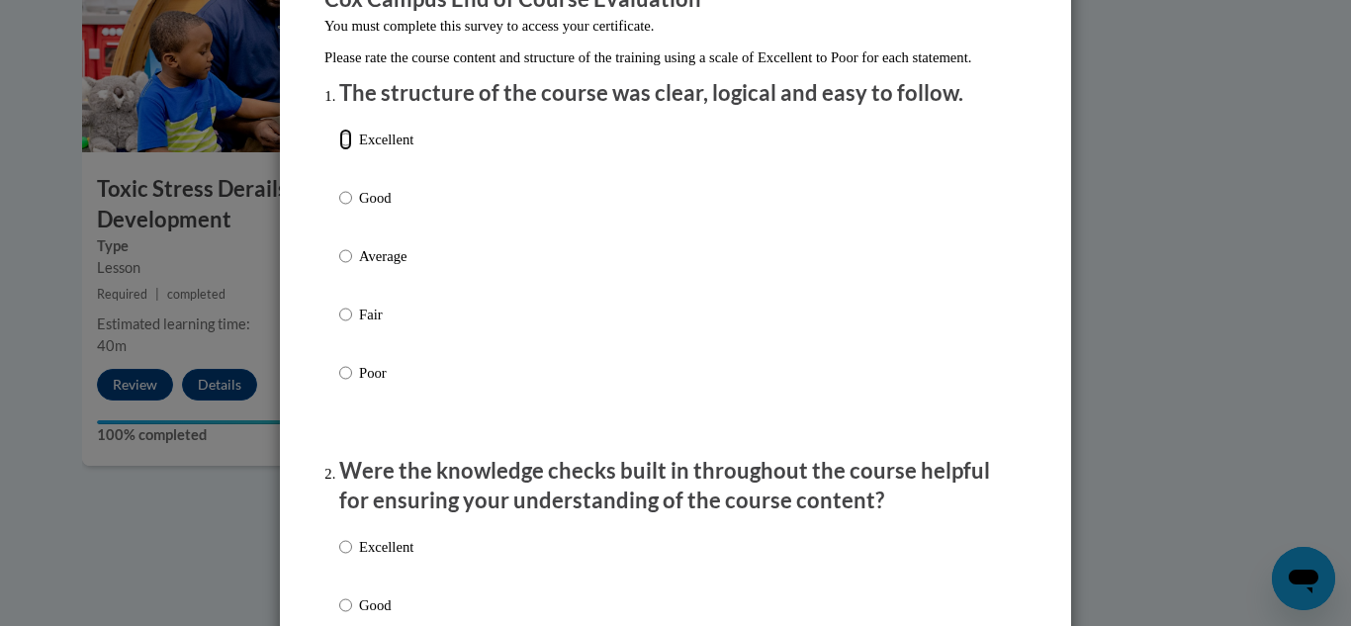
click at [342, 150] on input "Excellent" at bounding box center [345, 140] width 13 height 22
radio input "true"
click at [339, 187] on input "Good" at bounding box center [345, 198] width 13 height 22
radio input "true"
click at [339, 245] on input "Average" at bounding box center [345, 256] width 13 height 22
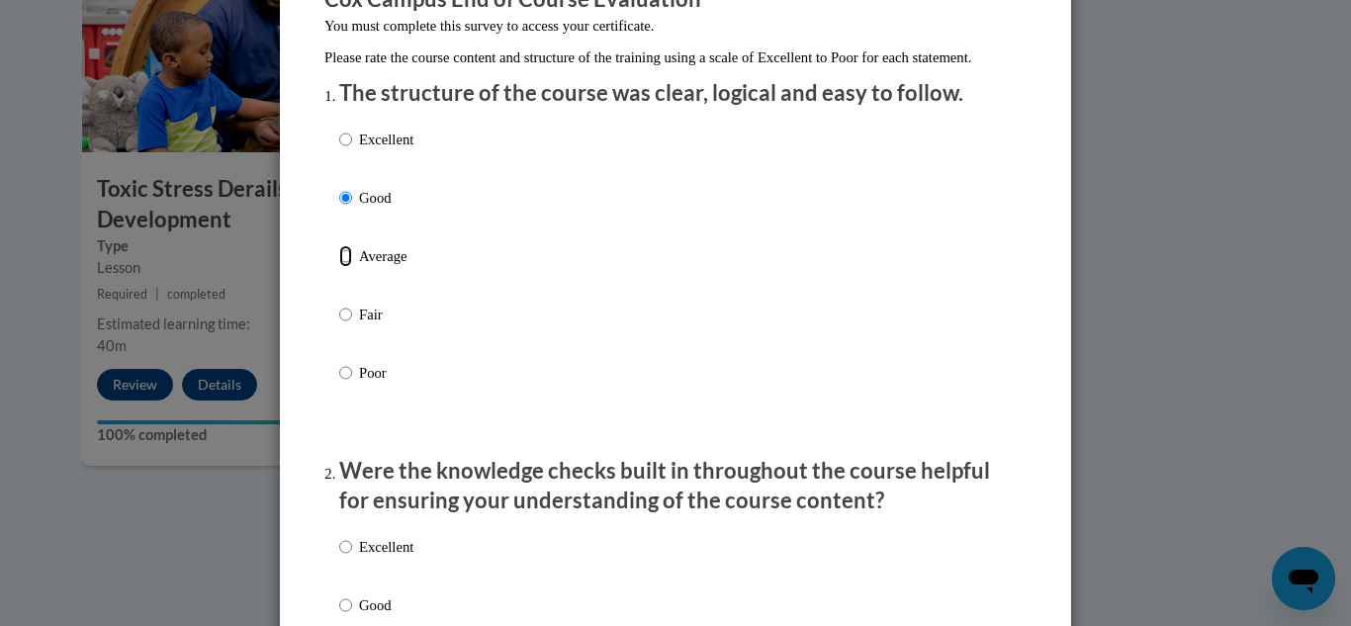
radio input "true"
click at [339, 304] on input "Fair" at bounding box center [345, 315] width 13 height 22
radio input "true"
click at [340, 150] on input "Excellent" at bounding box center [345, 140] width 13 height 22
radio input "true"
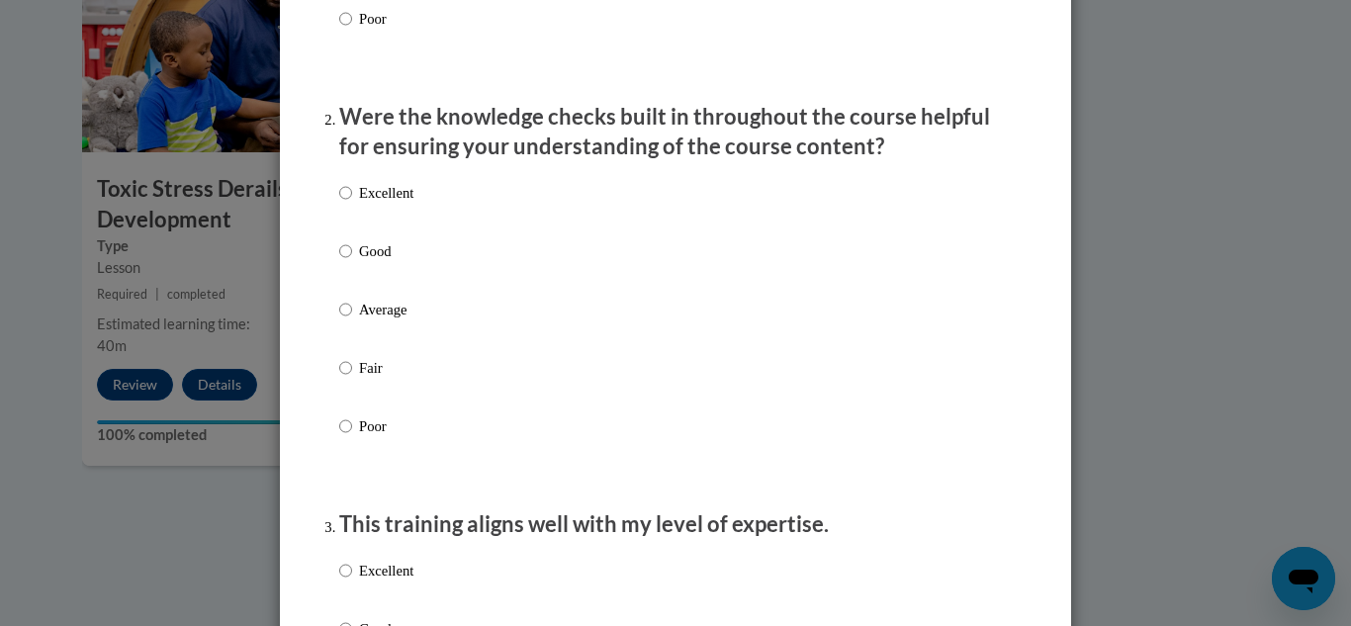
scroll to position [554, 0]
click at [339, 202] on input "Excellent" at bounding box center [345, 191] width 13 height 22
radio input "true"
click at [979, 329] on div "Excellent Good Average Fair Poor" at bounding box center [675, 331] width 673 height 322
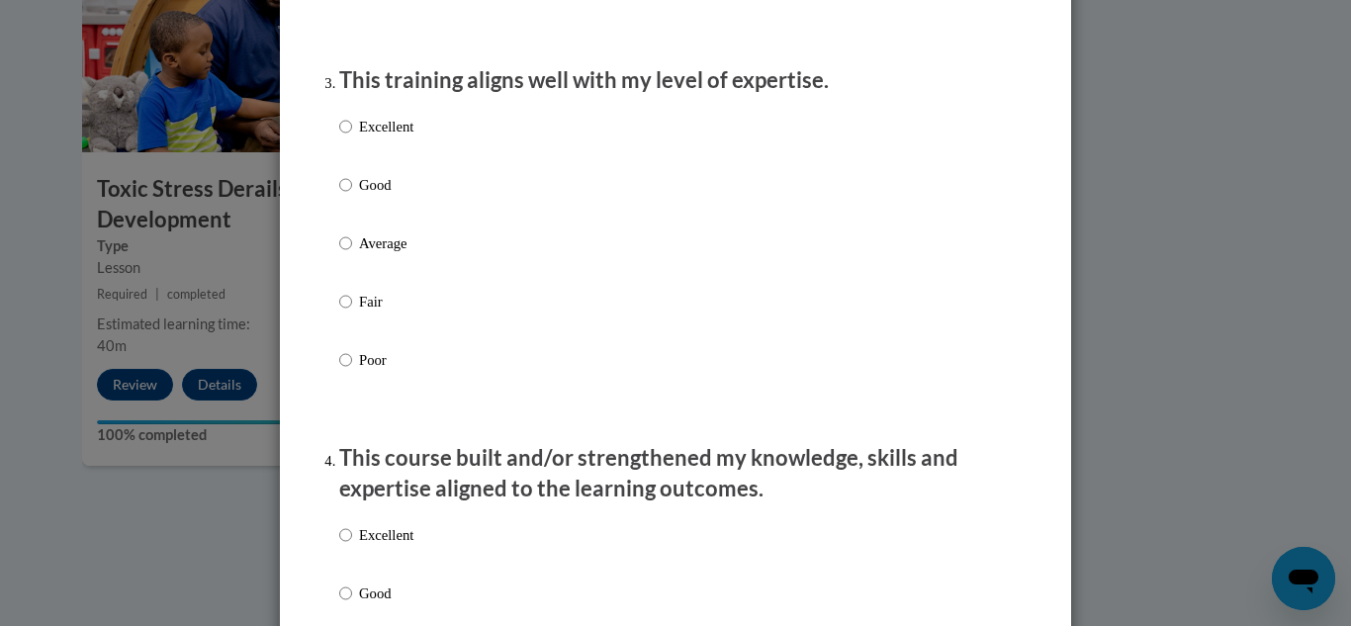
scroll to position [1029, 0]
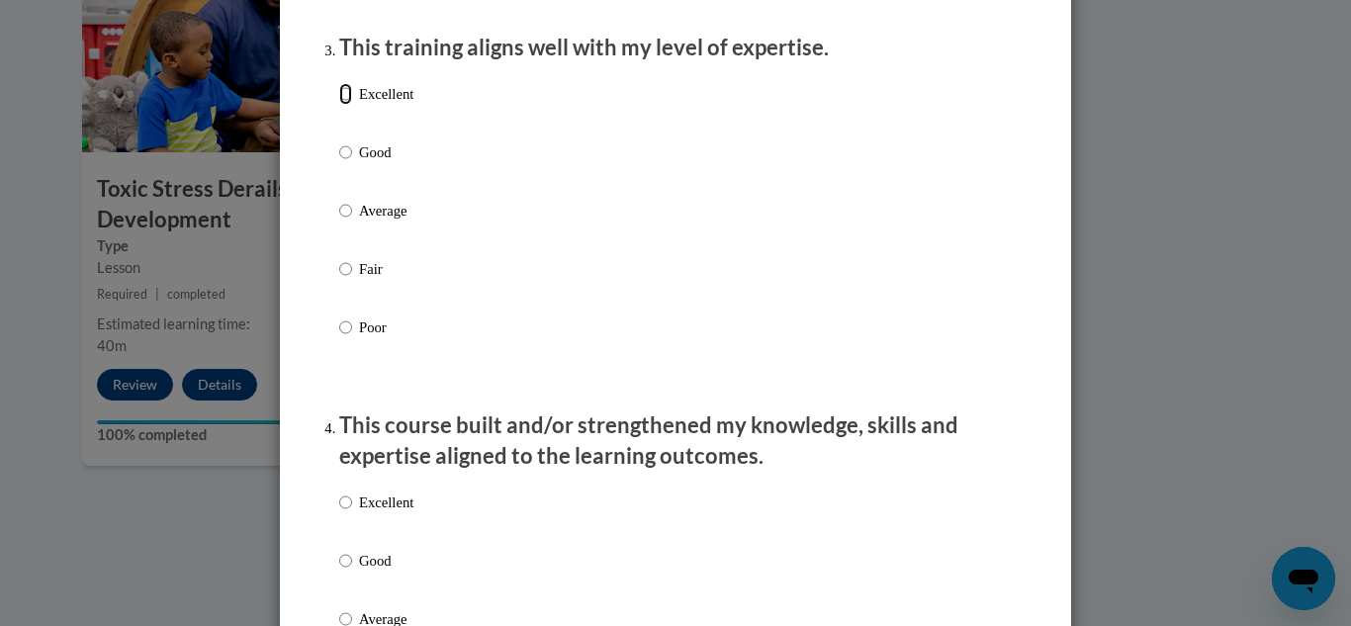
click at [340, 105] on input "Excellent" at bounding box center [345, 94] width 13 height 22
radio input "true"
click at [340, 513] on input "Excellent" at bounding box center [345, 503] width 13 height 22
radio input "true"
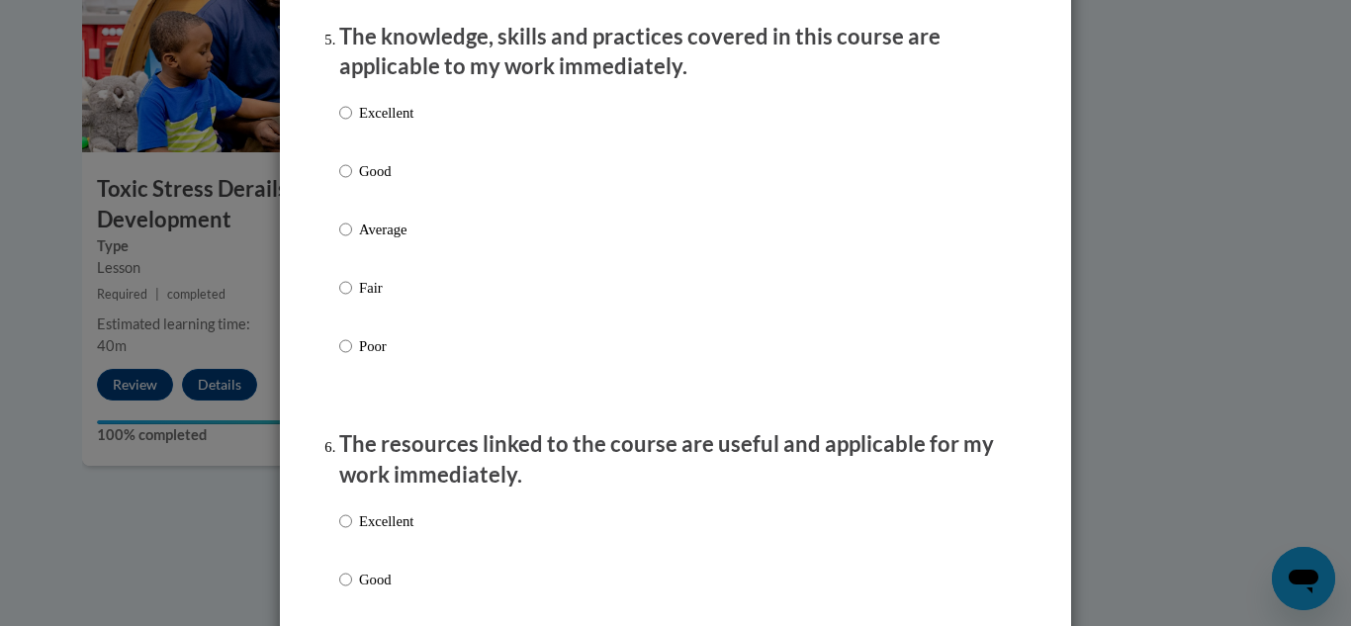
scroll to position [1860, 0]
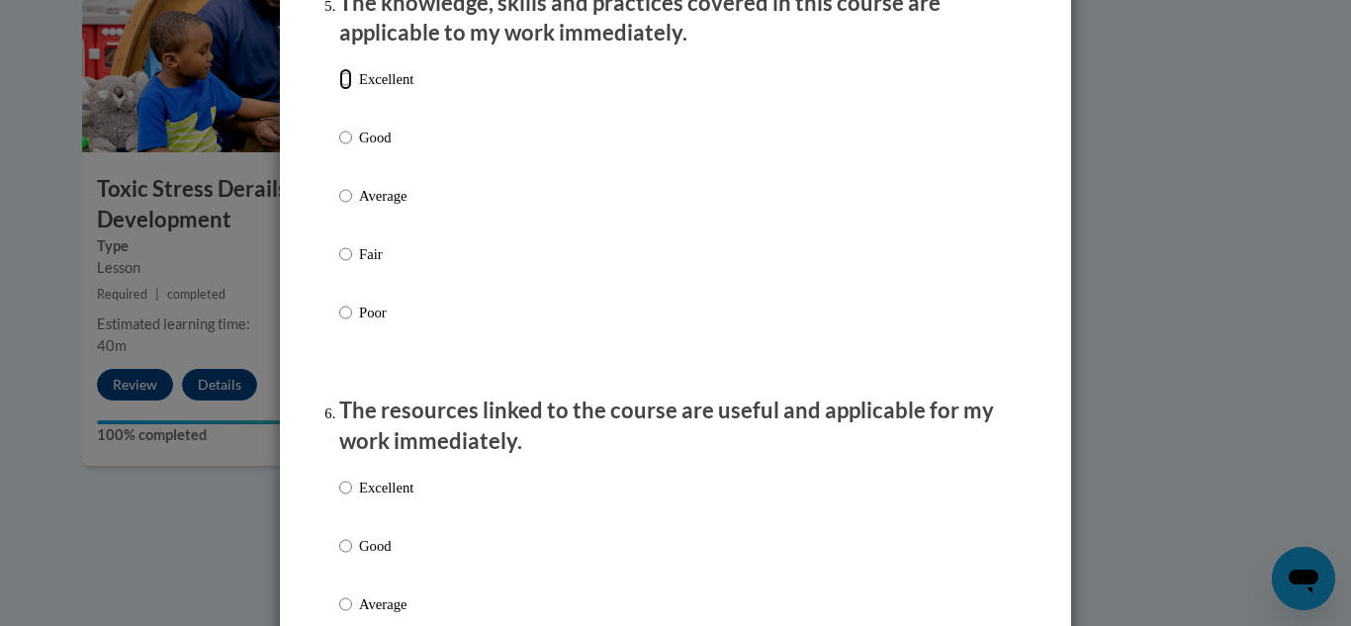
click at [344, 90] on input "Excellent" at bounding box center [345, 79] width 13 height 22
radio input "true"
click at [342, 499] on input "Excellent" at bounding box center [345, 488] width 13 height 22
radio input "true"
click at [1000, 457] on p "The resources linked to the course are useful and applicable for my work immedi…" at bounding box center [675, 426] width 673 height 61
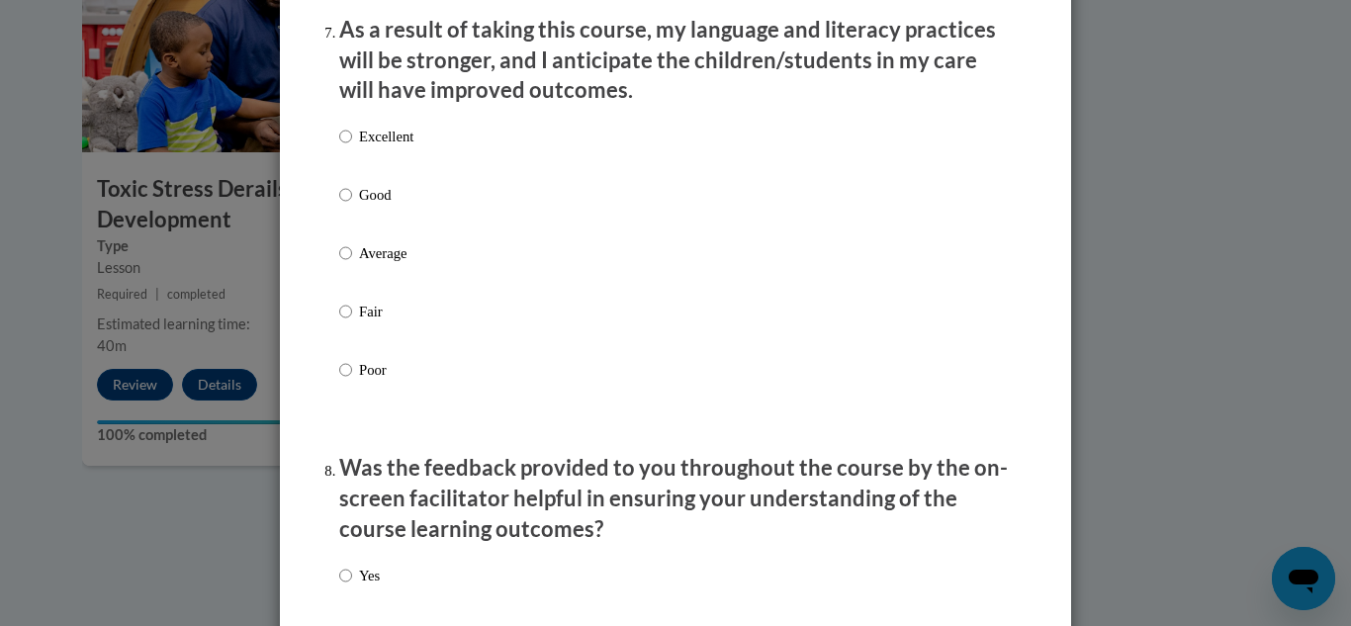
scroll to position [2651, 0]
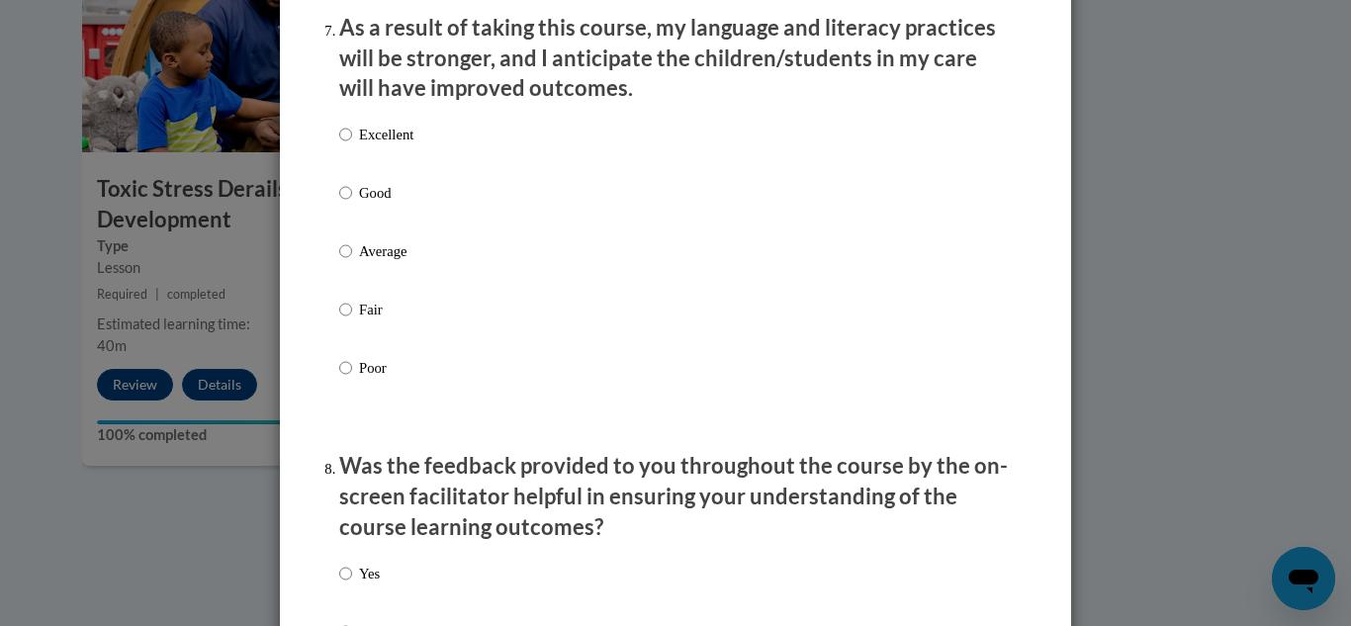
click at [348, 149] on label "Excellent" at bounding box center [376, 150] width 74 height 53
click at [348, 145] on input "Excellent" at bounding box center [345, 135] width 13 height 22
radio input "true"
click at [339, 585] on input "Yes" at bounding box center [345, 574] width 13 height 22
radio input "true"
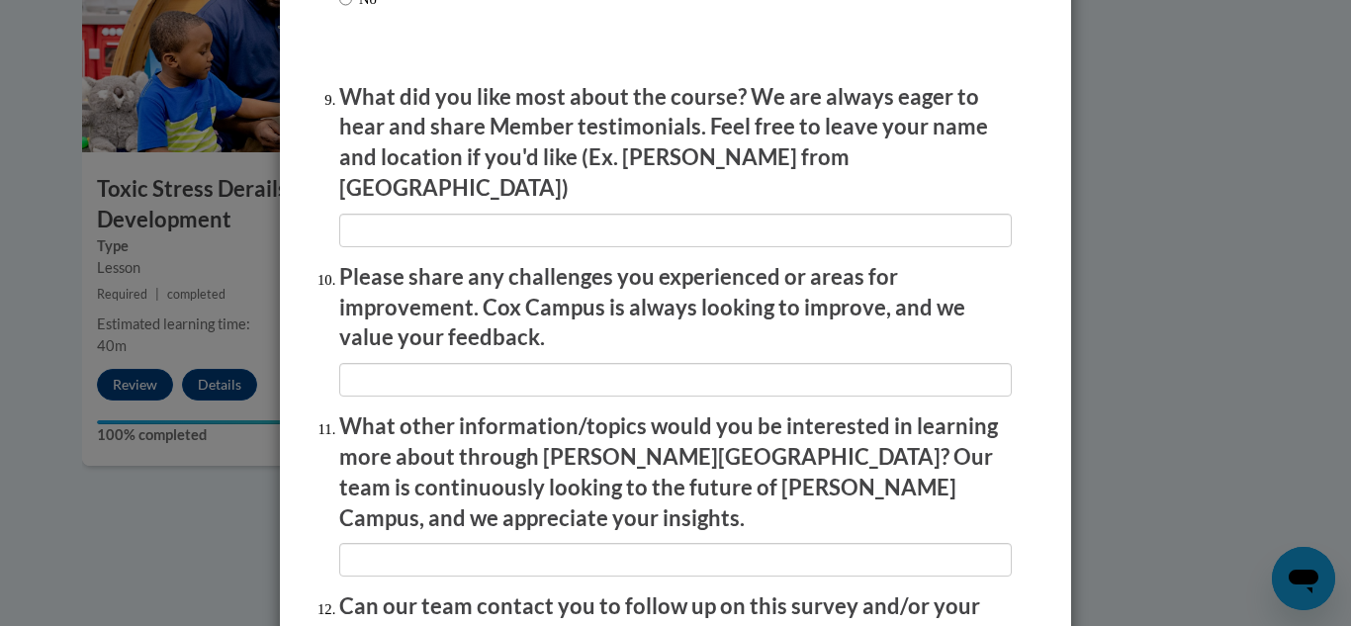
scroll to position [3324, 0]
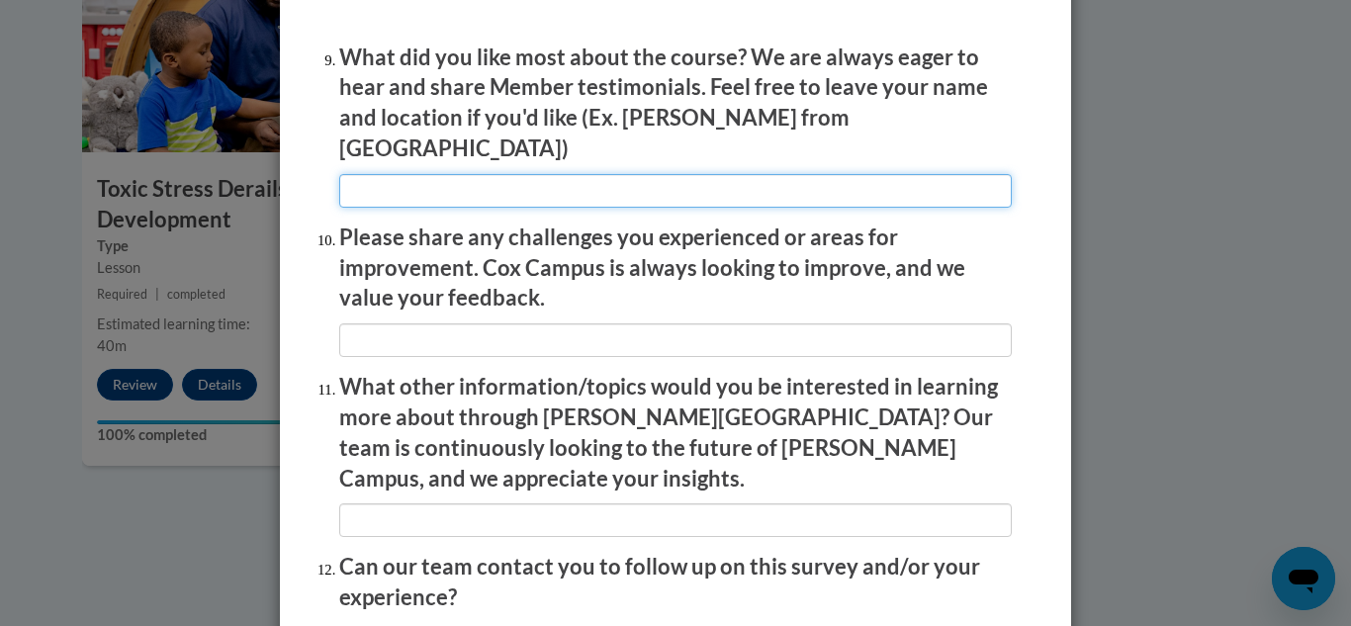
click at [417, 175] on input "textbox" at bounding box center [675, 191] width 673 height 34
type input "the way it was presented"
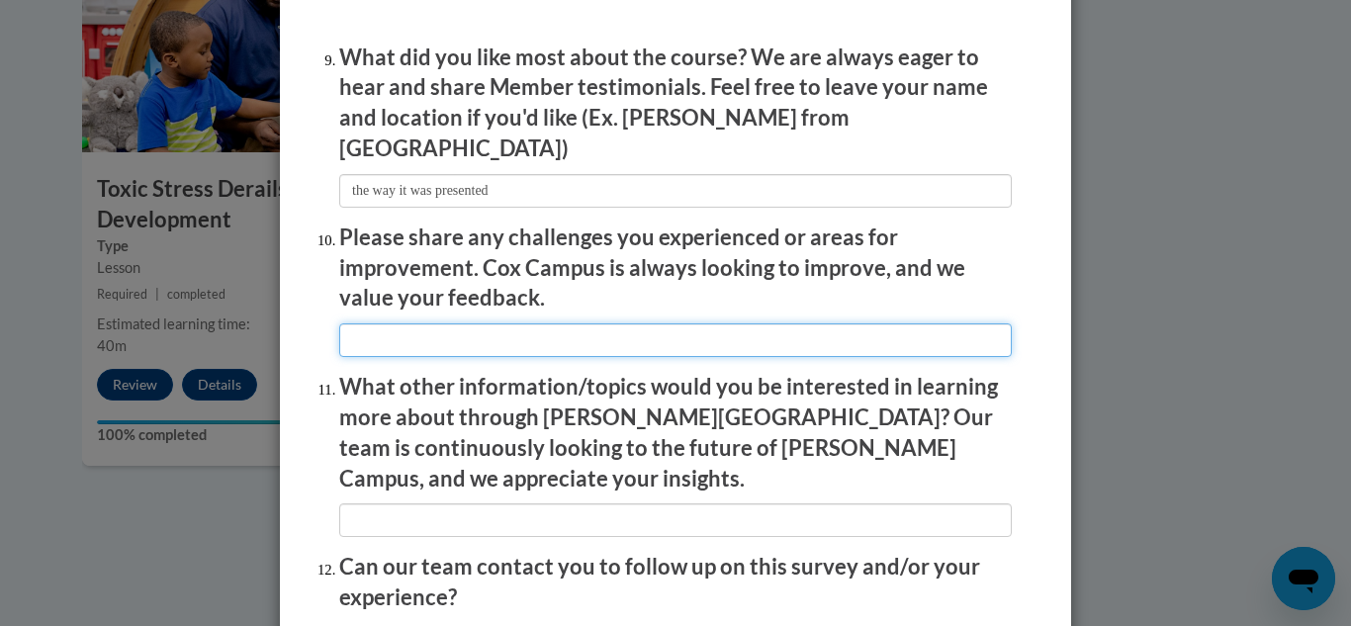
click at [369, 324] on input "textbox" at bounding box center [675, 340] width 673 height 34
type input "none"
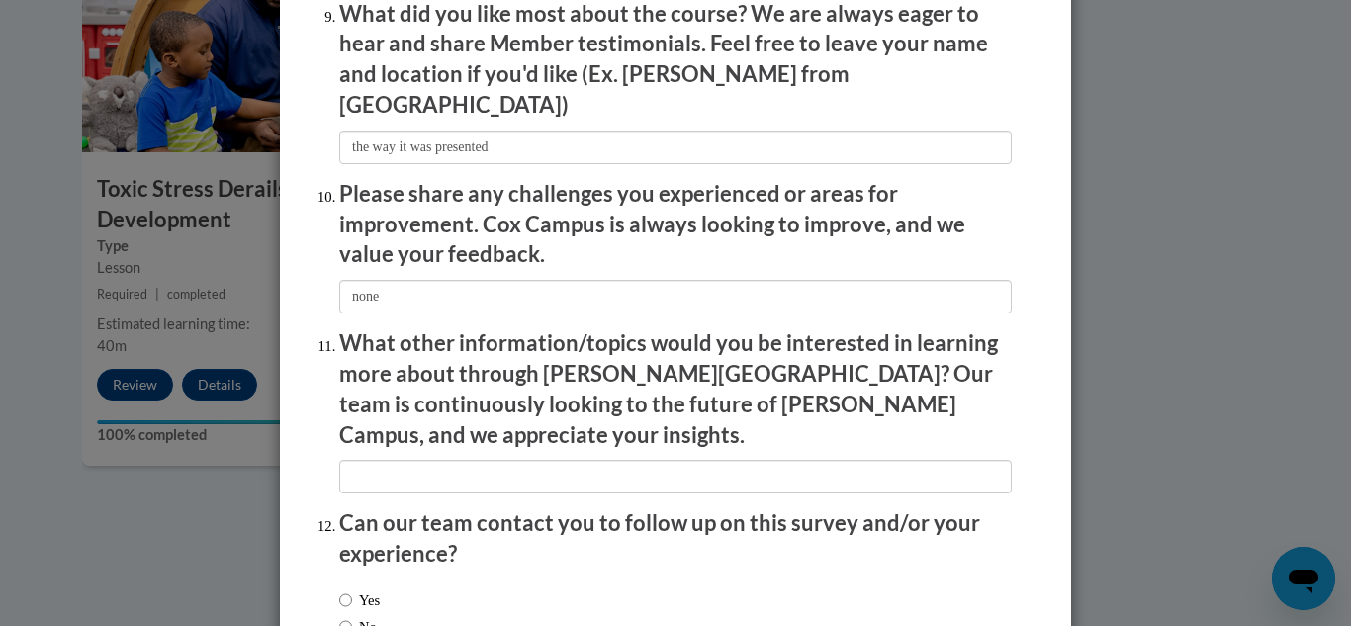
scroll to position [3403, 0]
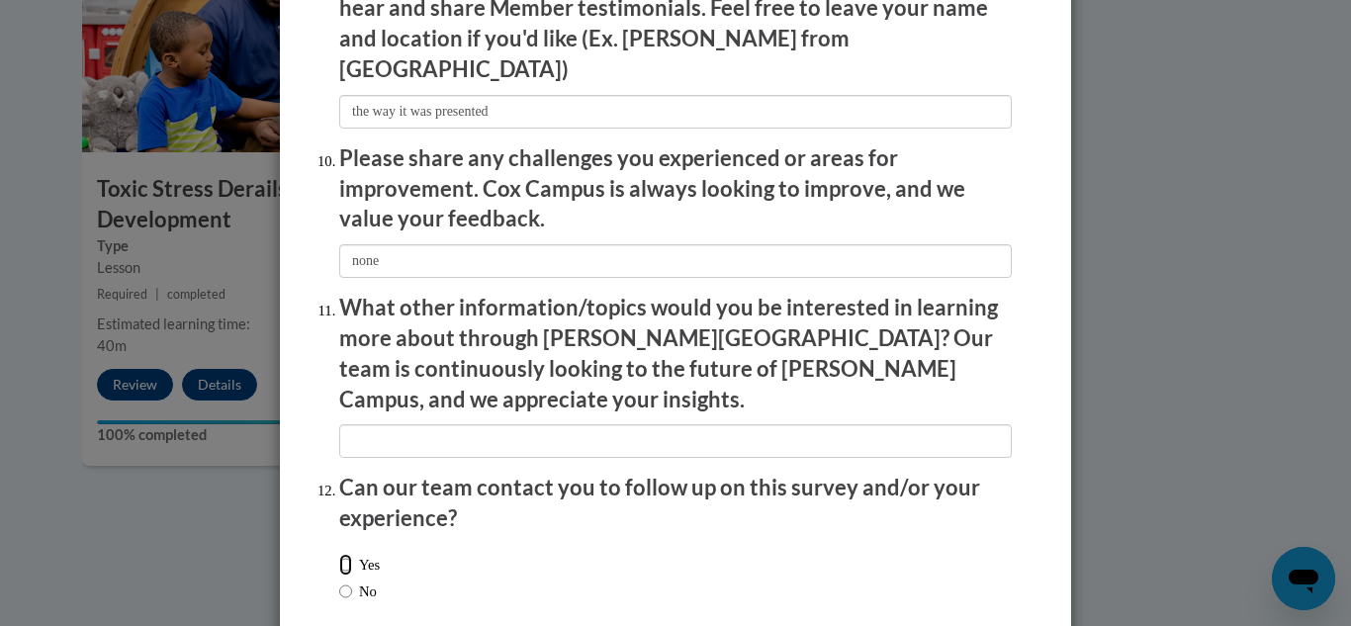
click at [339, 554] on input "Yes" at bounding box center [345, 565] width 13 height 22
radio input "true"
